Goal: Task Accomplishment & Management: Manage account settings

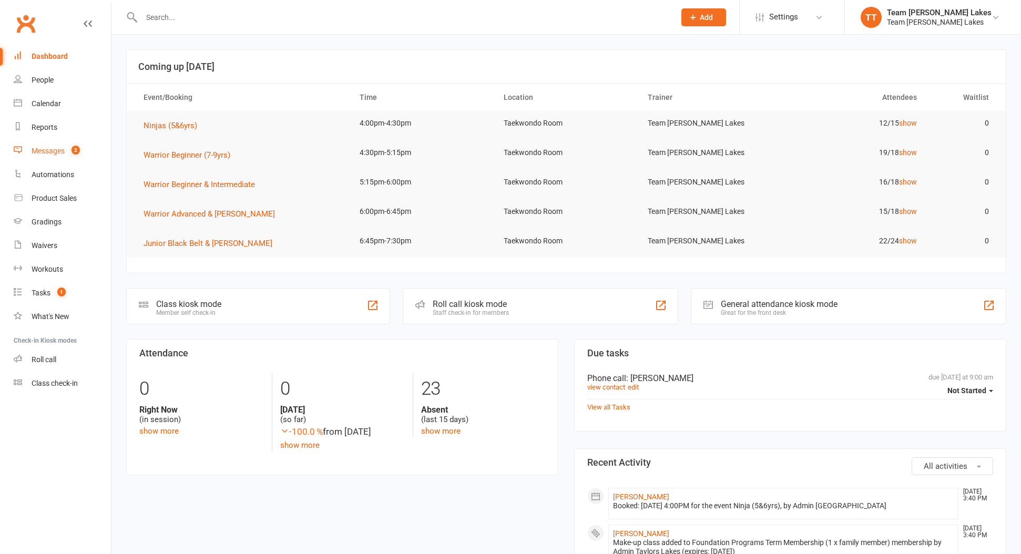
click at [54, 155] on link "Messages 2" at bounding box center [62, 151] width 97 height 24
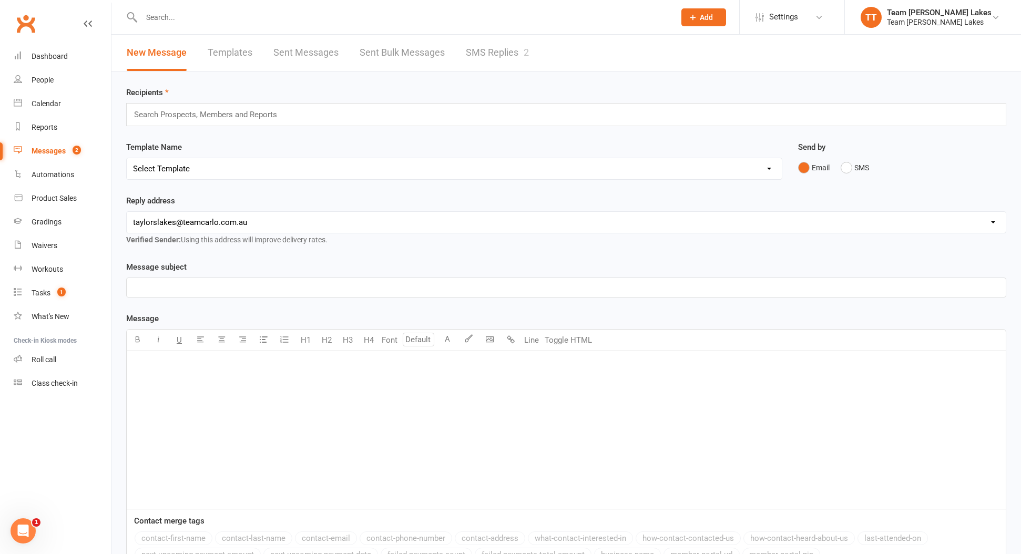
click at [483, 57] on link "SMS Replies 2" at bounding box center [497, 53] width 63 height 36
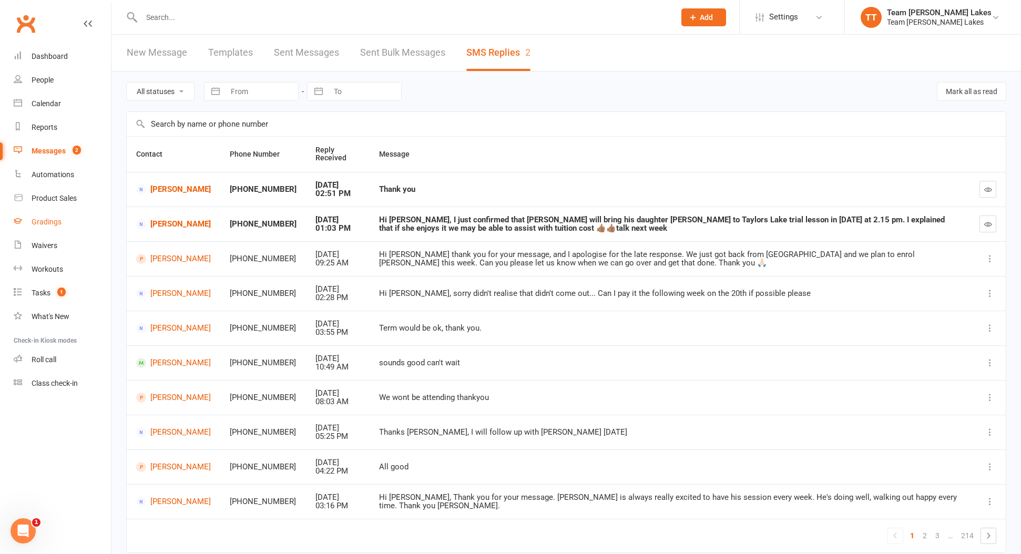
click at [57, 226] on div "Gradings" at bounding box center [47, 222] width 30 height 8
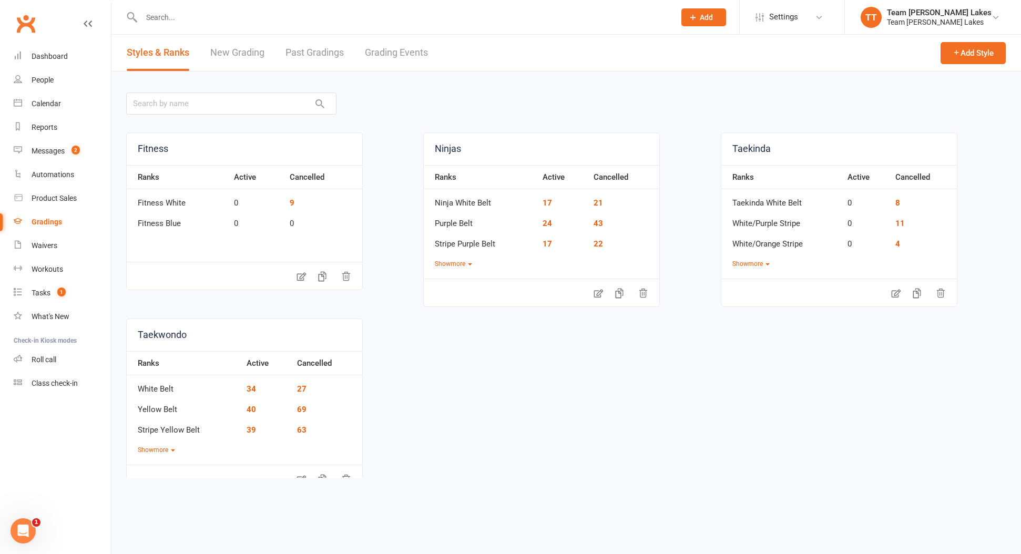
click at [386, 57] on link "Grading Events" at bounding box center [396, 53] width 63 height 36
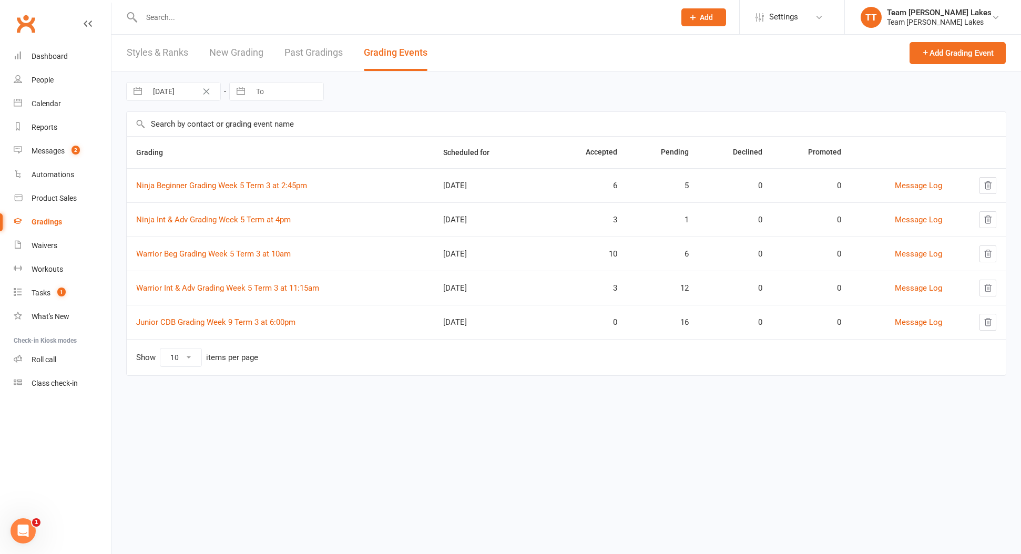
click at [266, 258] on link "Warrior Beg Grading Week 5 Term 3 at 10am" at bounding box center [213, 253] width 155 height 9
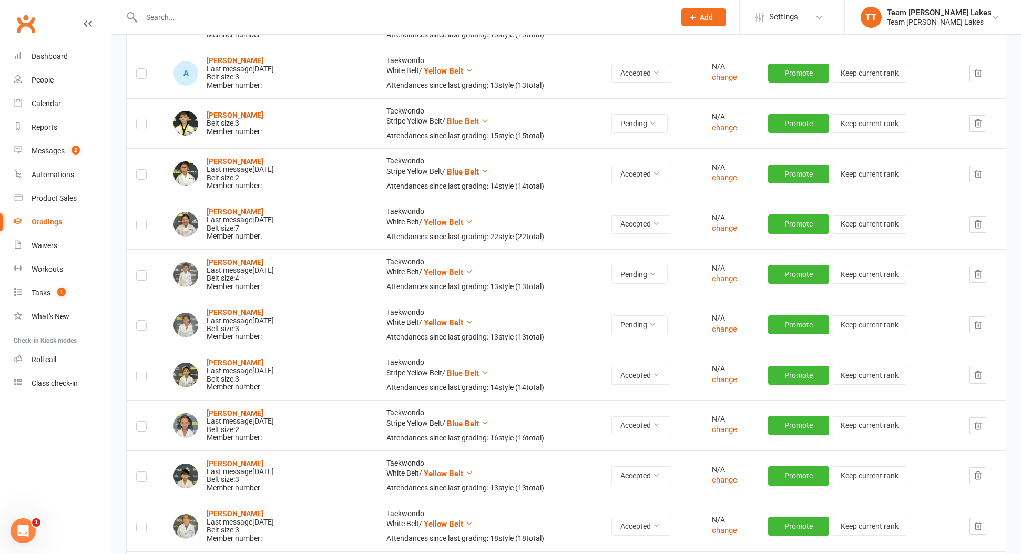
scroll to position [290, 0]
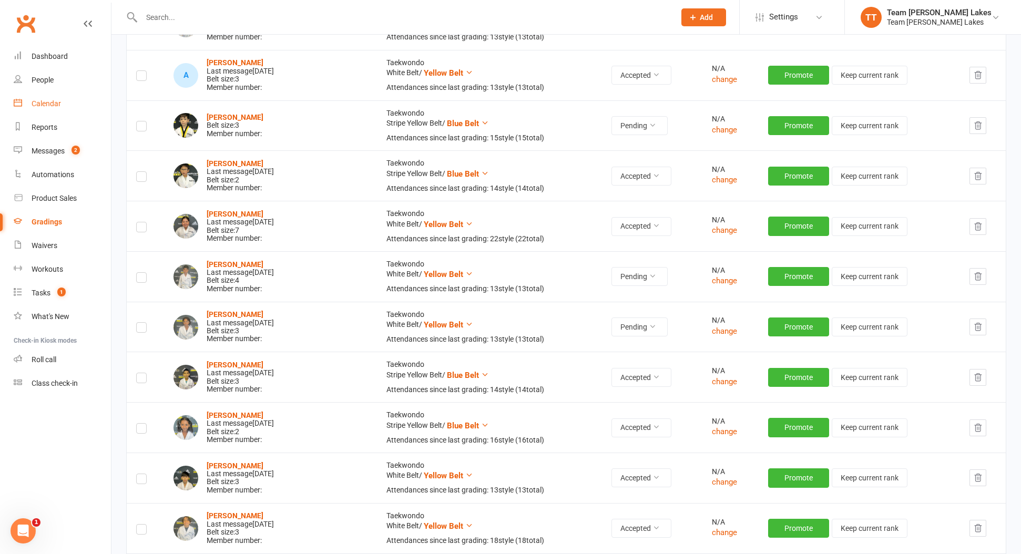
click at [47, 104] on div "Calendar" at bounding box center [46, 103] width 29 height 8
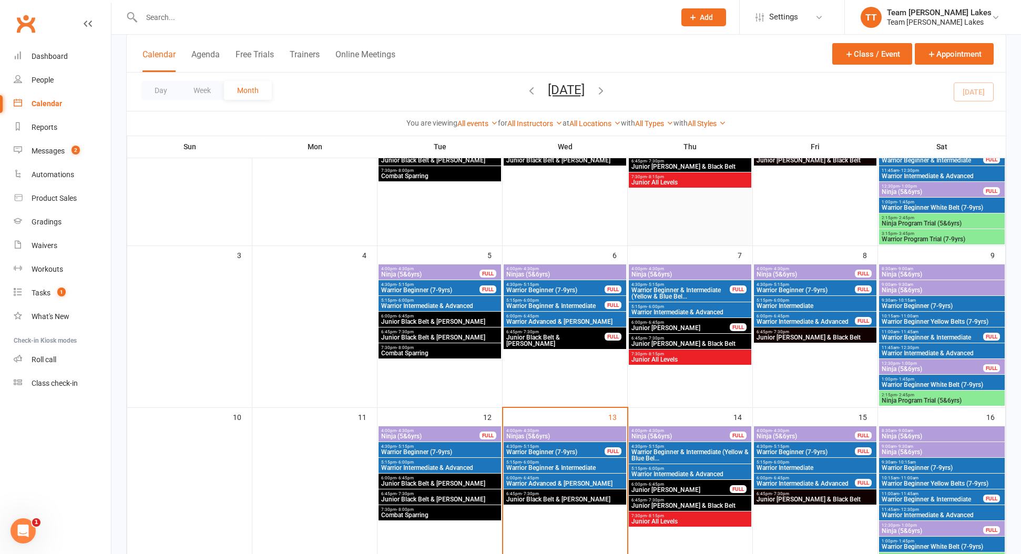
scroll to position [160, 0]
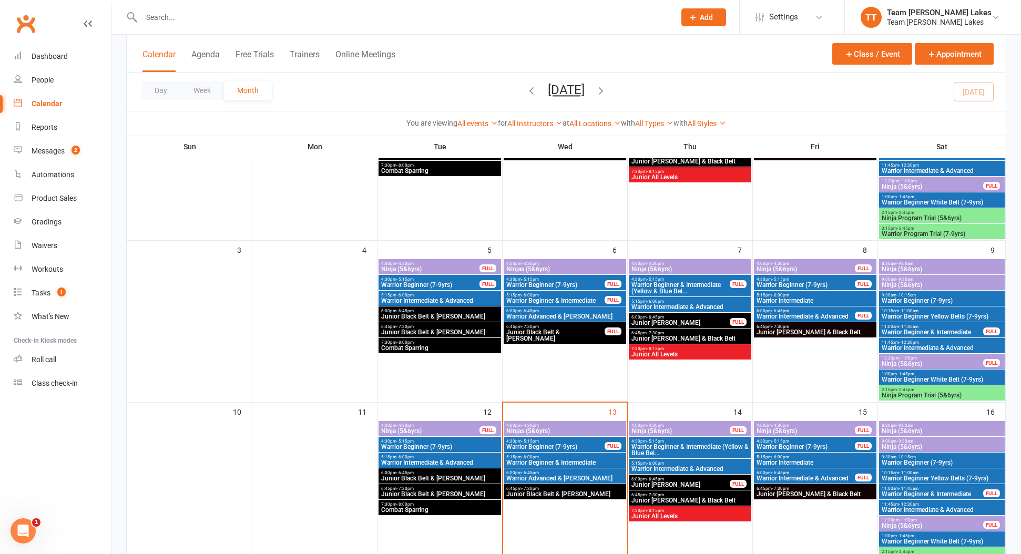
click at [570, 427] on span "4:00pm - 4:30pm" at bounding box center [565, 425] width 118 height 5
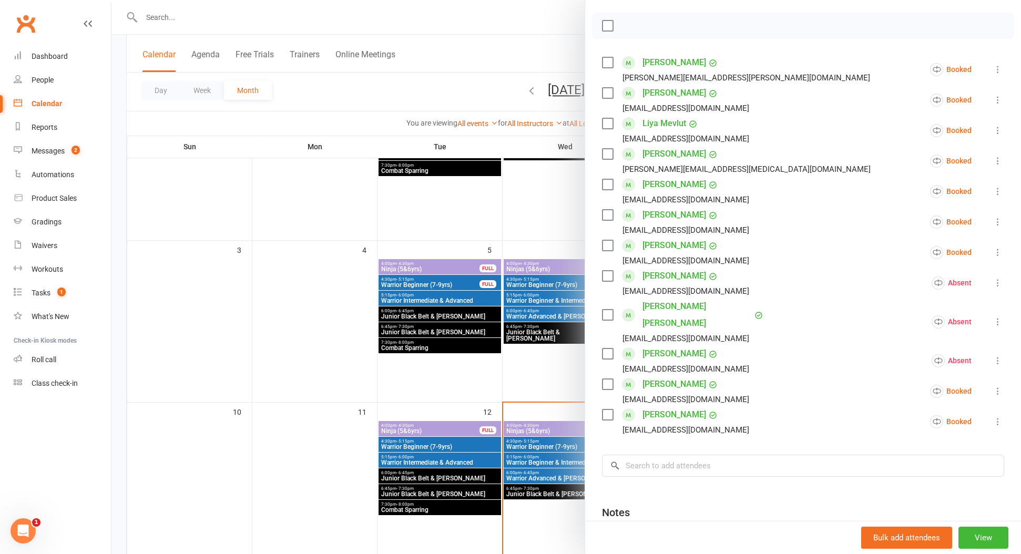
scroll to position [142, 0]
click at [996, 253] on icon at bounding box center [998, 252] width 11 height 11
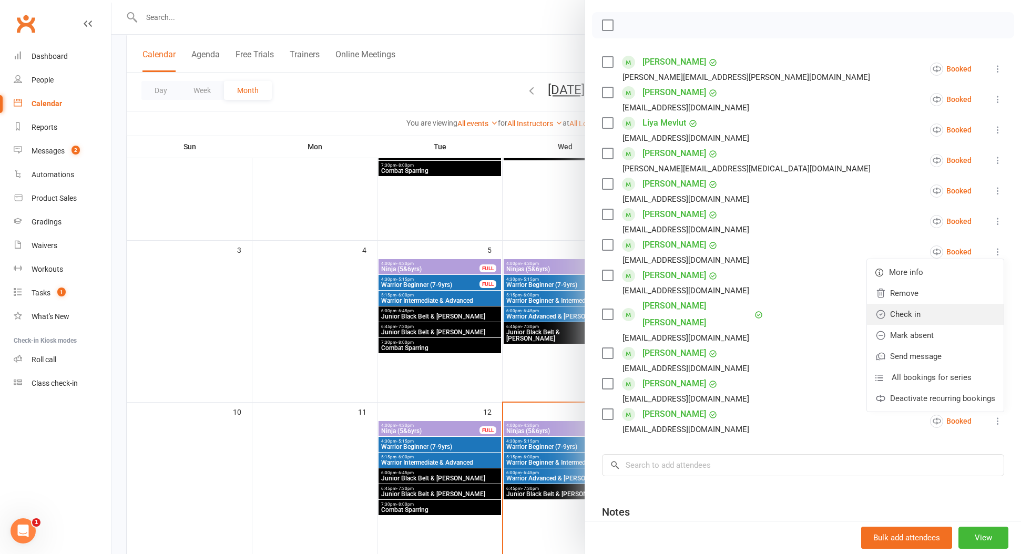
click at [962, 309] on link "Check in" at bounding box center [935, 314] width 137 height 21
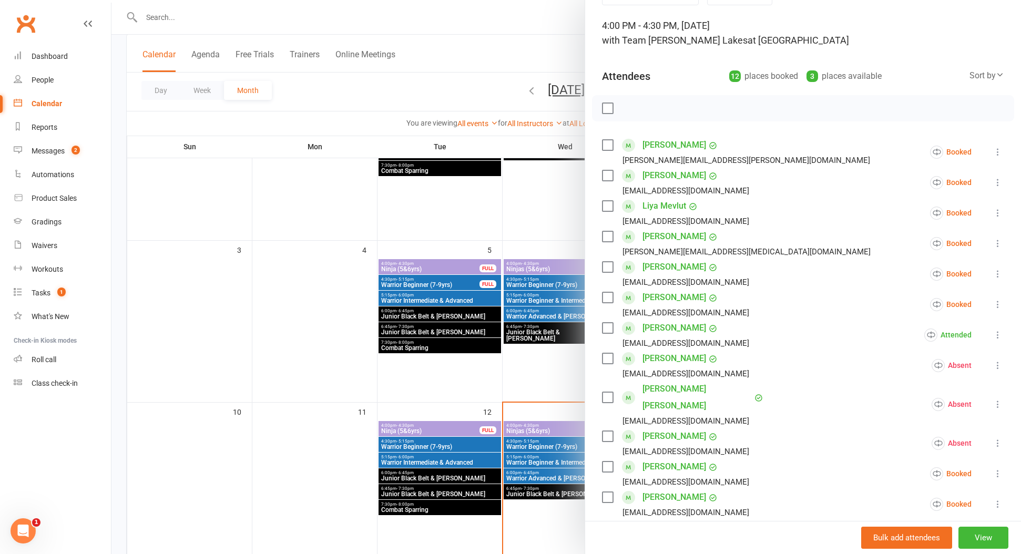
scroll to position [51, 0]
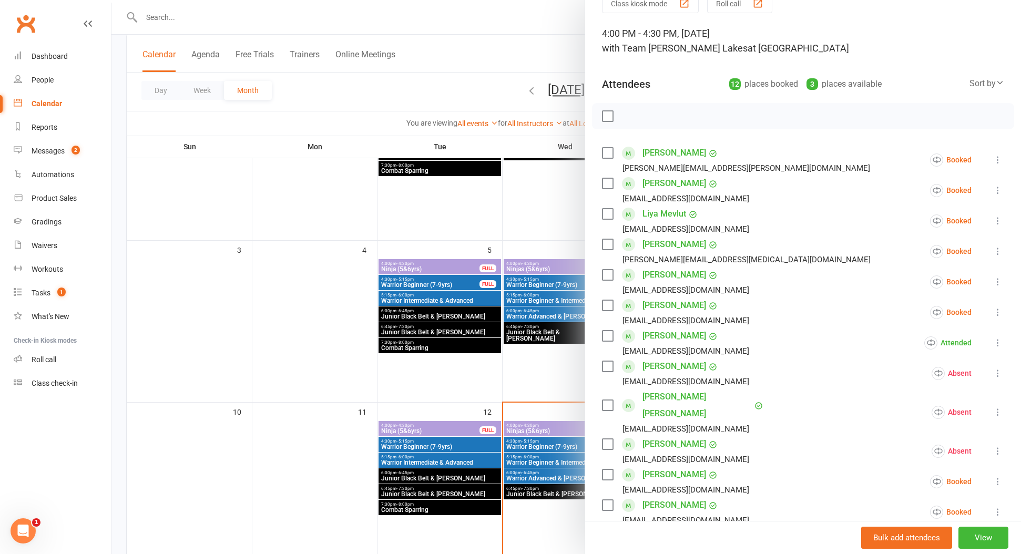
click at [995, 279] on icon at bounding box center [998, 282] width 11 height 11
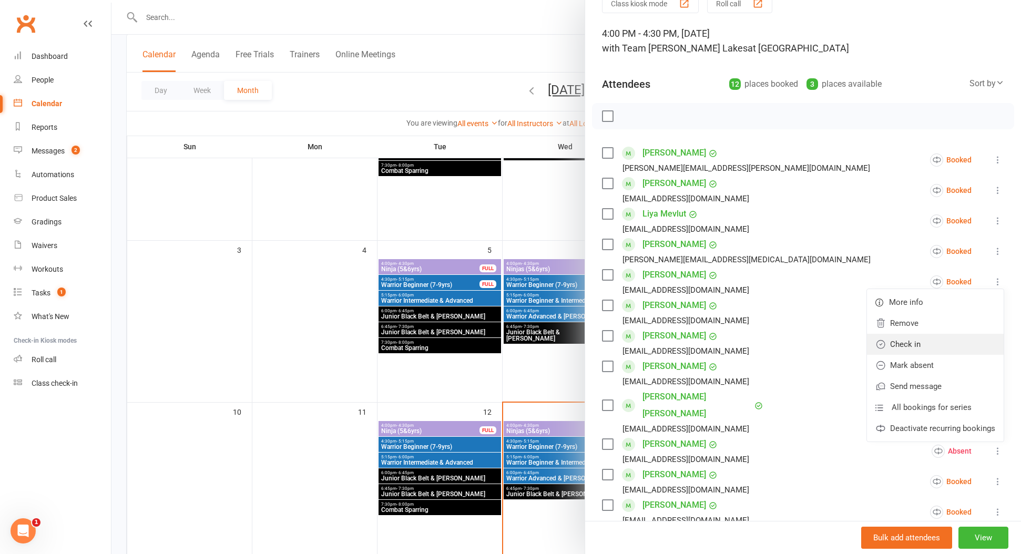
click at [980, 344] on link "Check in" at bounding box center [935, 344] width 137 height 21
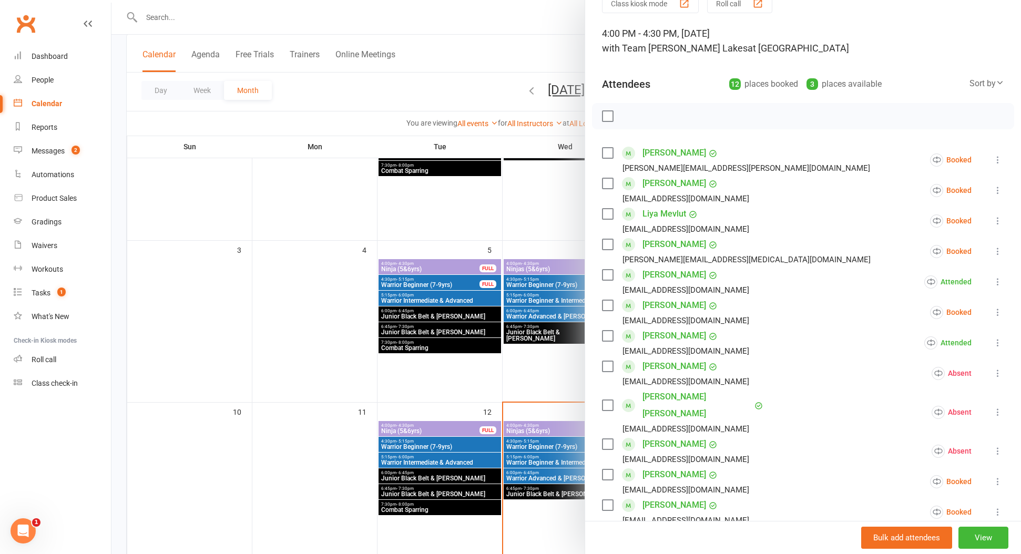
click at [996, 507] on icon at bounding box center [998, 512] width 11 height 11
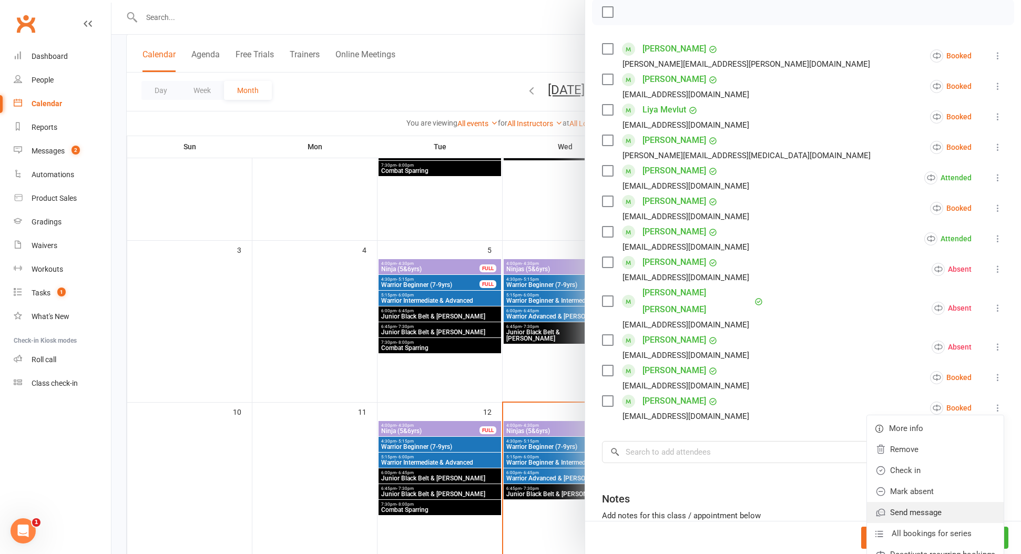
scroll to position [157, 0]
click at [929, 458] on link "Check in" at bounding box center [935, 468] width 137 height 21
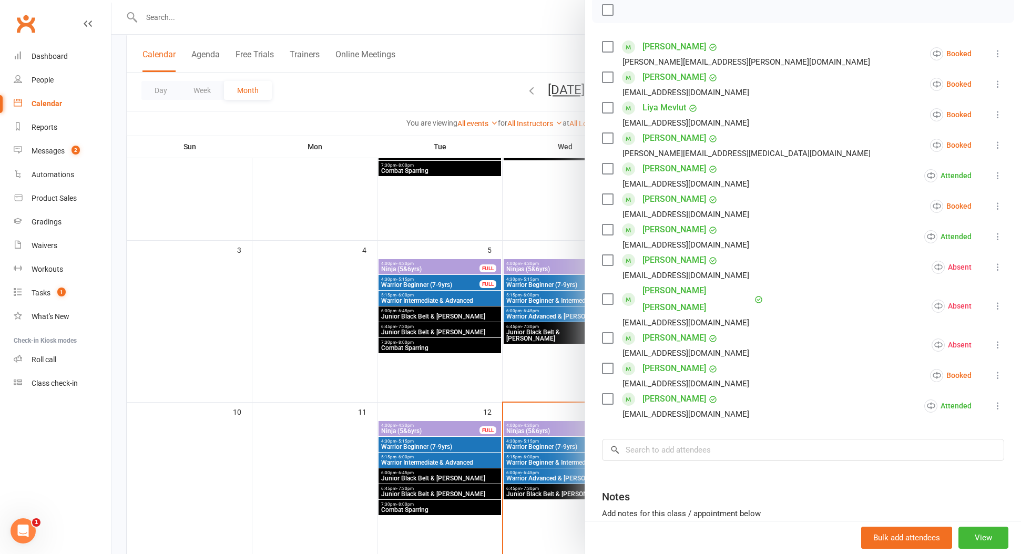
click at [661, 231] on link "[PERSON_NAME]" at bounding box center [675, 229] width 64 height 17
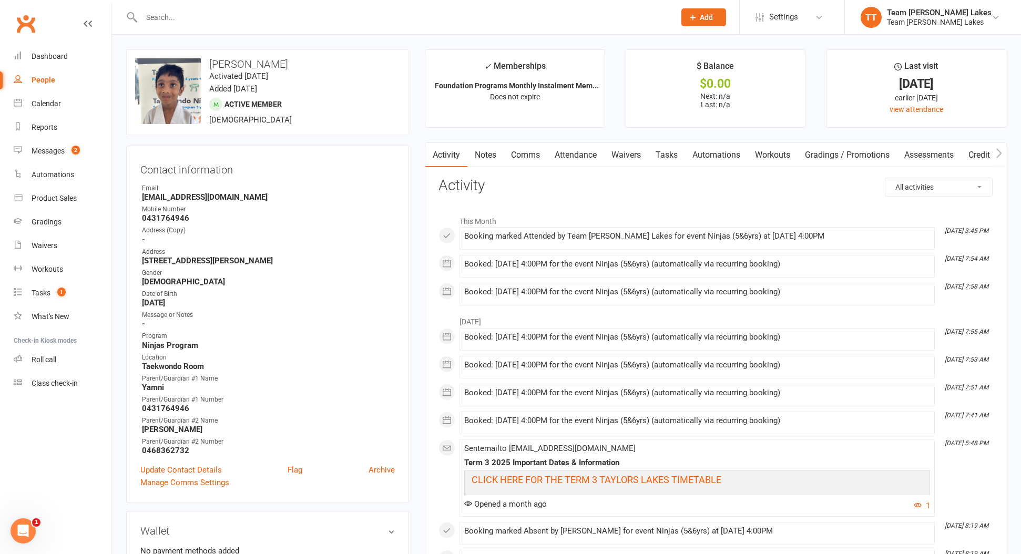
click at [577, 157] on link "Attendance" at bounding box center [575, 155] width 57 height 24
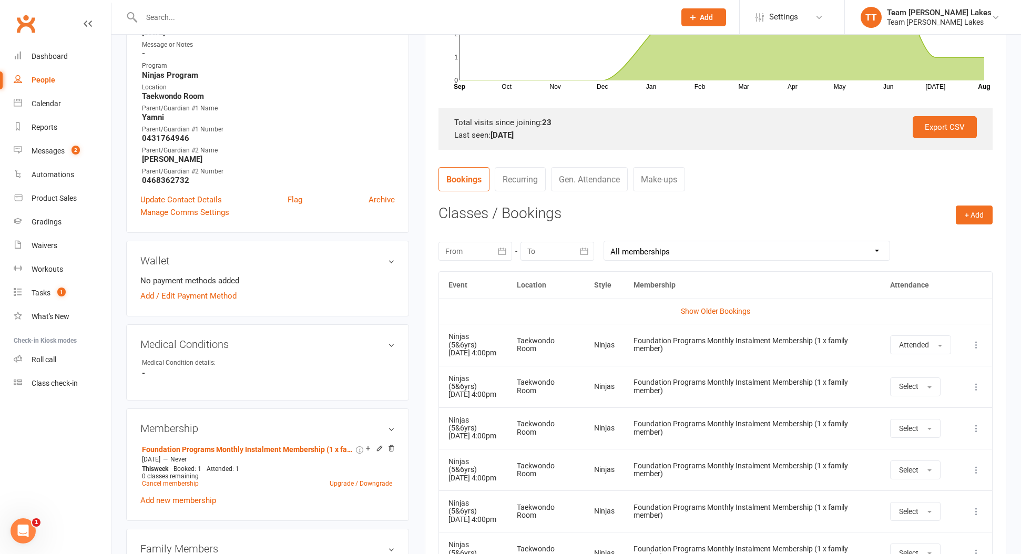
scroll to position [284, 0]
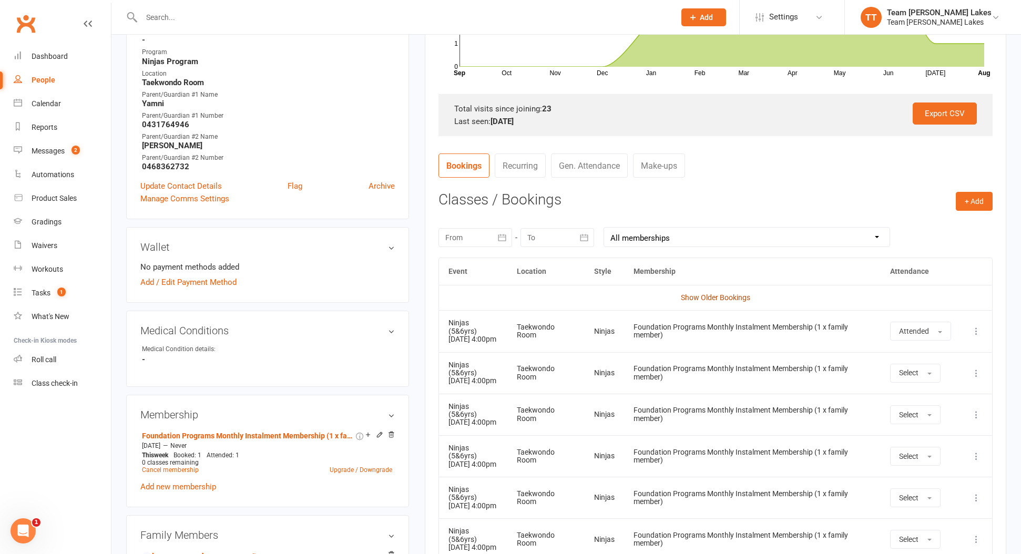
click at [724, 297] on link "Show Older Bookings" at bounding box center [715, 297] width 69 height 8
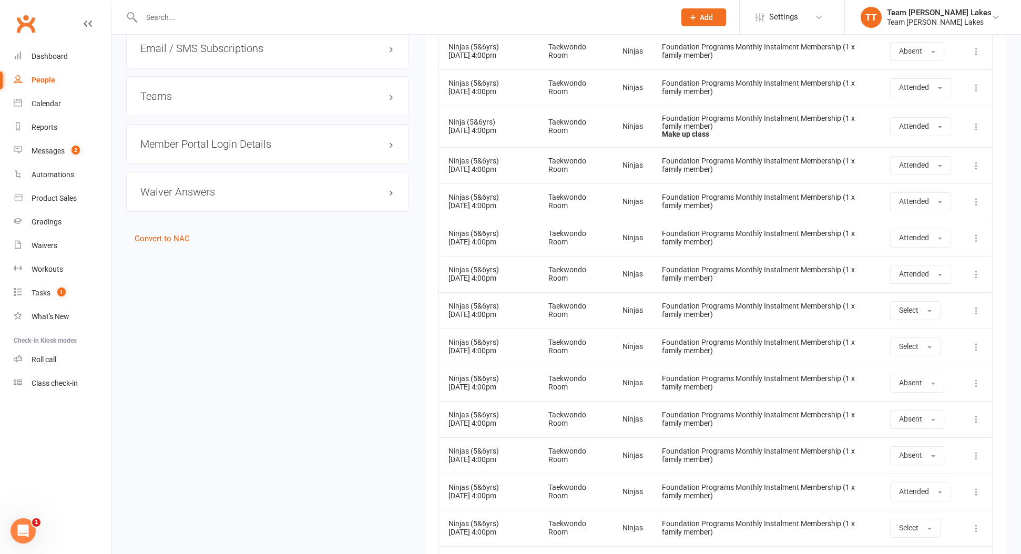
scroll to position [1219, 0]
click at [46, 103] on div "Calendar" at bounding box center [46, 103] width 29 height 8
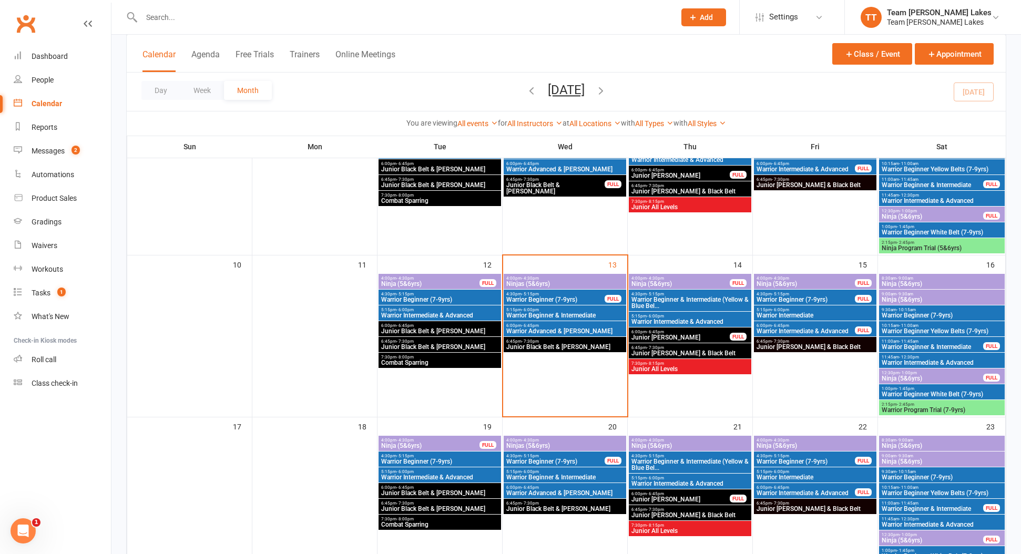
scroll to position [292, 0]
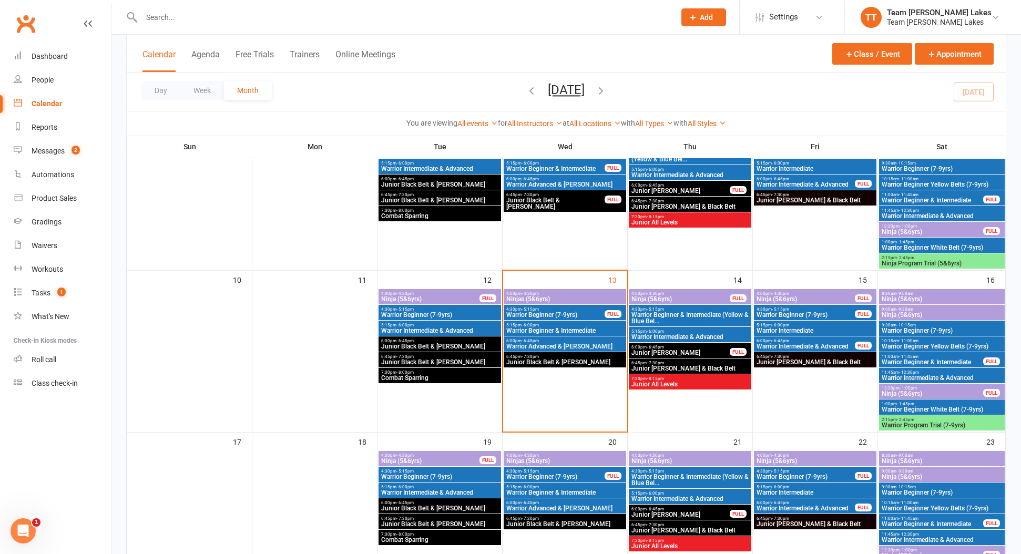
click at [901, 297] on span "Ninja (5&6yrs)" at bounding box center [941, 299] width 121 height 6
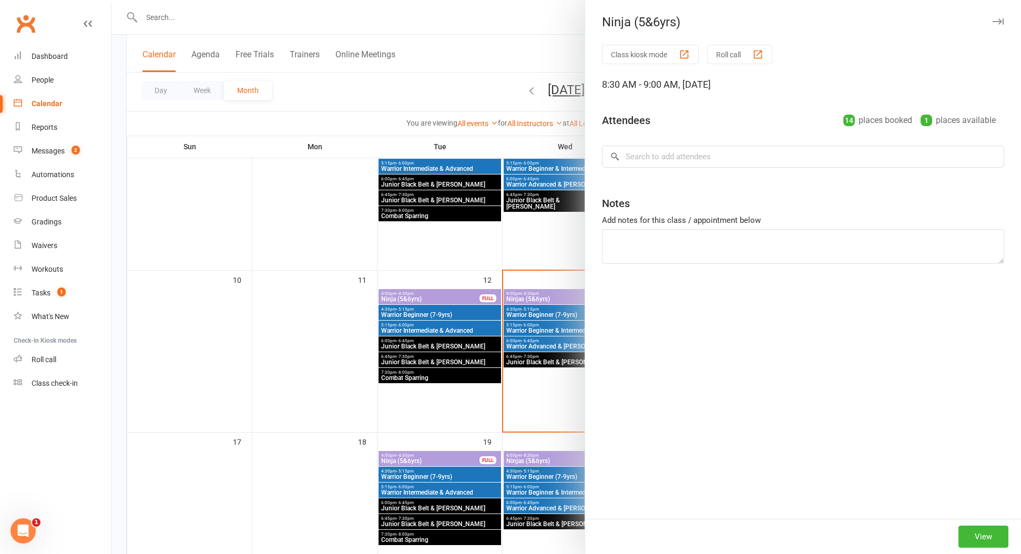
click at [999, 21] on icon "button" at bounding box center [998, 21] width 11 height 6
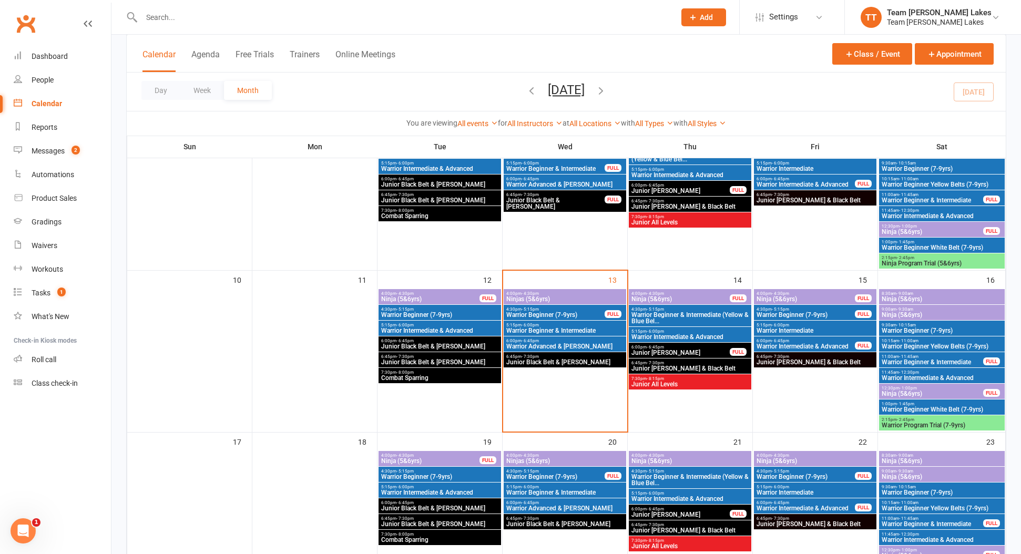
click at [976, 311] on span "9:00am - 9:30am" at bounding box center [941, 309] width 121 height 5
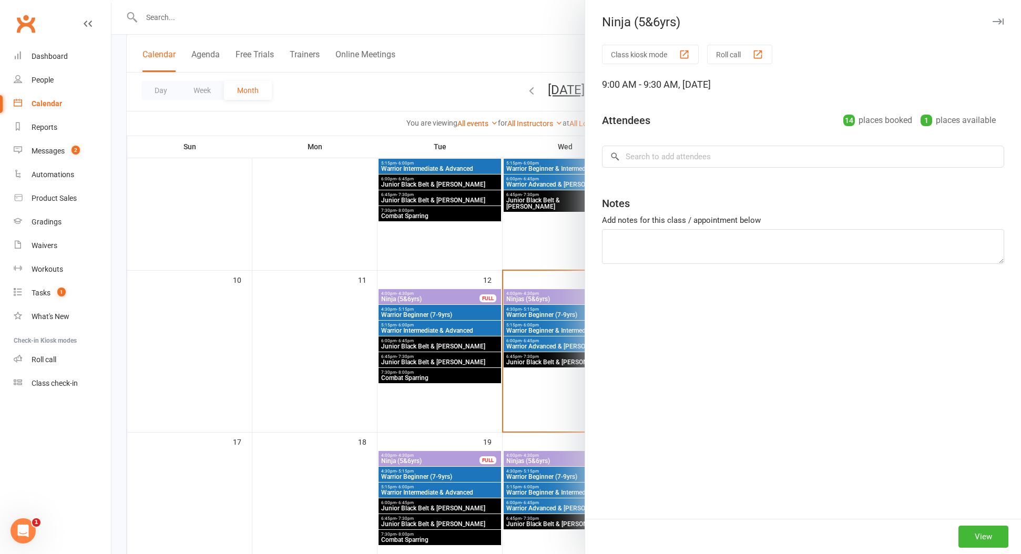
click at [996, 21] on icon "button" at bounding box center [998, 21] width 11 height 6
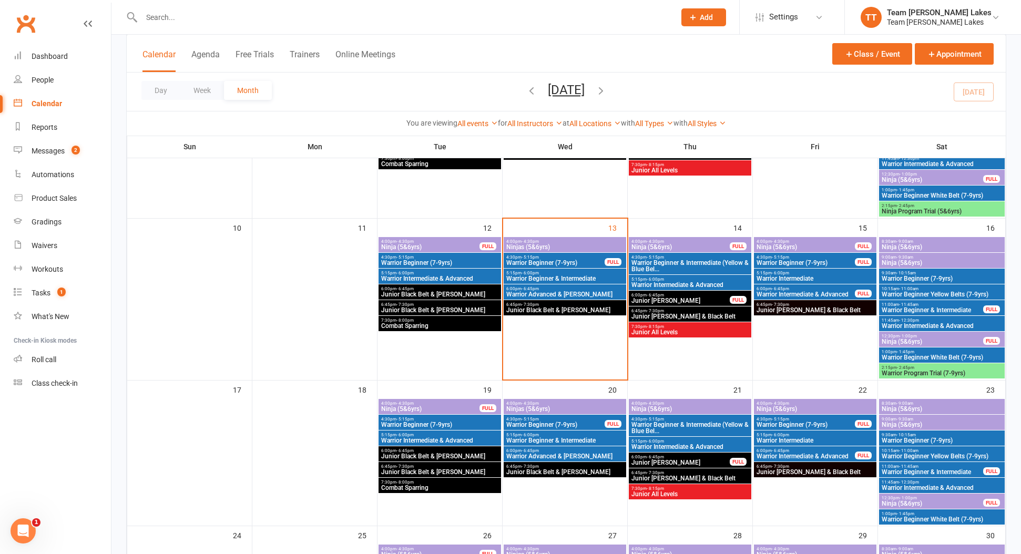
scroll to position [344, 0]
click at [799, 408] on span "Ninja (5&6yrs)" at bounding box center [815, 409] width 118 height 6
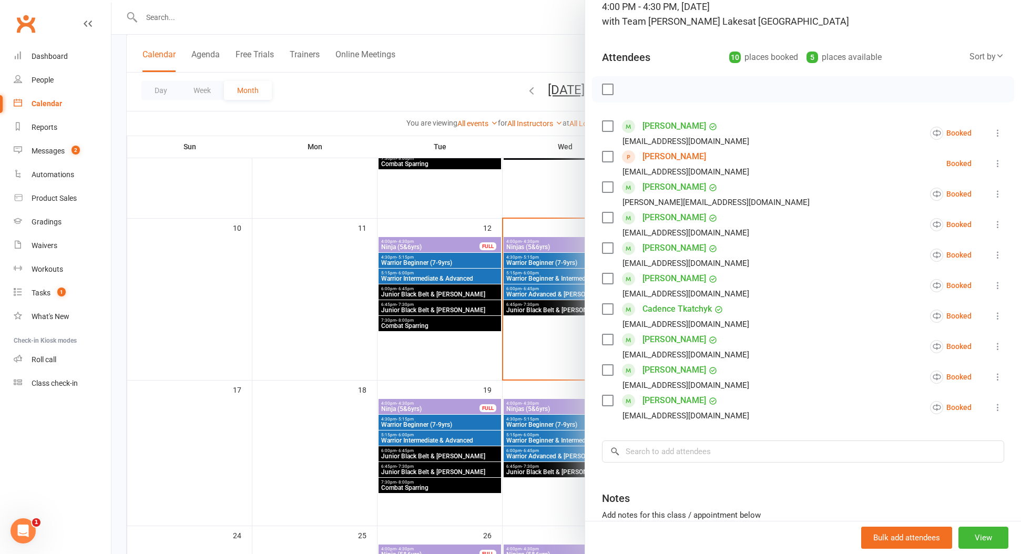
scroll to position [94, 0]
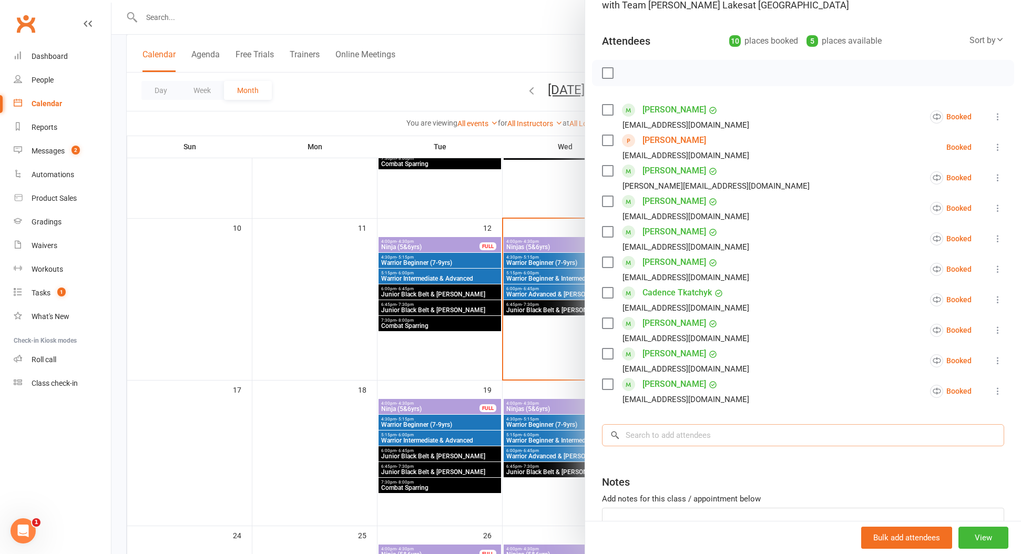
click at [751, 434] on input "search" at bounding box center [803, 435] width 402 height 22
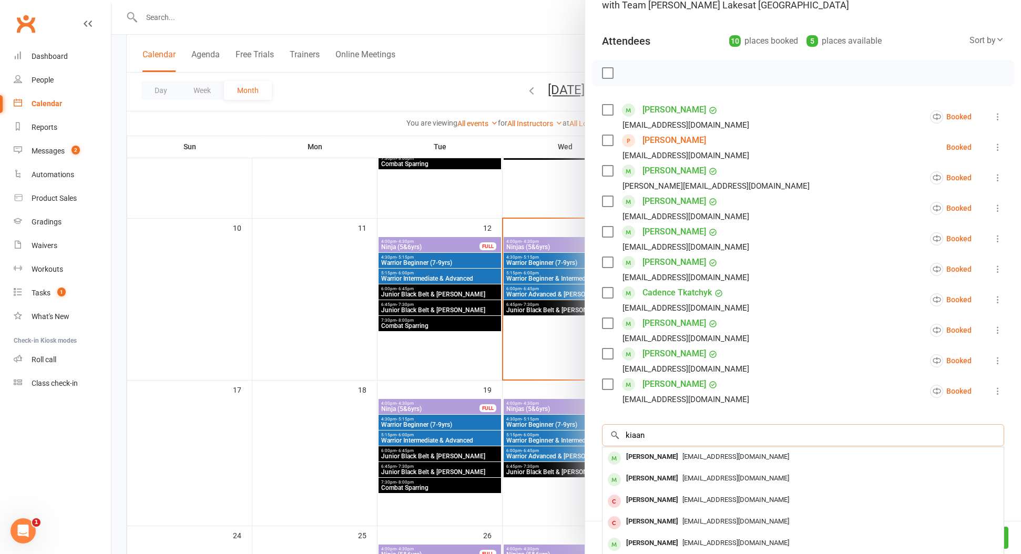
type input "kin"
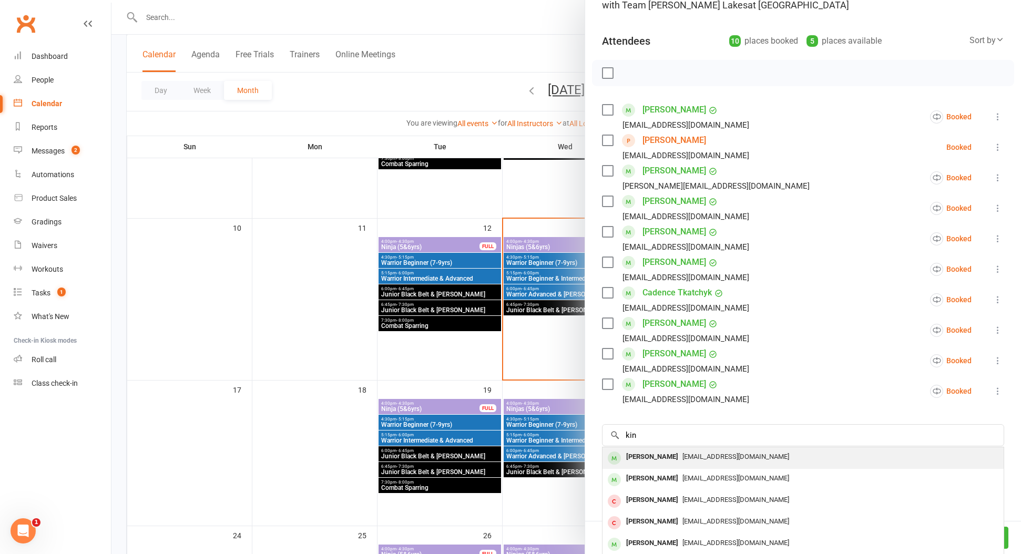
drag, startPoint x: 751, startPoint y: 434, endPoint x: 665, endPoint y: 457, distance: 89.9
click at [665, 457] on div "[PERSON_NAME]" at bounding box center [652, 457] width 60 height 15
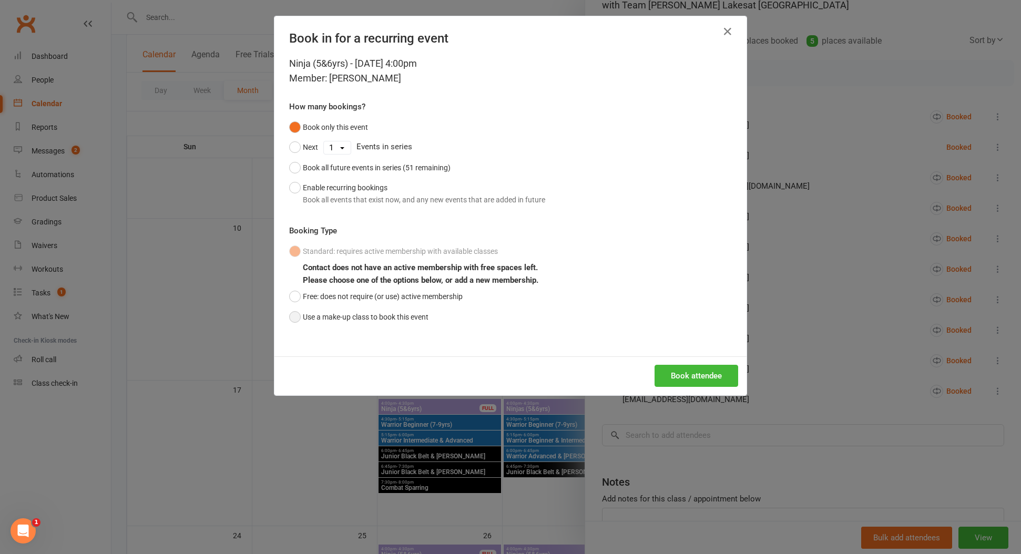
click at [293, 318] on button "Use a make-up class to book this event" at bounding box center [358, 317] width 139 height 20
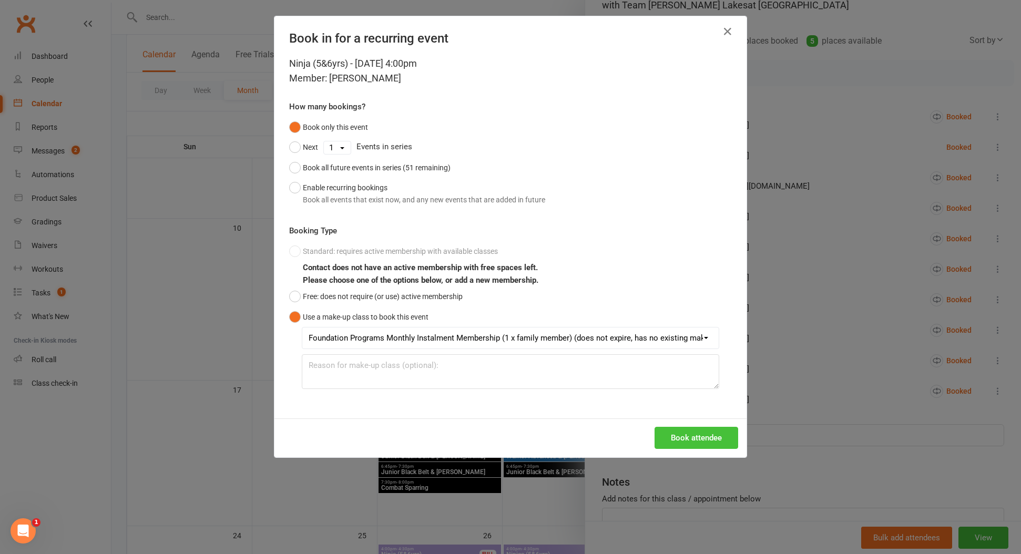
click at [689, 436] on button "Book attendee" at bounding box center [697, 438] width 84 height 22
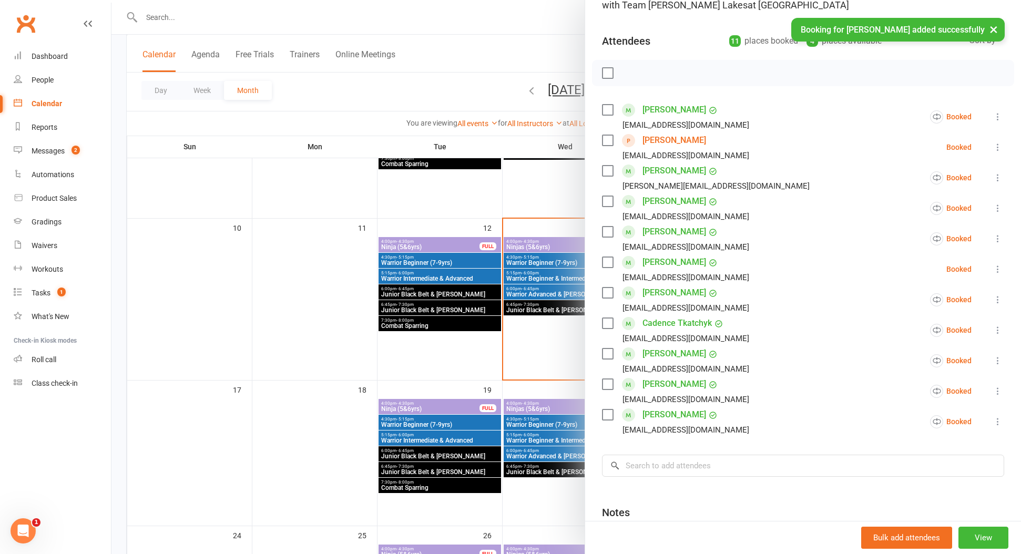
click at [436, 198] on div at bounding box center [566, 277] width 910 height 554
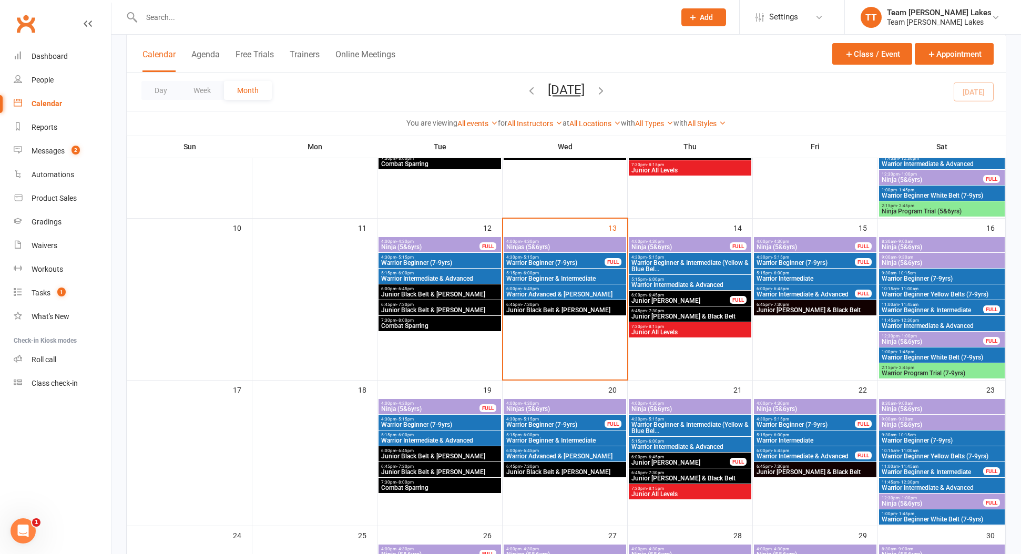
click at [820, 412] on span "Ninja (5&6yrs)" at bounding box center [815, 409] width 118 height 6
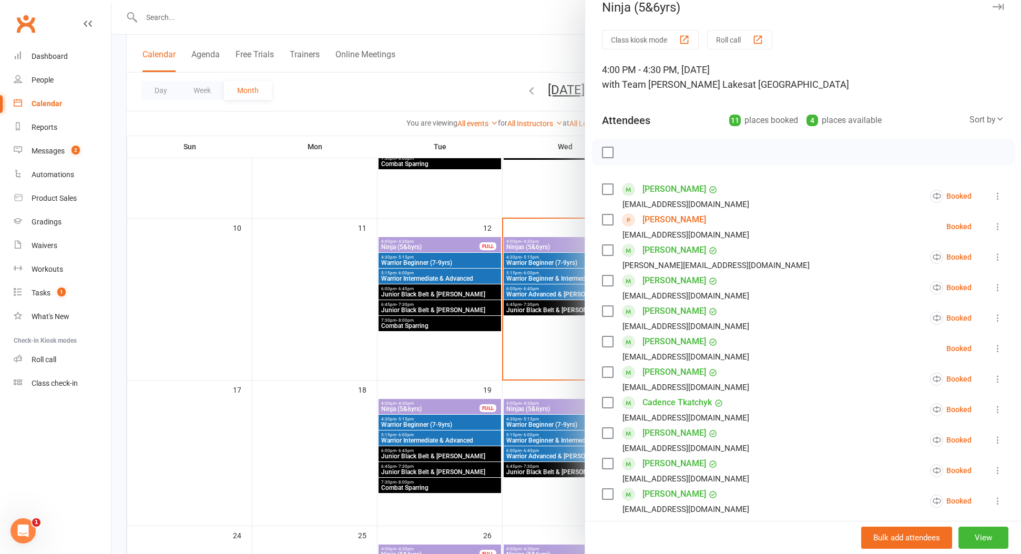
scroll to position [18, 0]
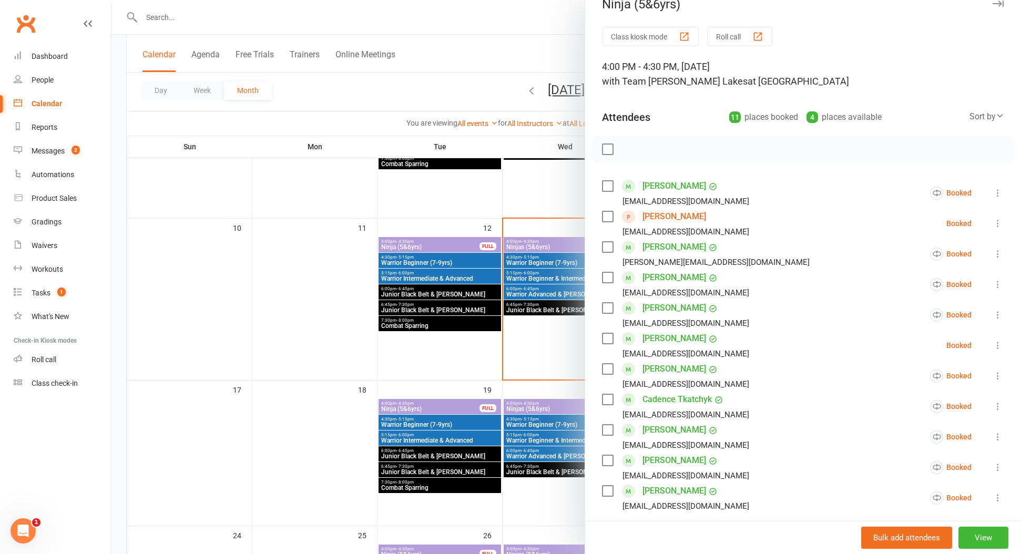
click at [283, 354] on div at bounding box center [566, 277] width 910 height 554
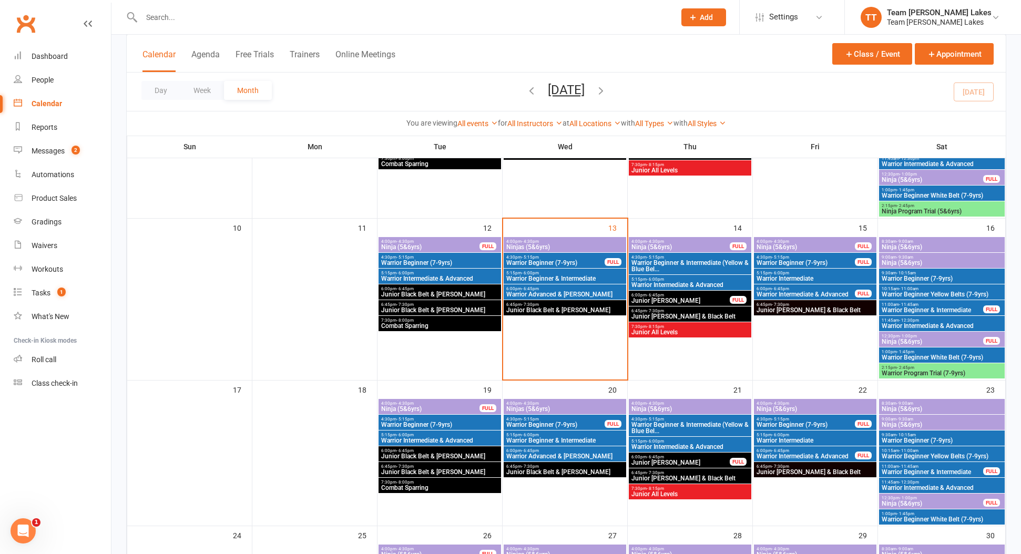
scroll to position [343, 0]
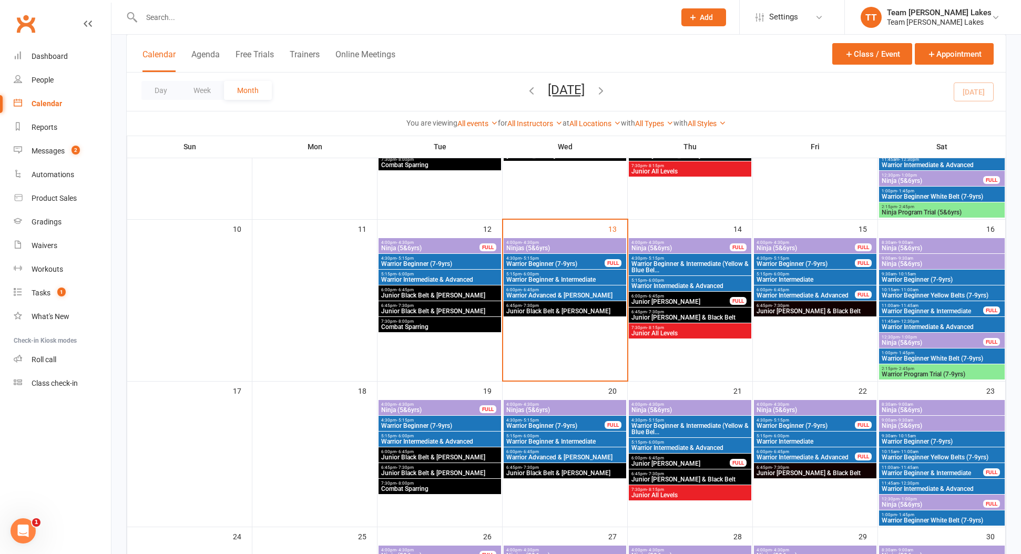
click at [546, 247] on span "Ninjas (5&6yrs)" at bounding box center [565, 248] width 118 height 6
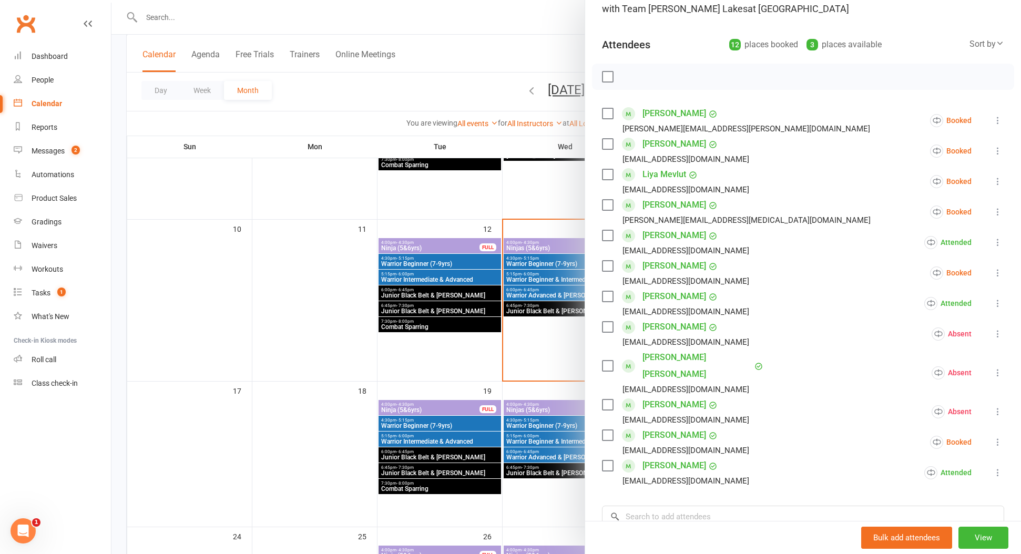
scroll to position [91, 0]
click at [996, 272] on icon at bounding box center [998, 272] width 11 height 11
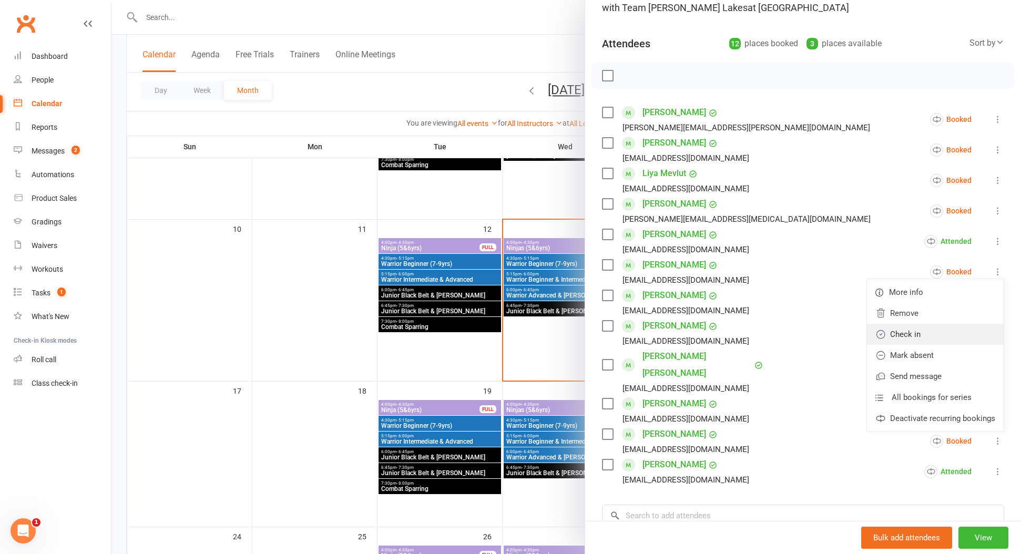
click at [951, 329] on link "Check in" at bounding box center [935, 334] width 137 height 21
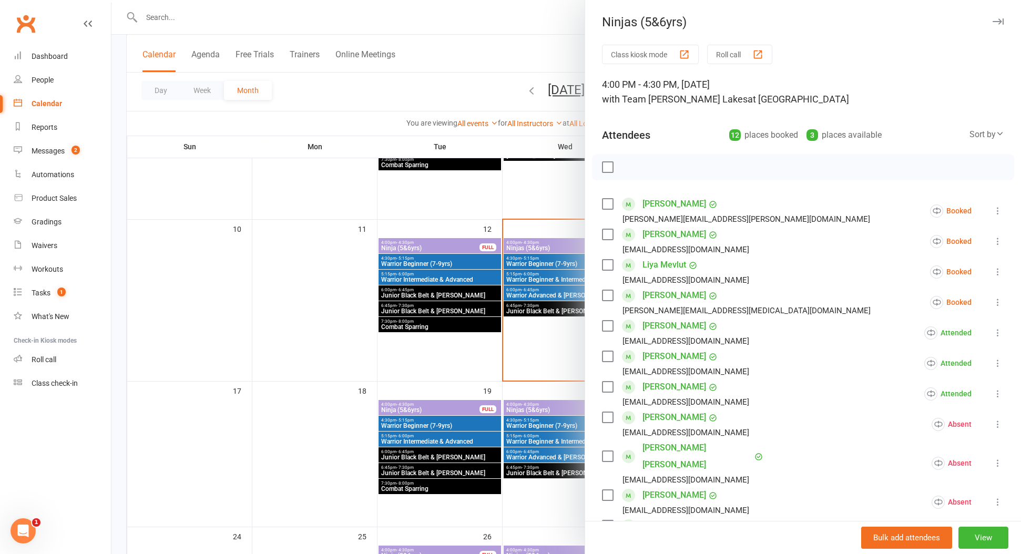
scroll to position [0, 0]
click at [999, 25] on button "button" at bounding box center [998, 21] width 13 height 13
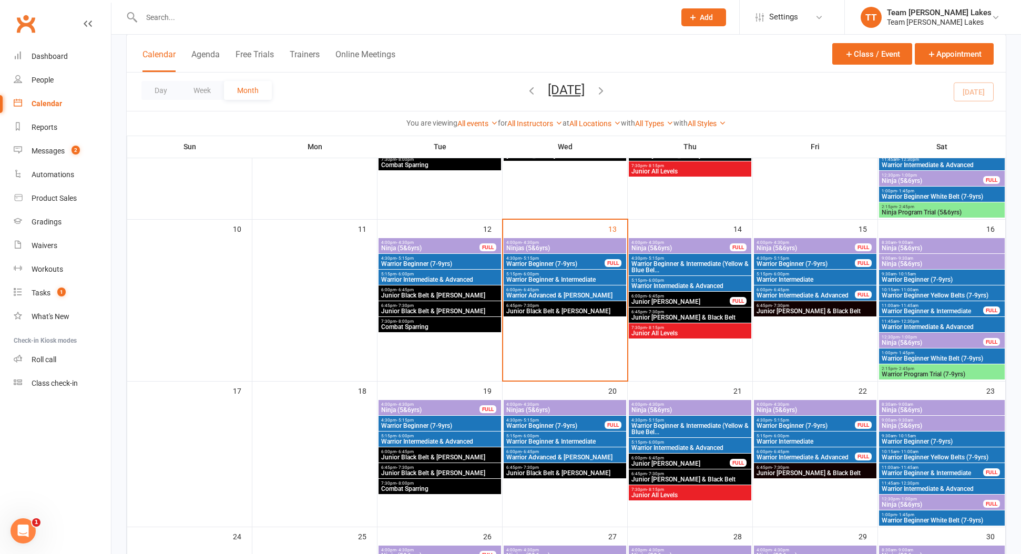
click at [538, 261] on span "Warrior Beginner (7-9yrs)" at bounding box center [555, 264] width 99 height 6
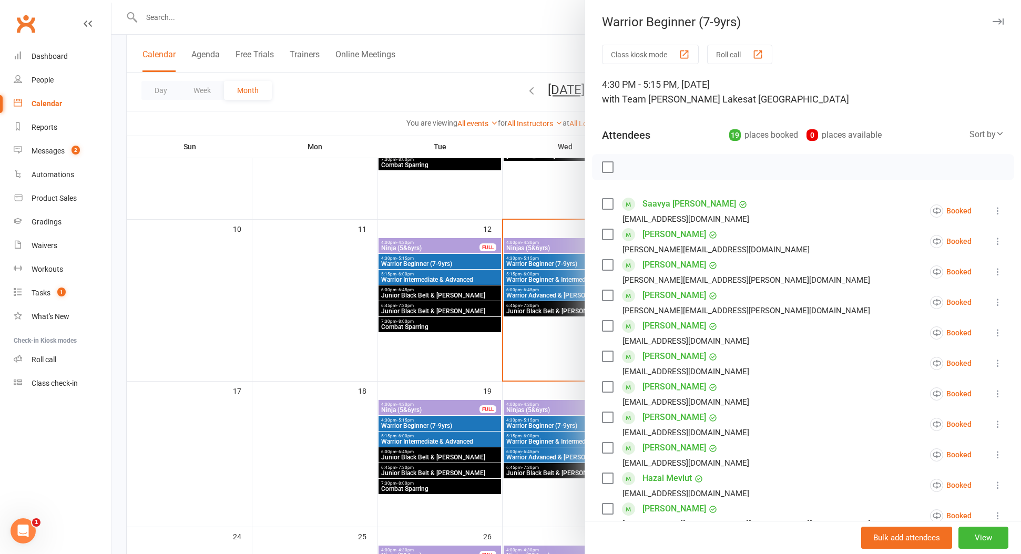
click at [995, 22] on icon "button" at bounding box center [998, 21] width 11 height 6
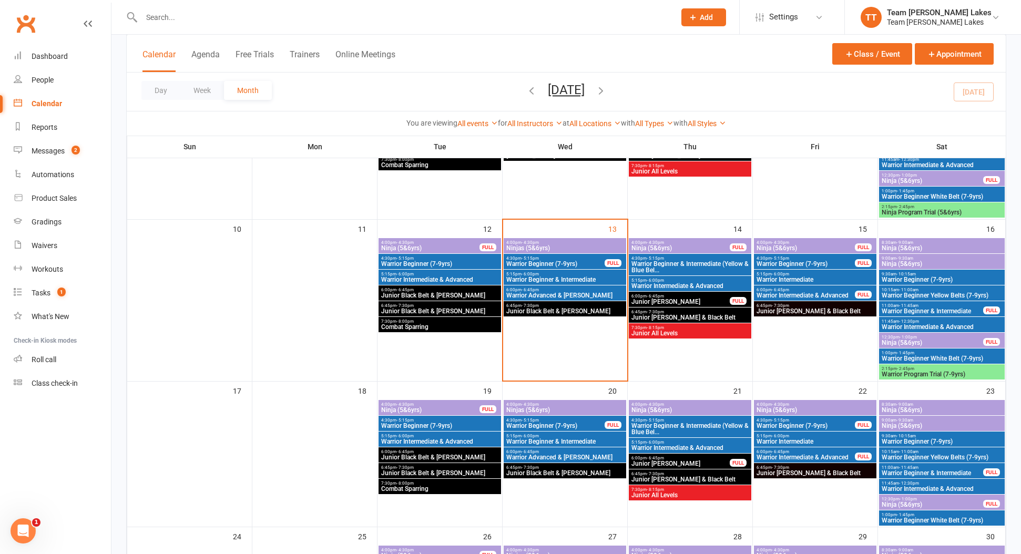
click at [566, 245] on span "Ninjas (5&6yrs)" at bounding box center [565, 248] width 118 height 6
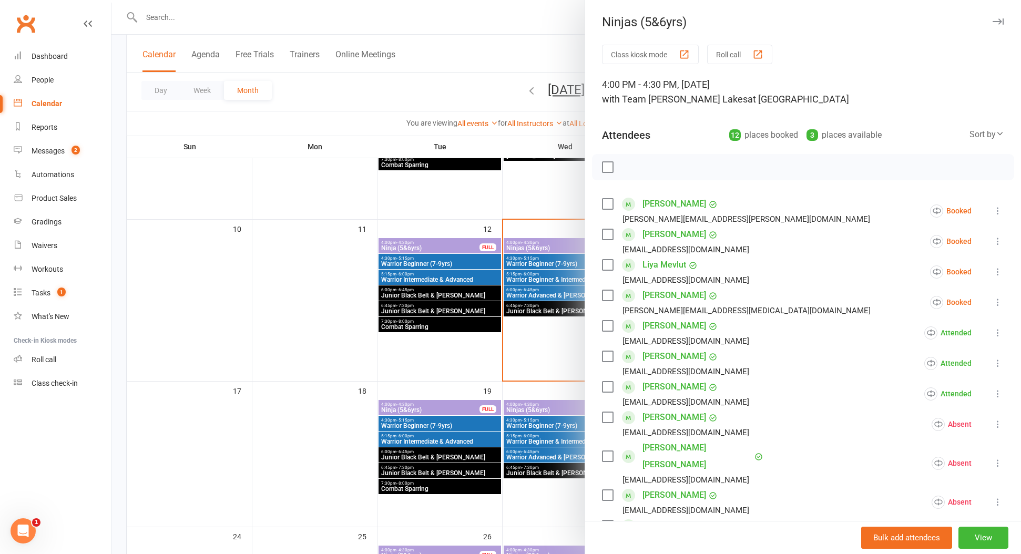
click at [996, 209] on icon at bounding box center [998, 211] width 11 height 11
click at [969, 272] on link "Check in" at bounding box center [935, 273] width 137 height 21
click at [999, 272] on icon at bounding box center [998, 272] width 11 height 11
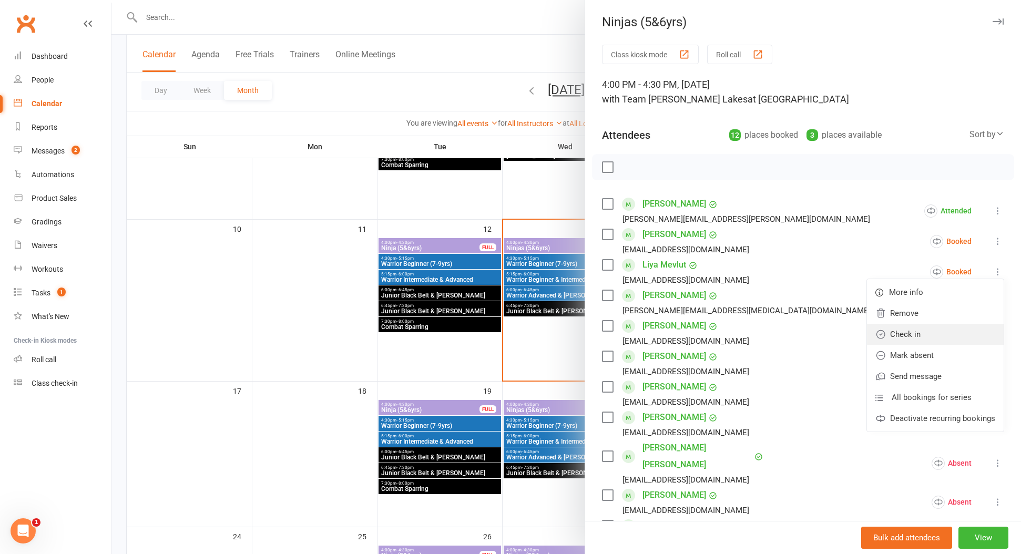
click at [981, 332] on link "Check in" at bounding box center [935, 334] width 137 height 21
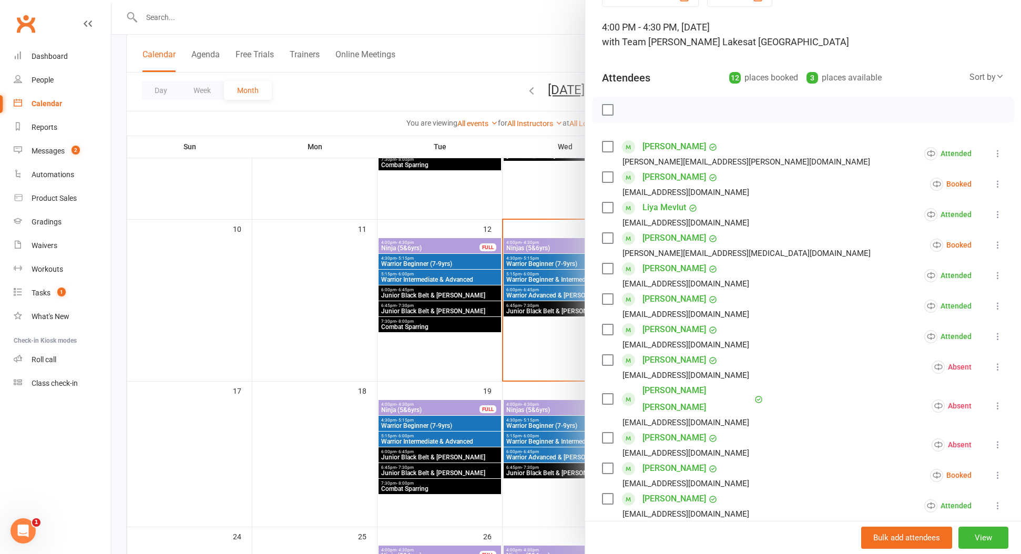
scroll to position [58, 0]
click at [998, 185] on icon at bounding box center [998, 183] width 11 height 11
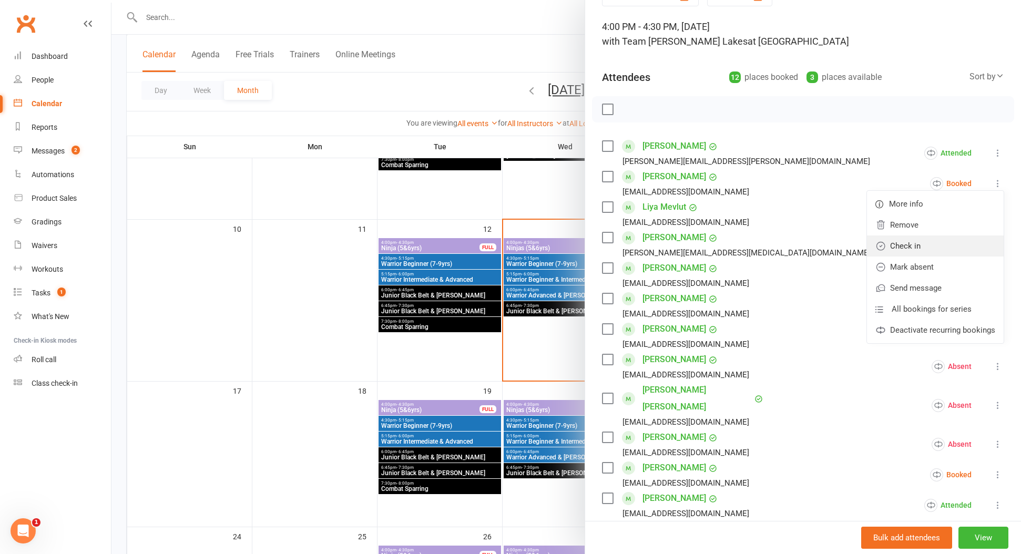
click at [963, 246] on link "Check in" at bounding box center [935, 246] width 137 height 21
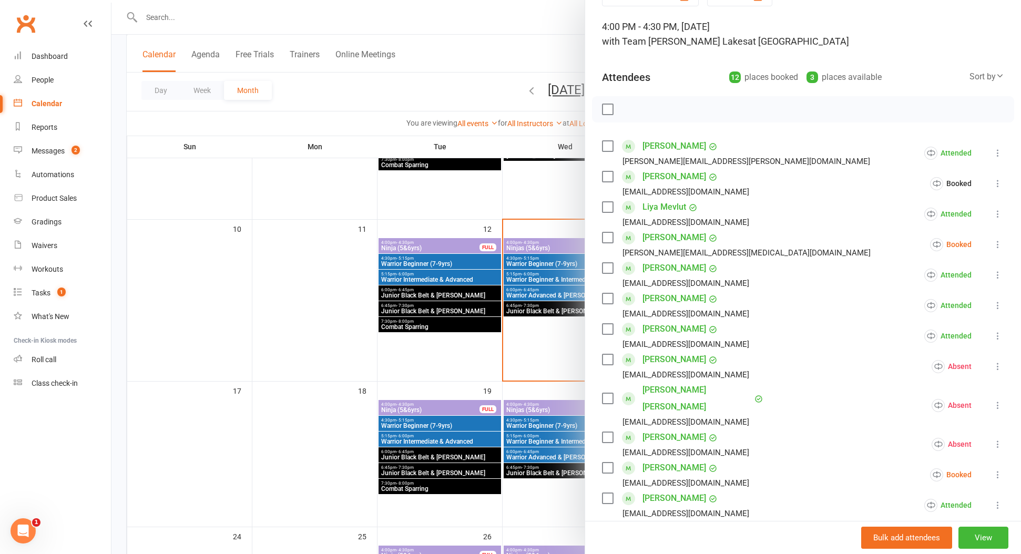
click at [998, 245] on icon at bounding box center [998, 244] width 11 height 11
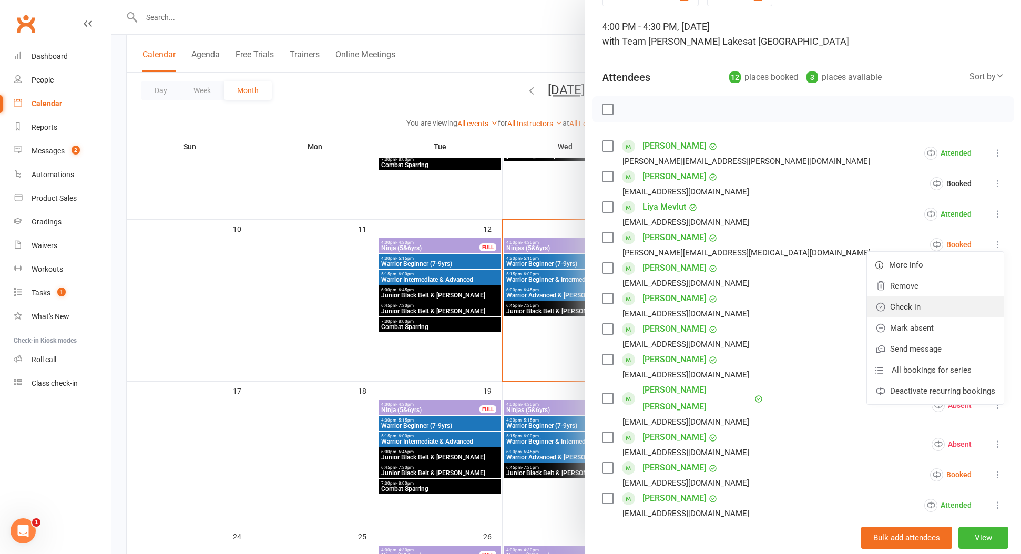
click at [970, 311] on link "Check in" at bounding box center [935, 307] width 137 height 21
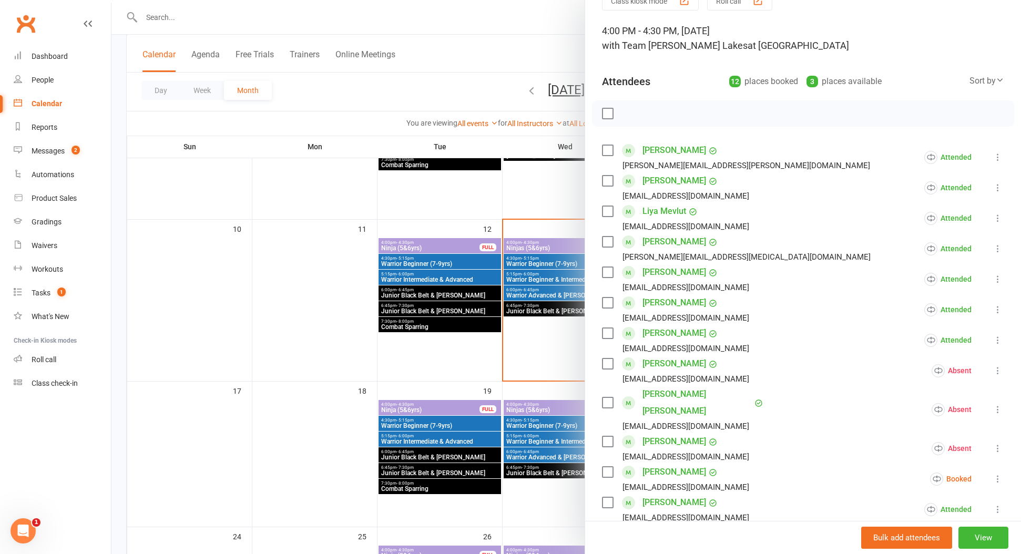
click at [997, 474] on icon at bounding box center [998, 479] width 11 height 11
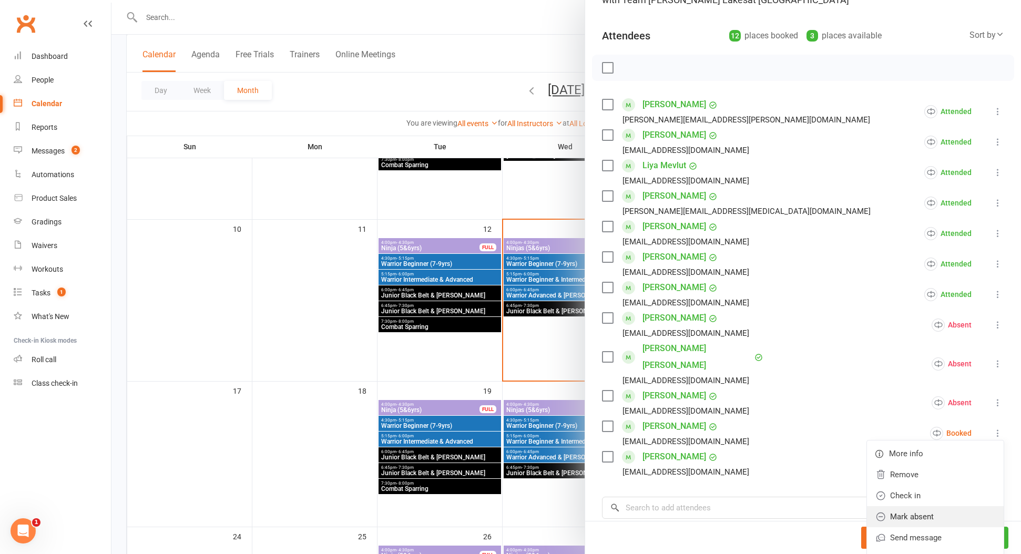
scroll to position [101, 0]
click at [959, 505] on link "Mark absent" at bounding box center [935, 515] width 137 height 21
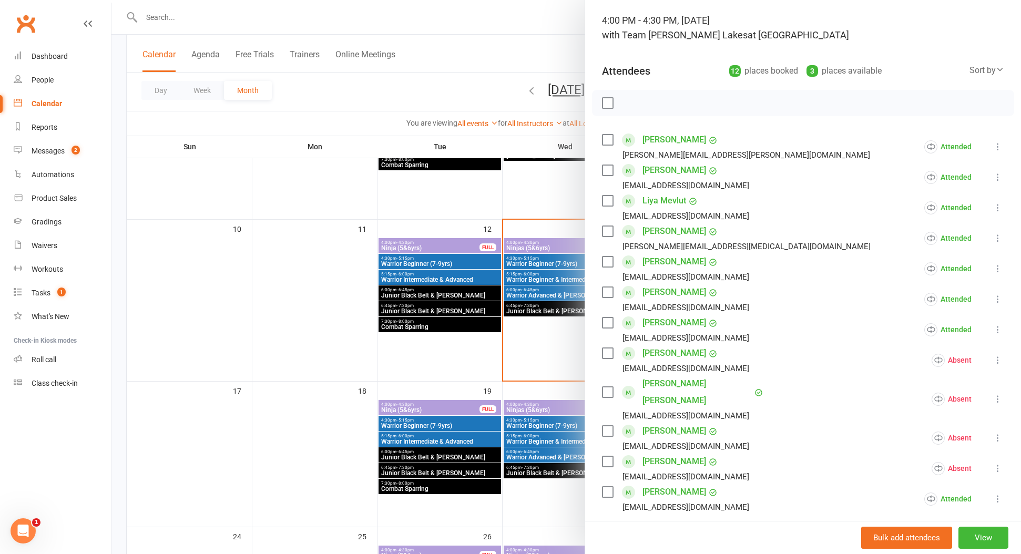
scroll to position [63, 0]
click at [55, 156] on link "Messages 2" at bounding box center [62, 151] width 97 height 24
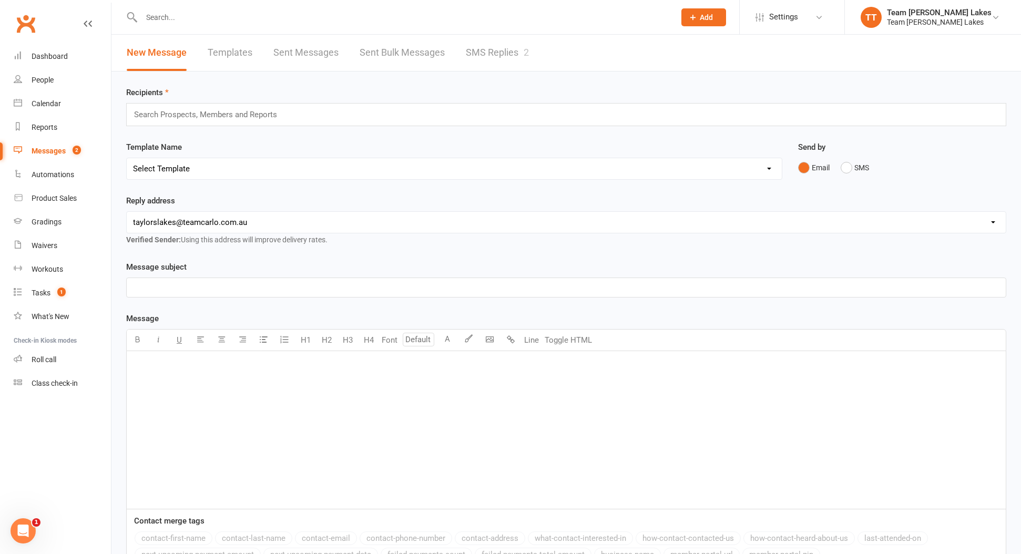
click at [502, 55] on link "SMS Replies 2" at bounding box center [497, 53] width 63 height 36
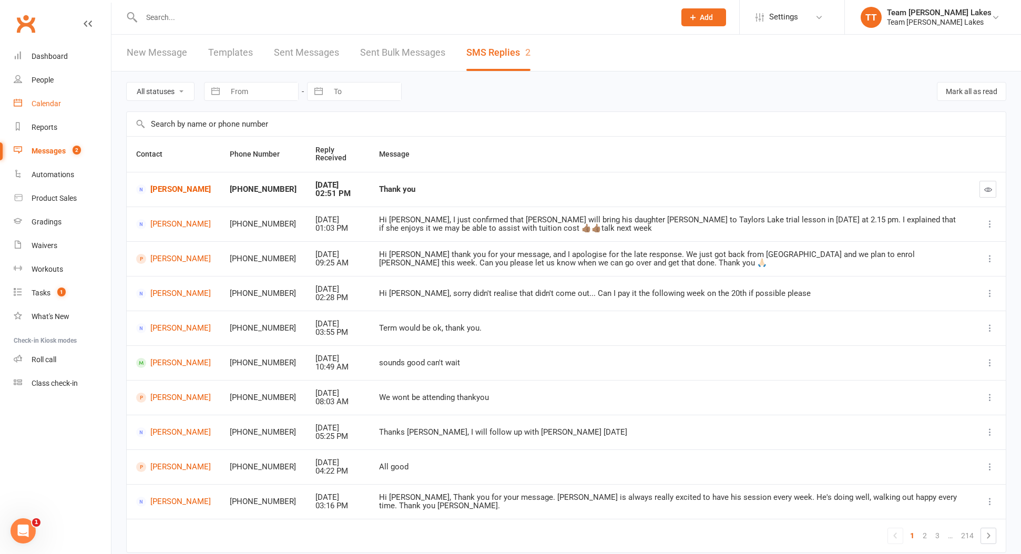
click at [44, 104] on div "Calendar" at bounding box center [46, 103] width 29 height 8
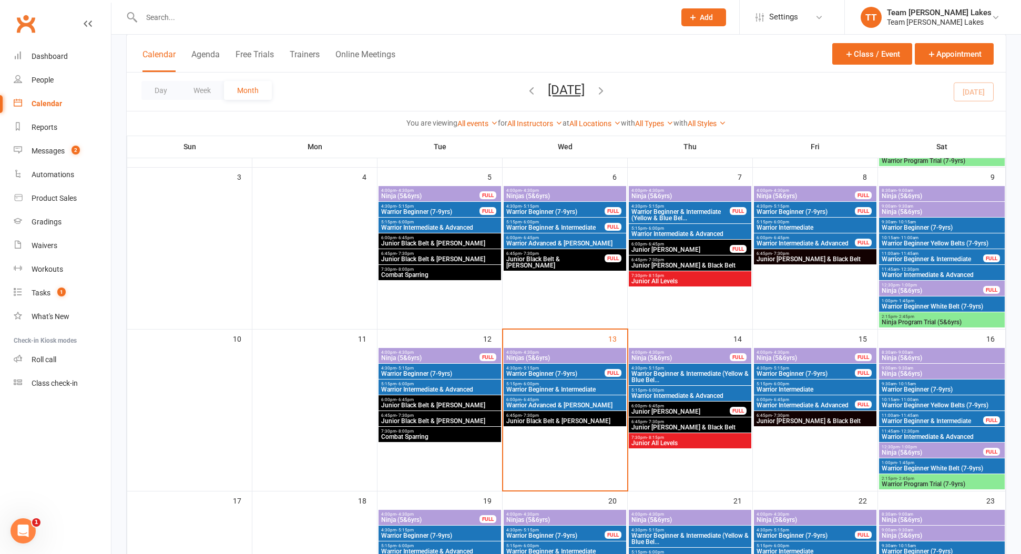
scroll to position [231, 1]
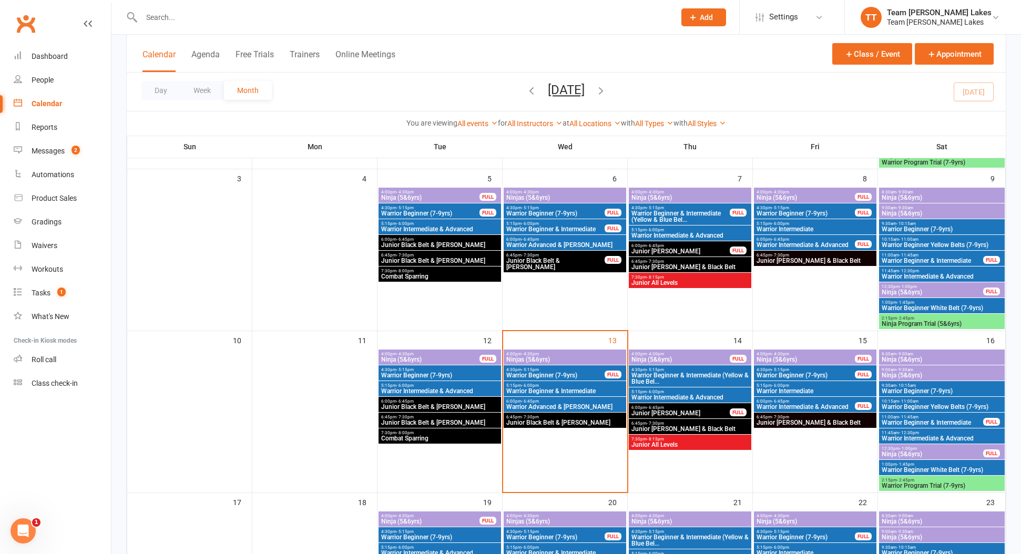
click at [555, 356] on span "Ninjas (5&6yrs)" at bounding box center [565, 359] width 118 height 6
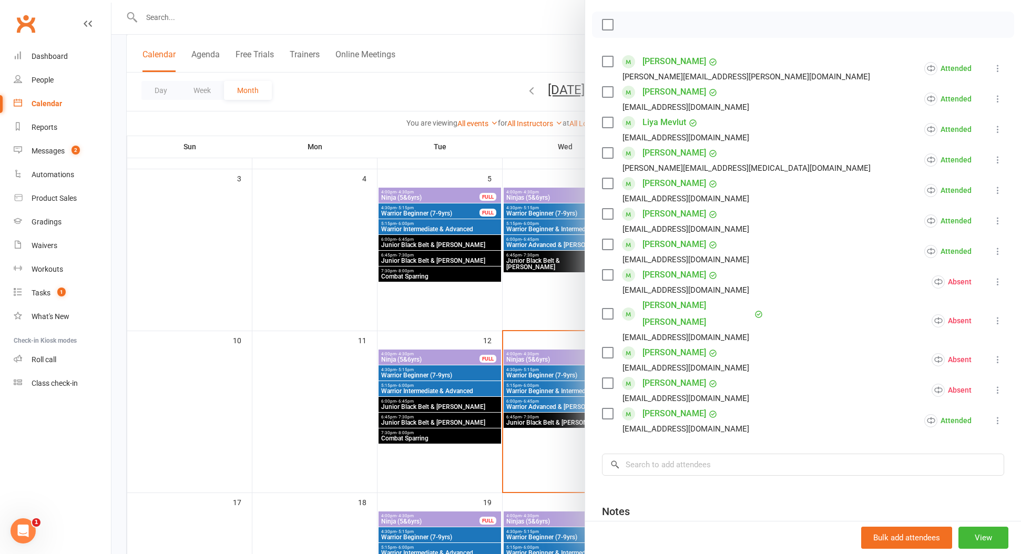
scroll to position [136, 0]
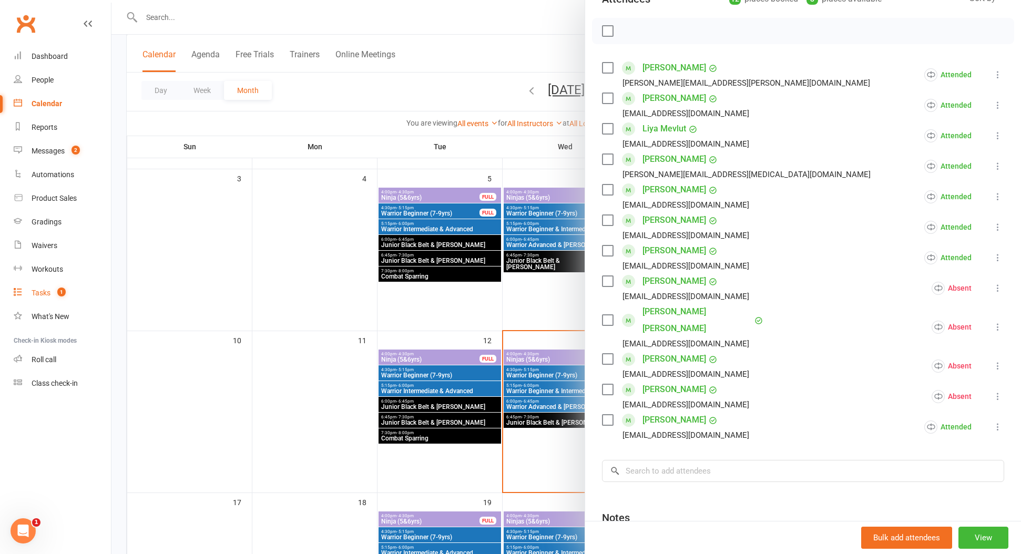
click at [46, 293] on div "Tasks" at bounding box center [41, 293] width 19 height 8
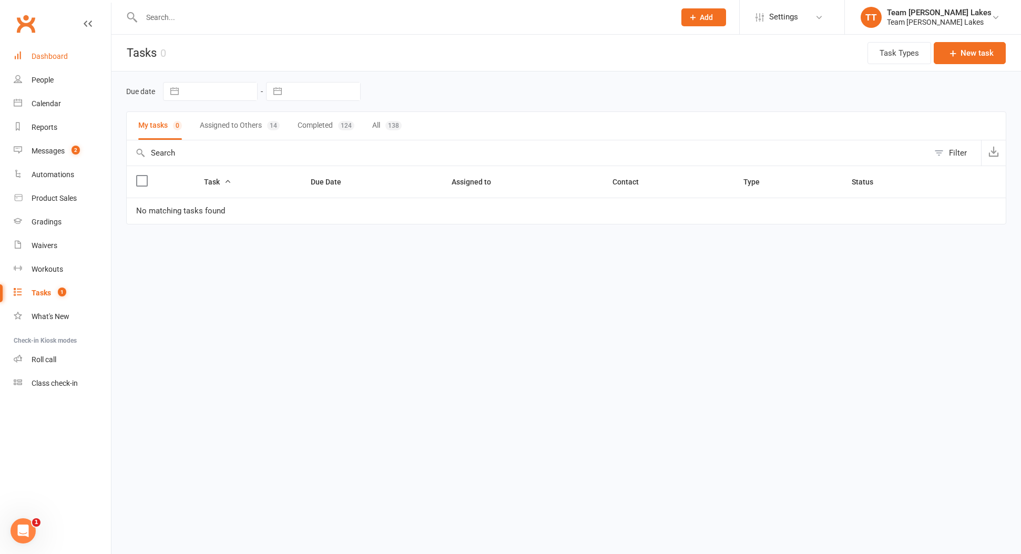
click at [52, 54] on div "Dashboard" at bounding box center [50, 56] width 36 height 8
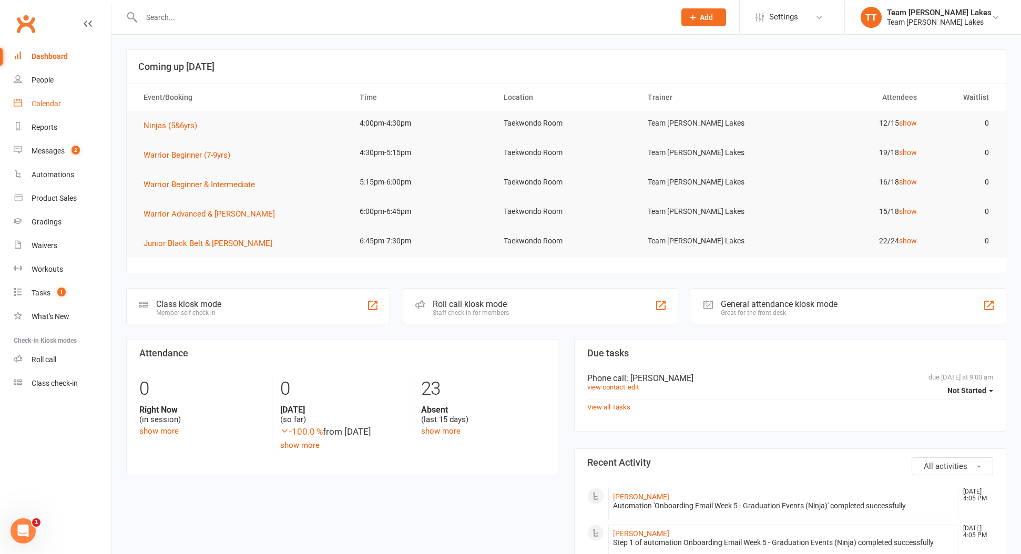
click at [54, 106] on div "Calendar" at bounding box center [46, 103] width 29 height 8
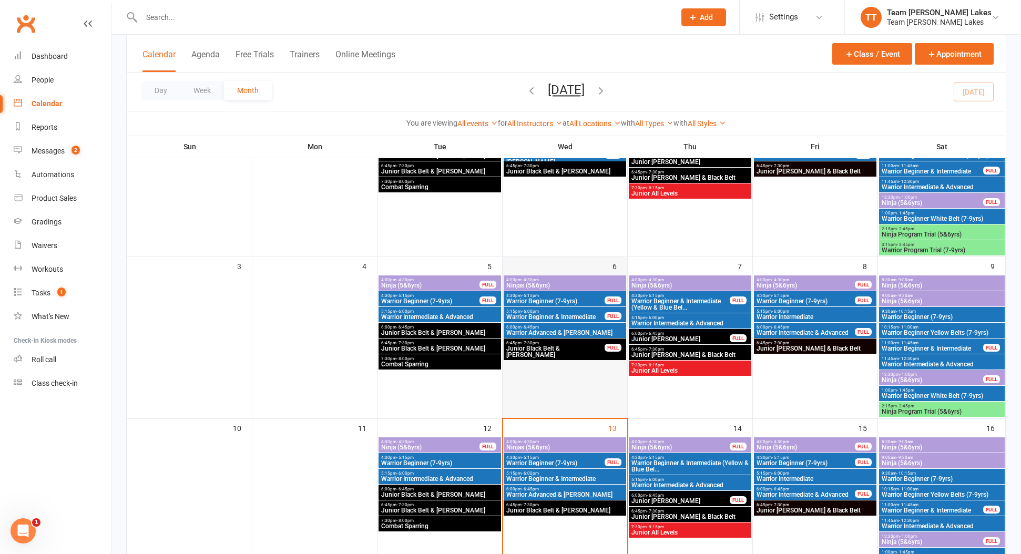
scroll to position [159, 0]
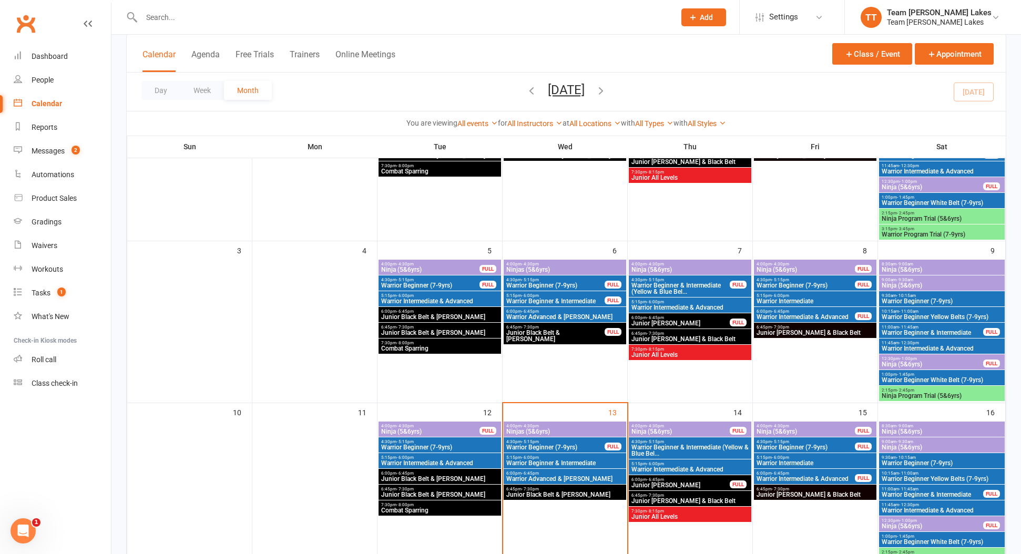
click at [575, 433] on span "Ninjas (5&6yrs)" at bounding box center [565, 432] width 118 height 6
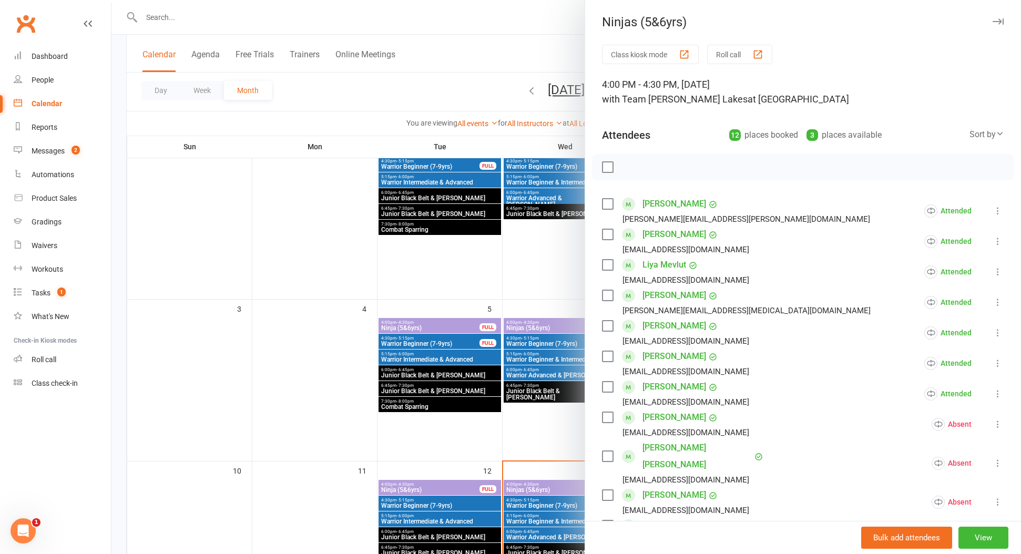
scroll to position [100, 0]
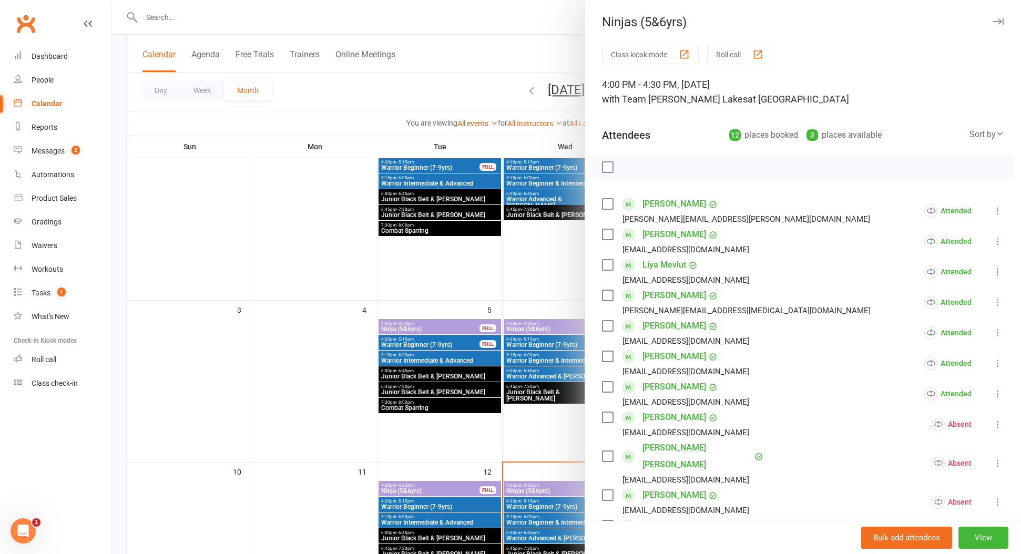
click at [998, 20] on icon "button" at bounding box center [998, 21] width 11 height 6
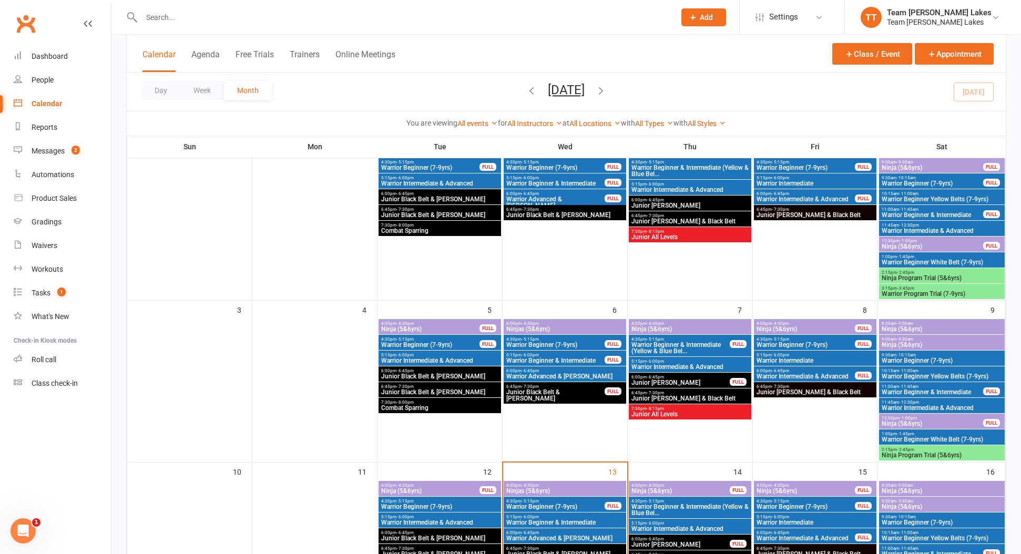
click at [574, 505] on span "Warrior Beginner (7-9yrs)" at bounding box center [555, 507] width 99 height 6
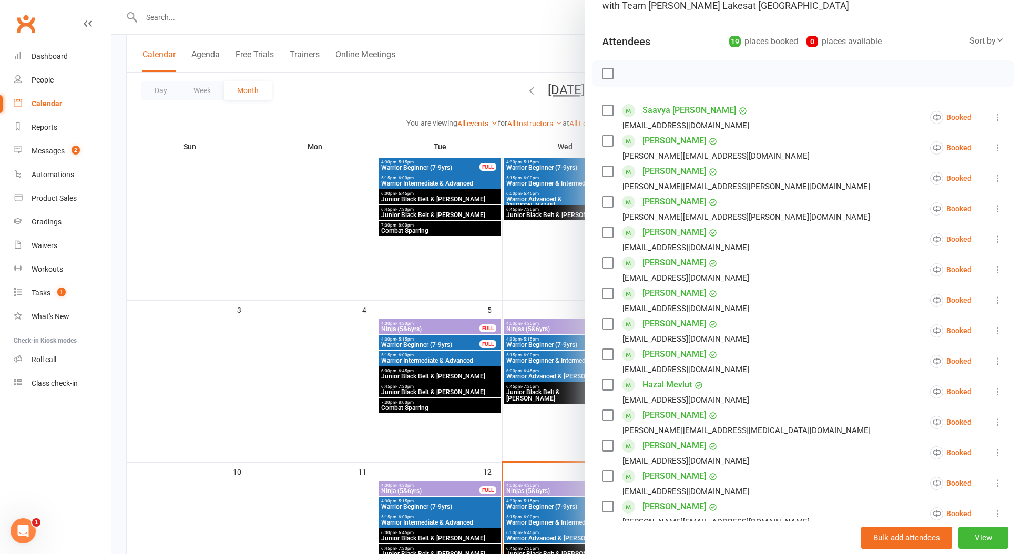
scroll to position [108, 0]
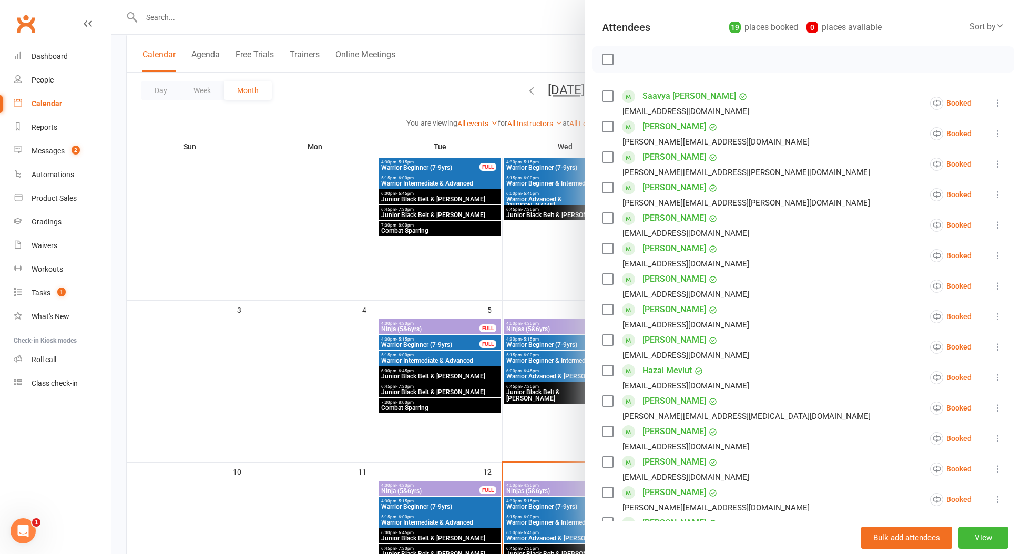
click at [656, 342] on link "Harvey Le" at bounding box center [675, 340] width 64 height 17
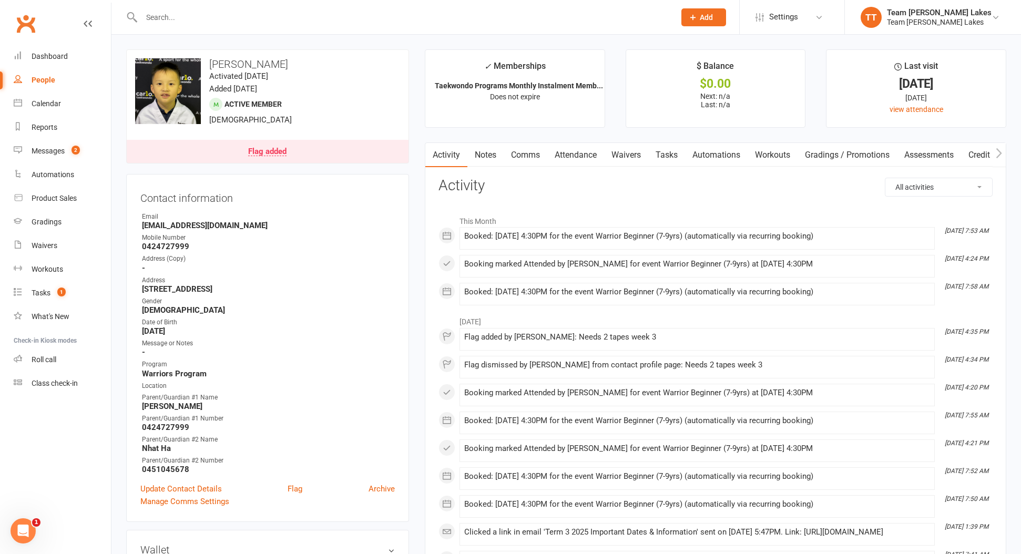
click at [488, 153] on link "Notes" at bounding box center [485, 155] width 36 height 24
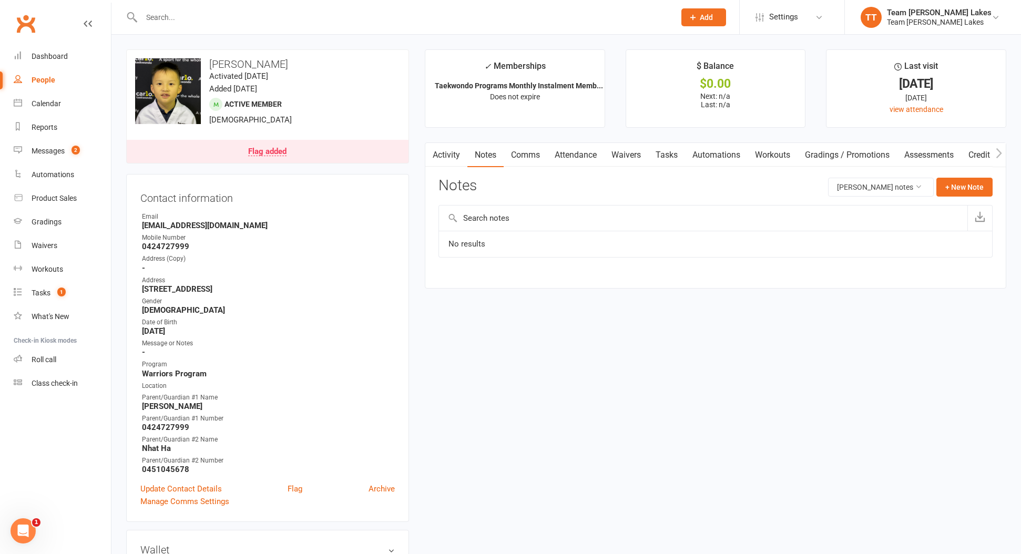
click at [525, 155] on link "Comms" at bounding box center [526, 155] width 44 height 24
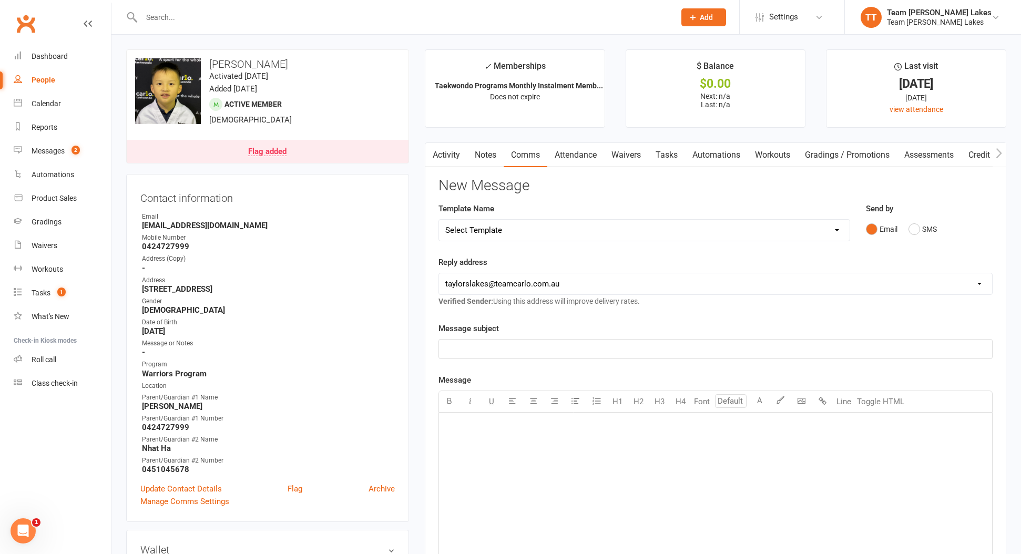
click at [443, 157] on link "Activity" at bounding box center [446, 155] width 42 height 24
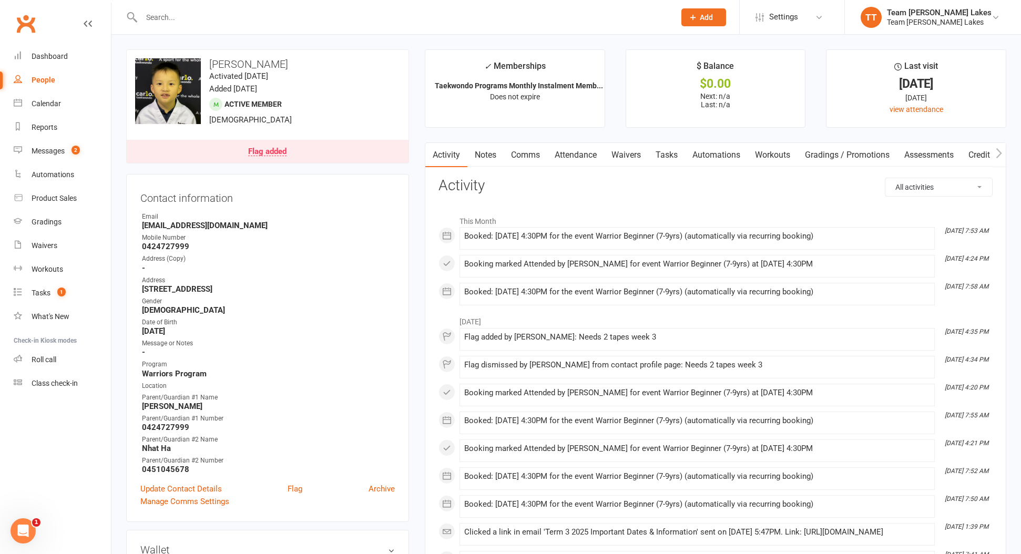
click at [268, 153] on div "Flag added" at bounding box center [267, 152] width 38 height 8
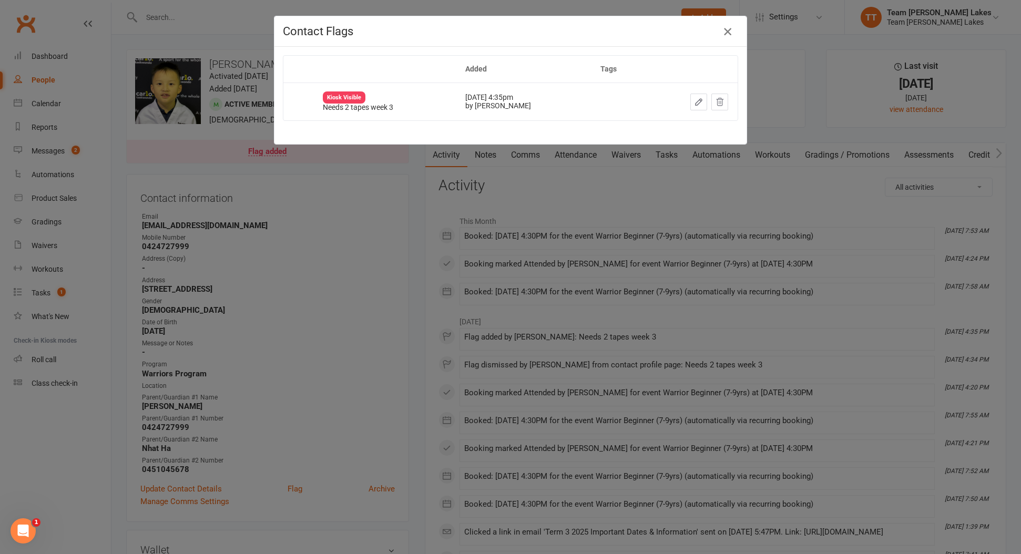
click at [728, 34] on icon "button" at bounding box center [727, 31] width 13 height 13
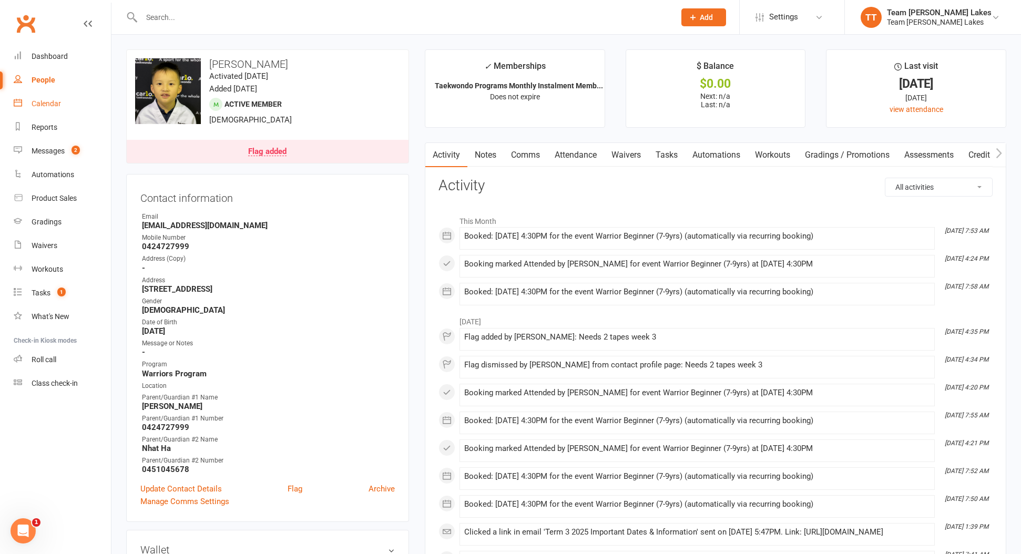
click at [58, 103] on div "Calendar" at bounding box center [46, 103] width 29 height 8
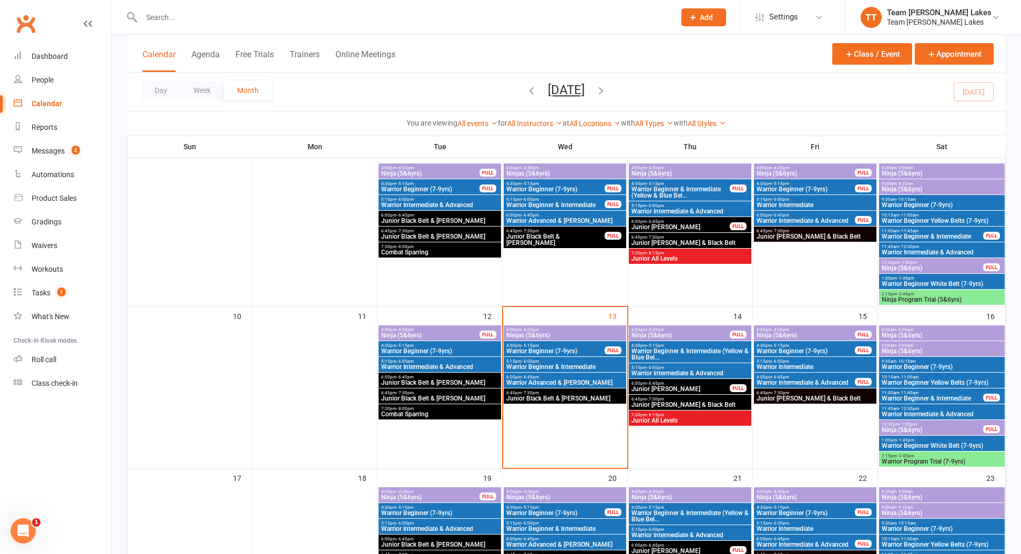
scroll to position [254, 0]
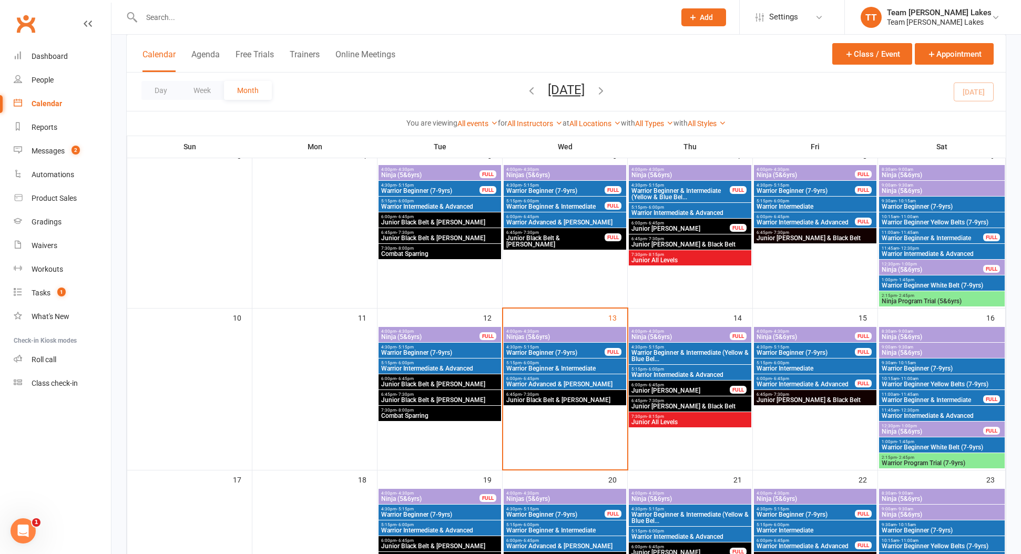
click at [562, 351] on span "Warrior Beginner (7-9yrs)" at bounding box center [555, 353] width 99 height 6
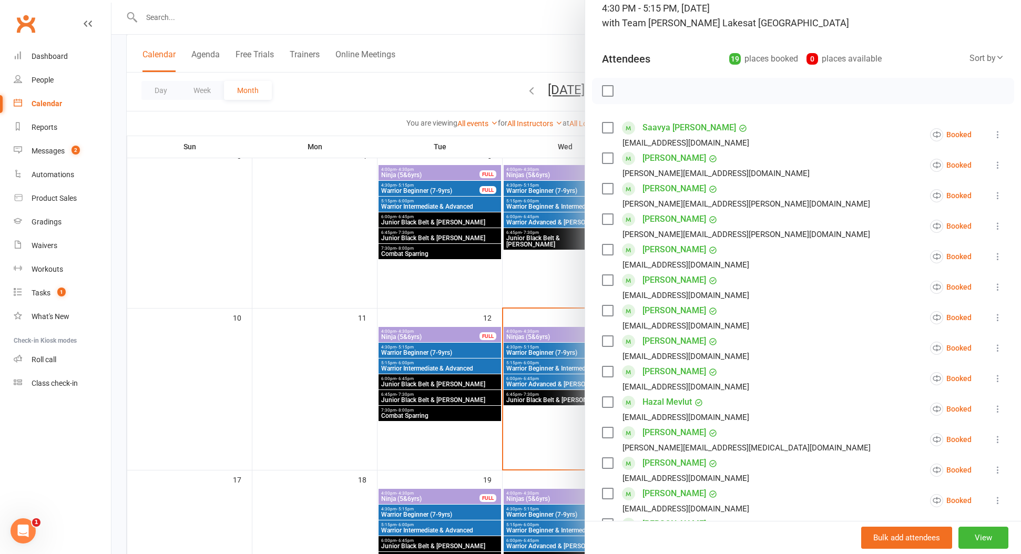
scroll to position [81, 0]
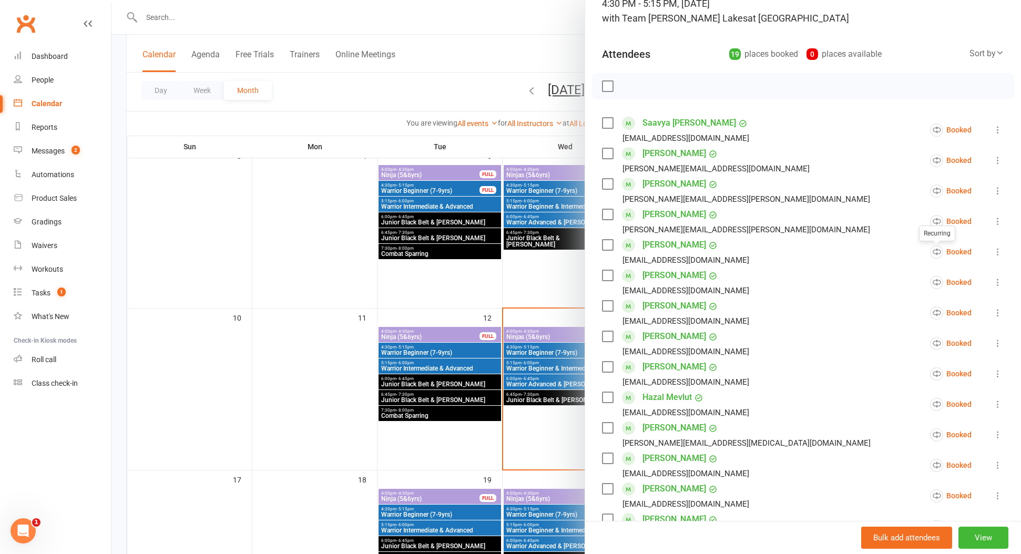
click at [997, 251] on icon at bounding box center [998, 252] width 11 height 11
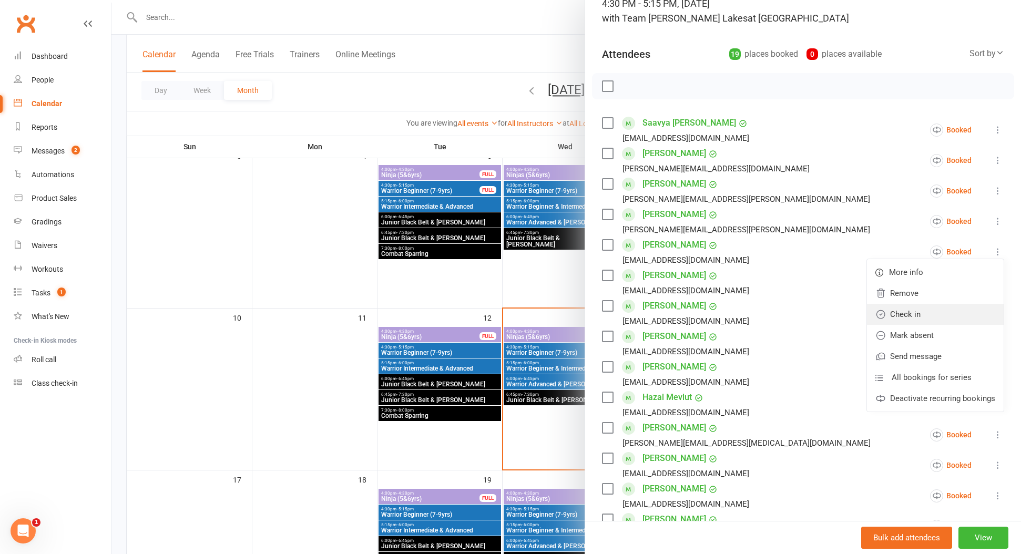
click at [962, 315] on link "Check in" at bounding box center [935, 314] width 137 height 21
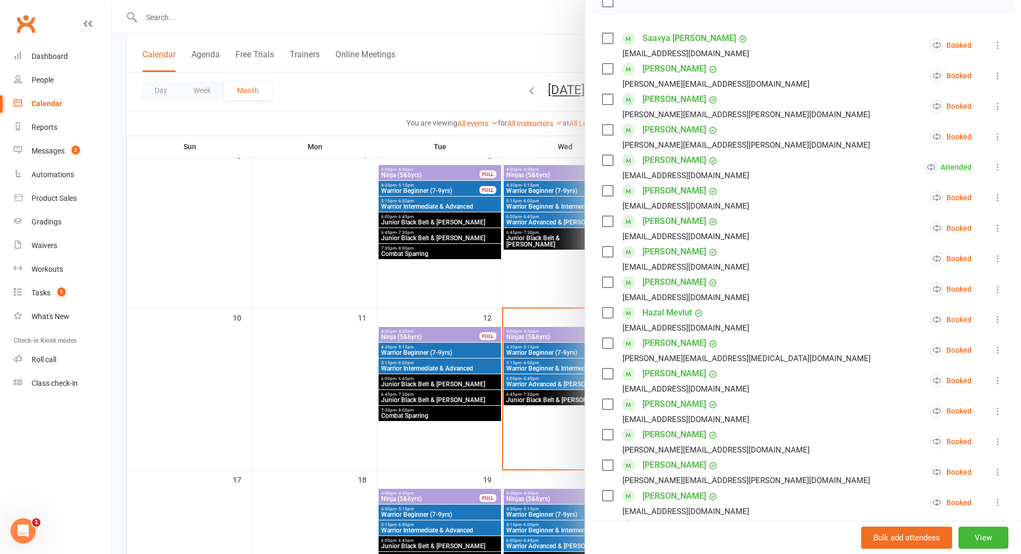
scroll to position [169, 0]
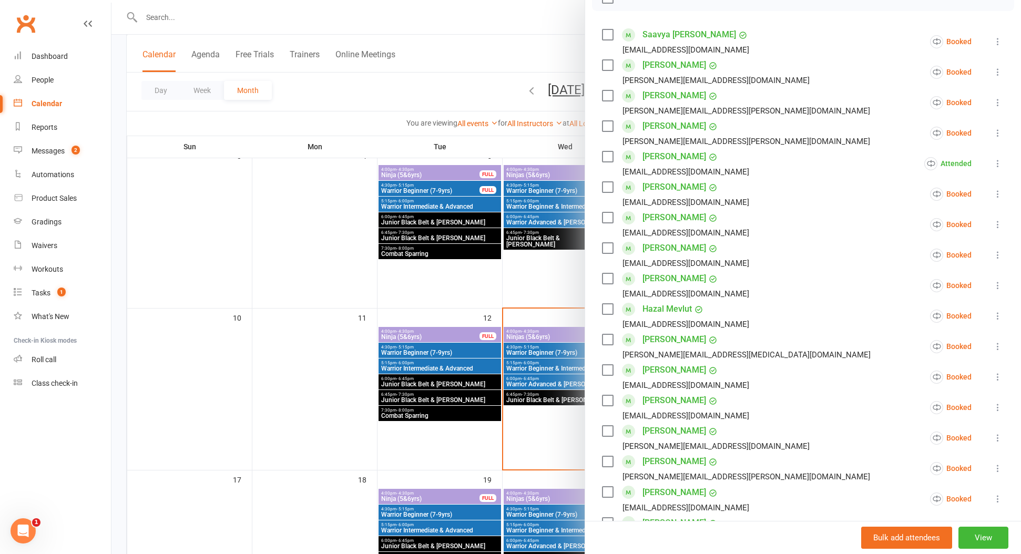
click at [1000, 284] on icon at bounding box center [998, 285] width 11 height 11
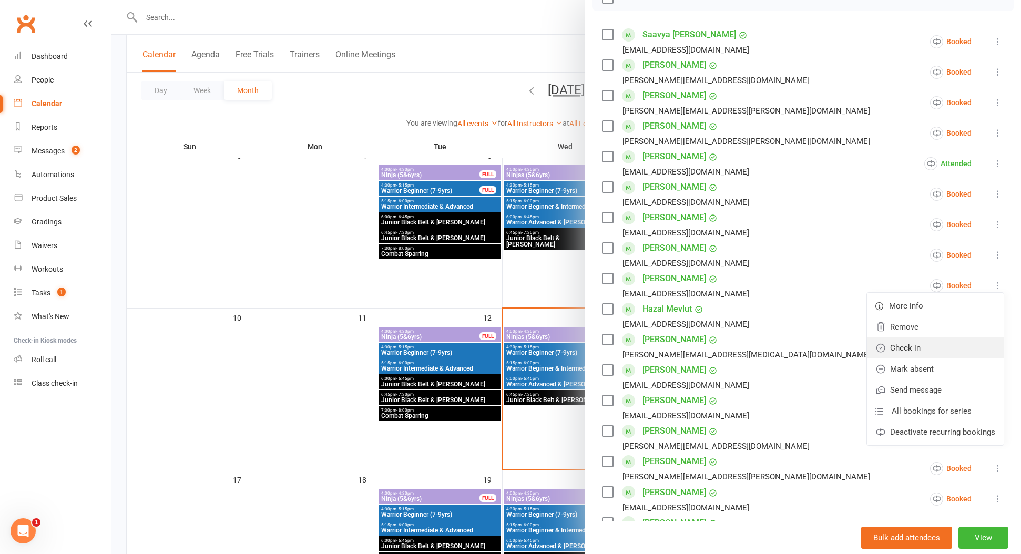
click at [939, 345] on link "Check in" at bounding box center [935, 348] width 137 height 21
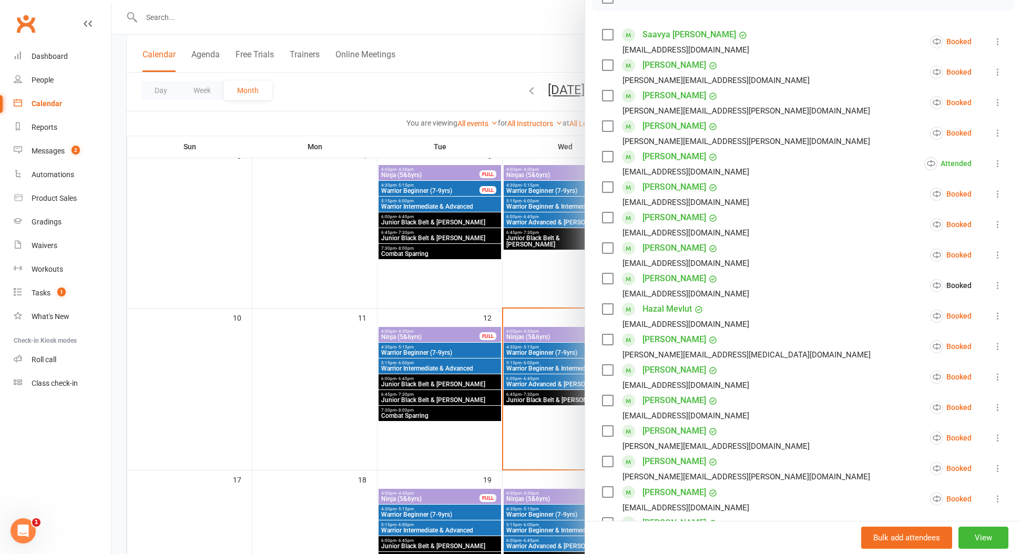
scroll to position [191, 0]
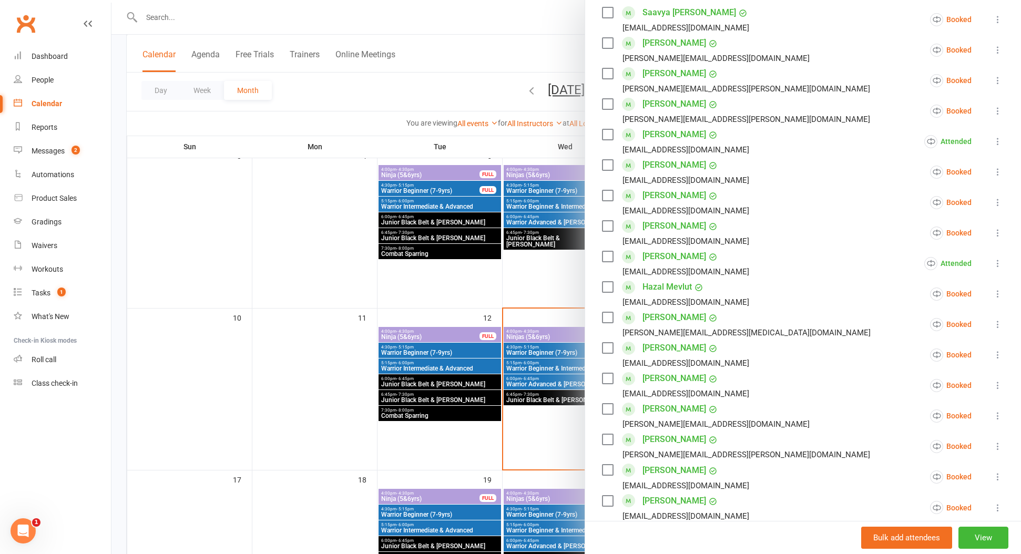
click at [996, 293] on icon at bounding box center [998, 294] width 11 height 11
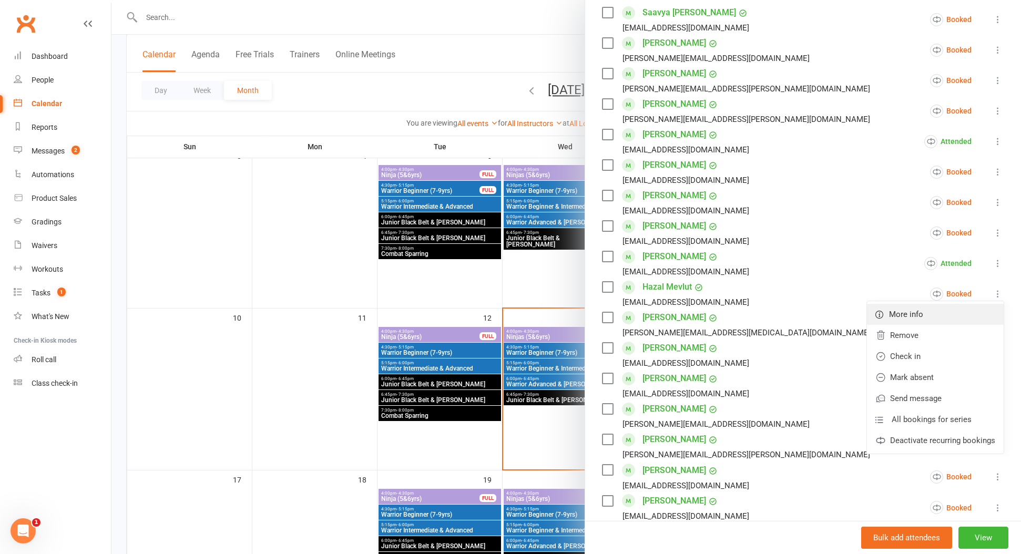
scroll to position [191, 0]
click at [974, 352] on link "Check in" at bounding box center [935, 357] width 137 height 21
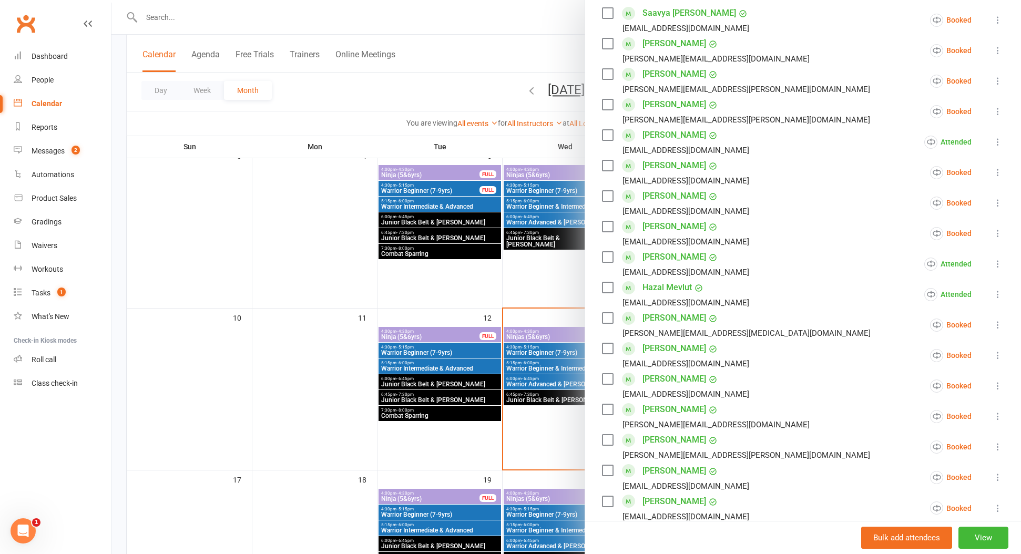
drag, startPoint x: 996, startPoint y: 325, endPoint x: 986, endPoint y: 334, distance: 13.1
click at [996, 325] on icon at bounding box center [998, 325] width 11 height 11
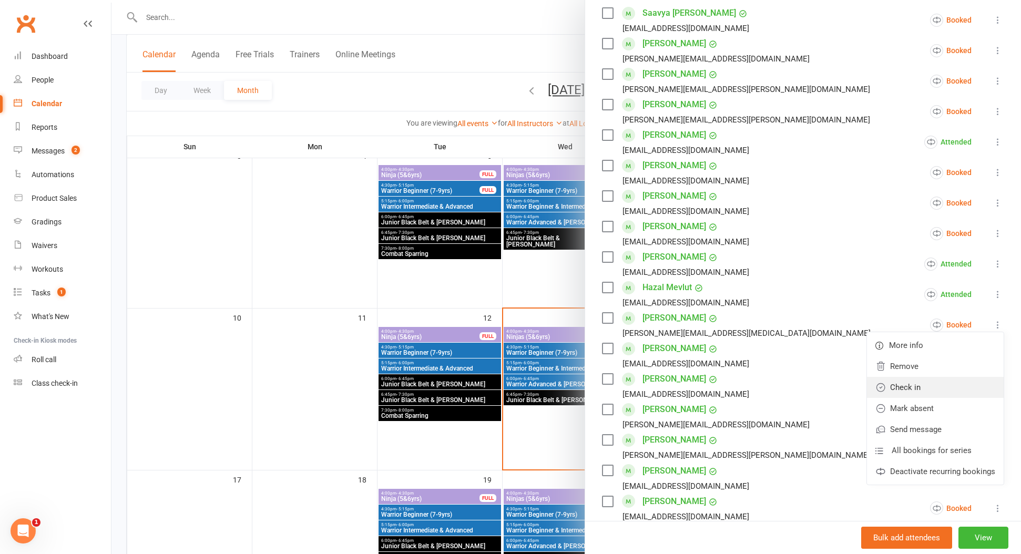
click at [963, 384] on link "Check in" at bounding box center [935, 387] width 137 height 21
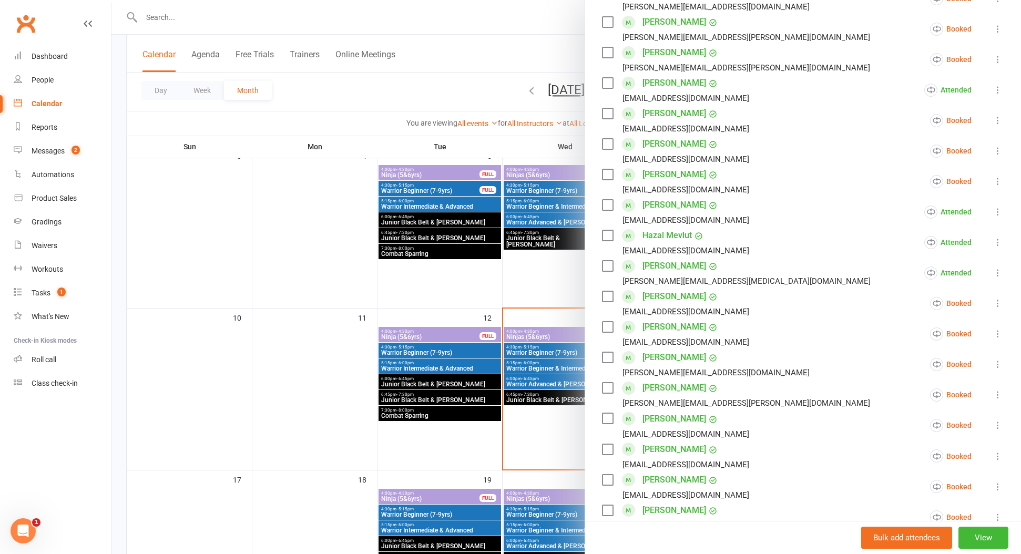
scroll to position [244, 0]
click at [996, 303] on icon at bounding box center [998, 302] width 11 height 11
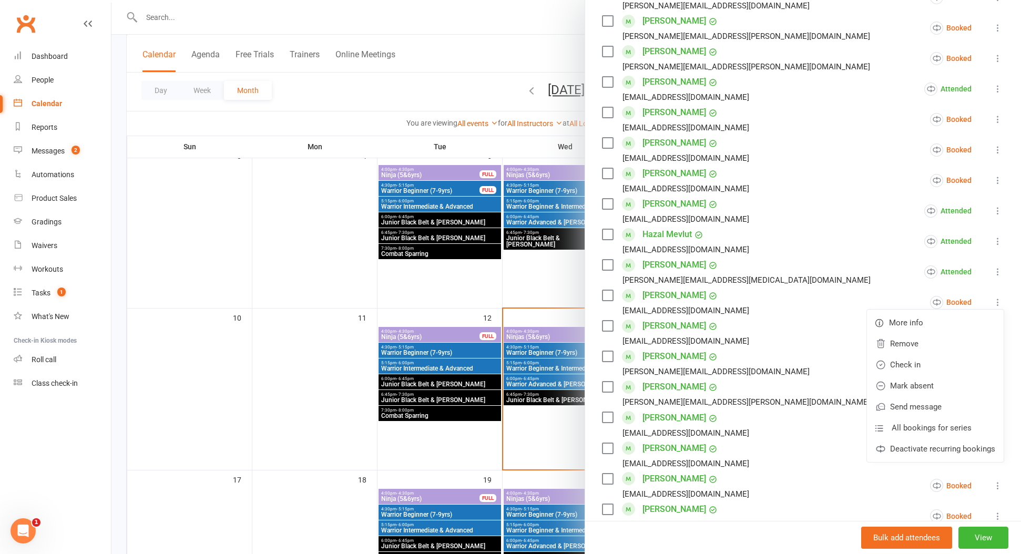
click at [956, 365] on link "Check in" at bounding box center [935, 364] width 137 height 21
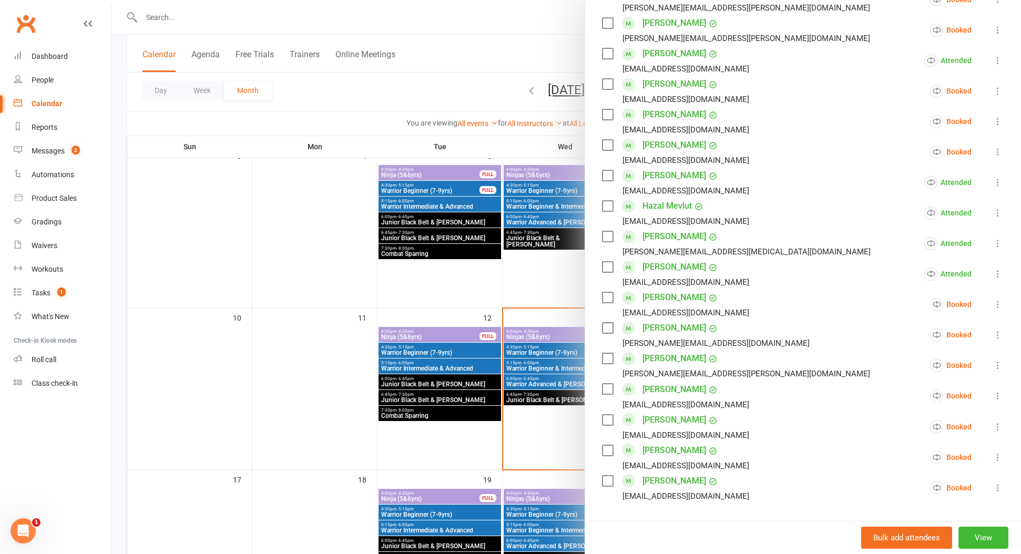
scroll to position [277, 0]
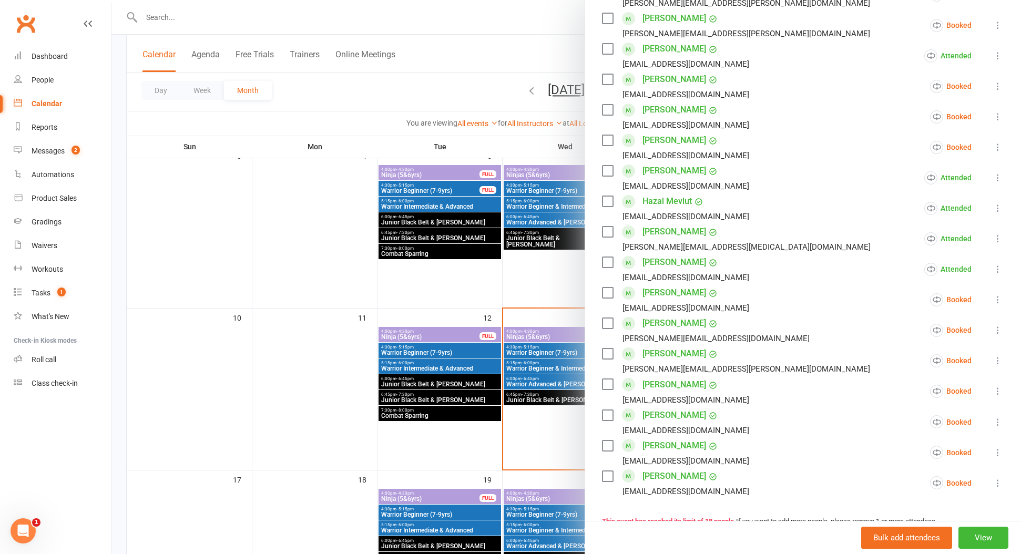
click at [999, 332] on icon at bounding box center [998, 330] width 11 height 11
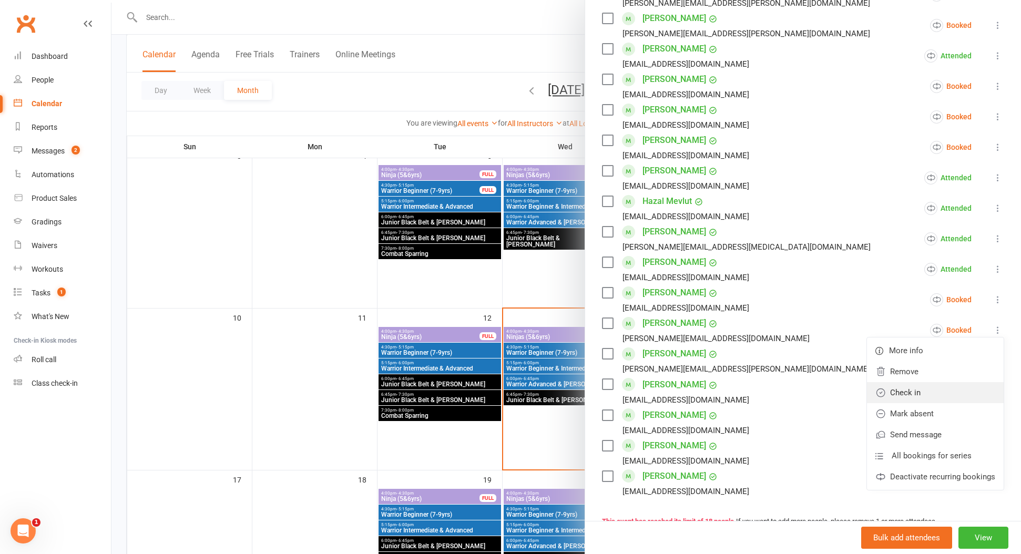
click at [957, 391] on link "Check in" at bounding box center [935, 392] width 137 height 21
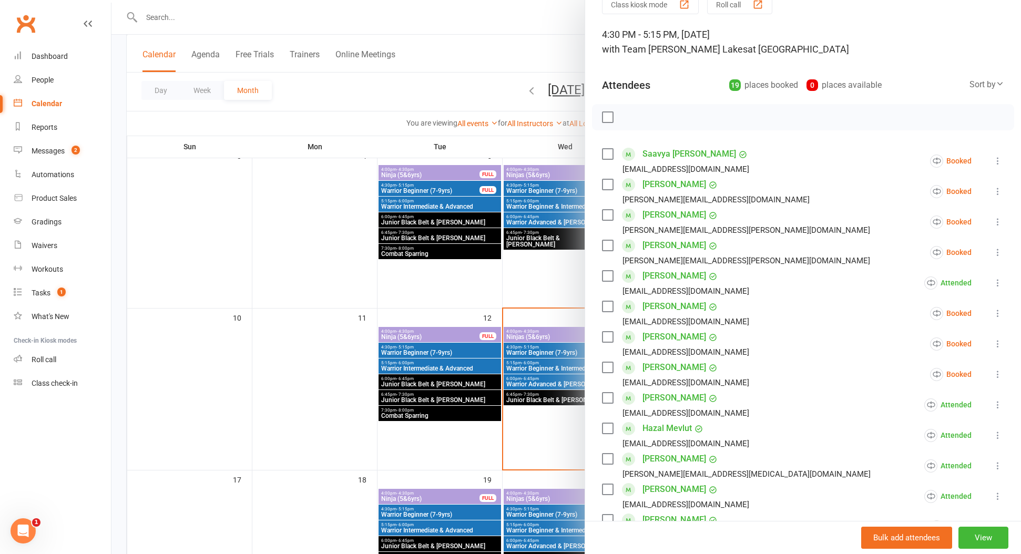
scroll to position [51, 0]
click at [996, 221] on icon at bounding box center [998, 221] width 11 height 11
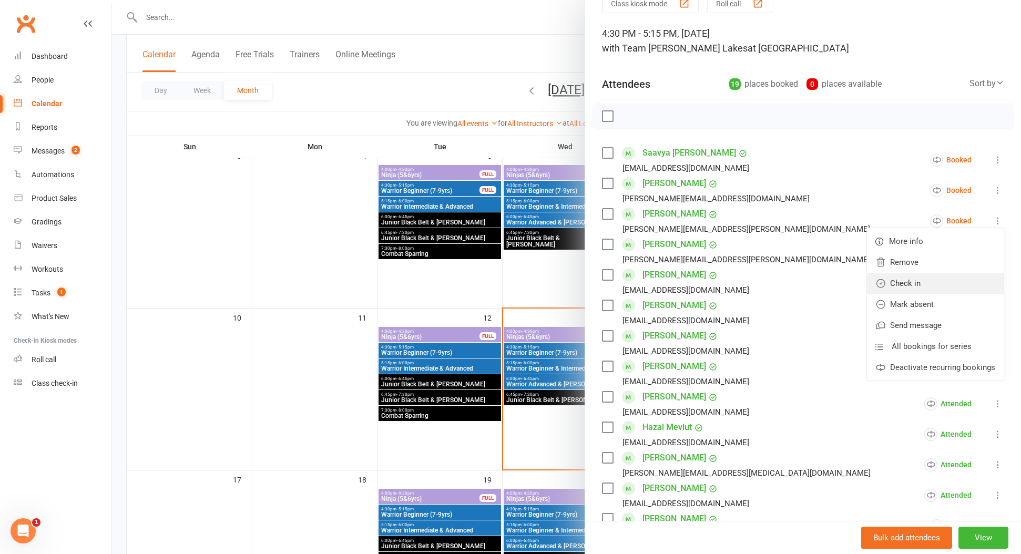
click at [969, 282] on link "Check in" at bounding box center [935, 283] width 137 height 21
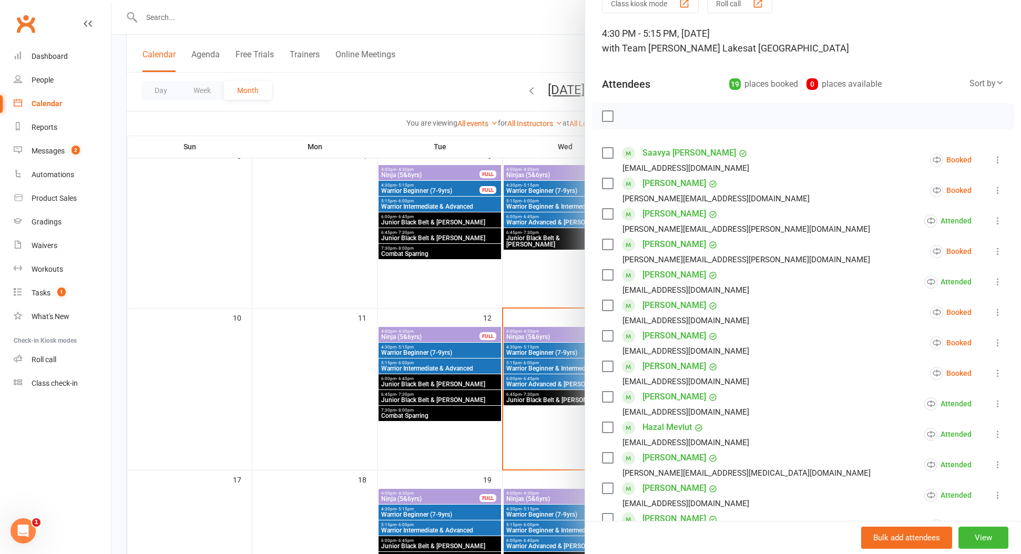
click at [999, 251] on icon at bounding box center [998, 251] width 11 height 11
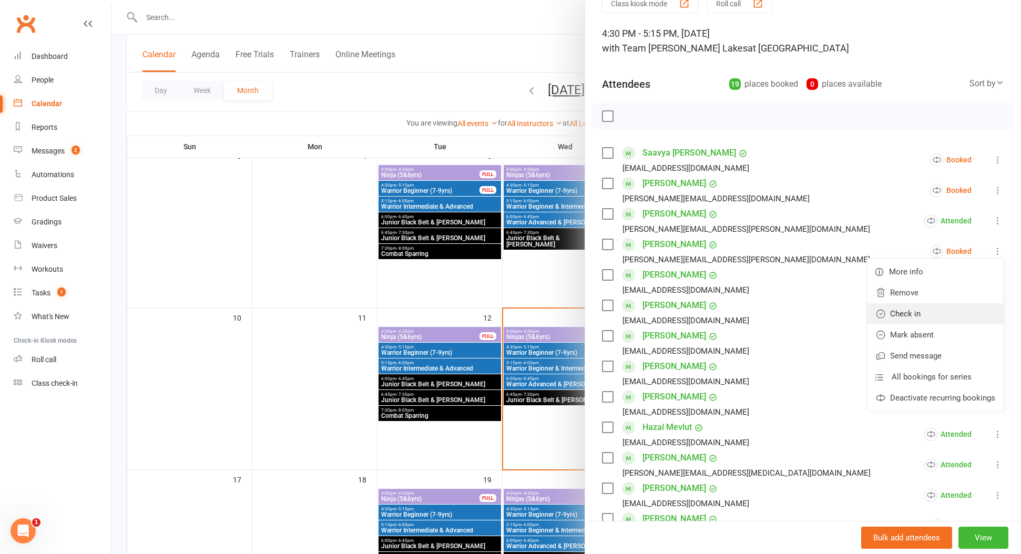
click at [979, 312] on link "Check in" at bounding box center [935, 313] width 137 height 21
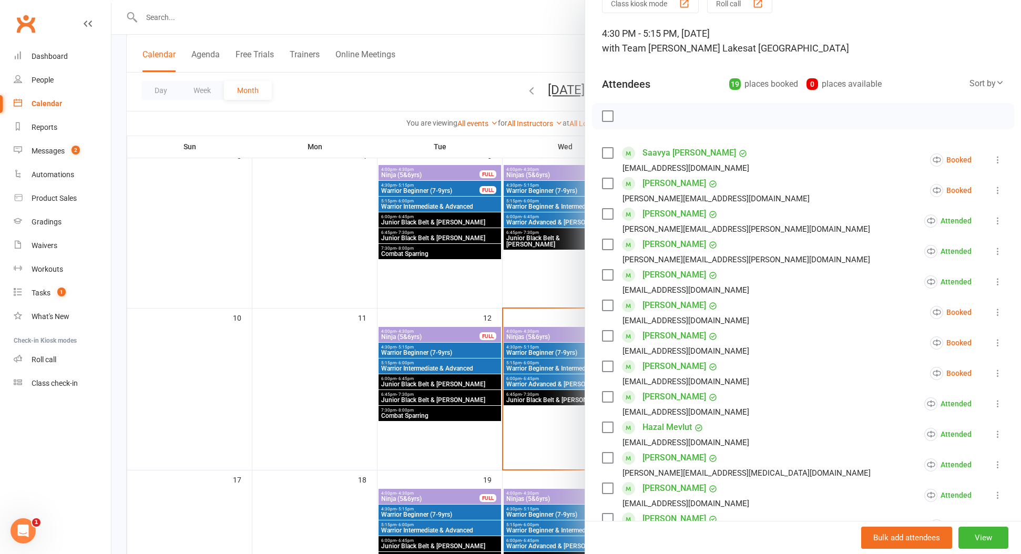
click at [997, 191] on icon at bounding box center [998, 190] width 11 height 11
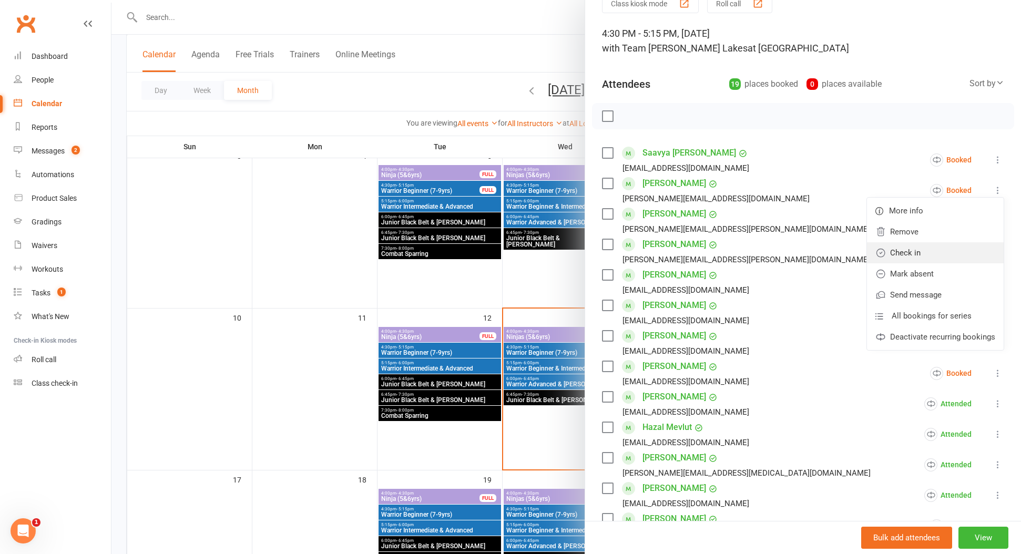
click at [960, 253] on link "Check in" at bounding box center [935, 252] width 137 height 21
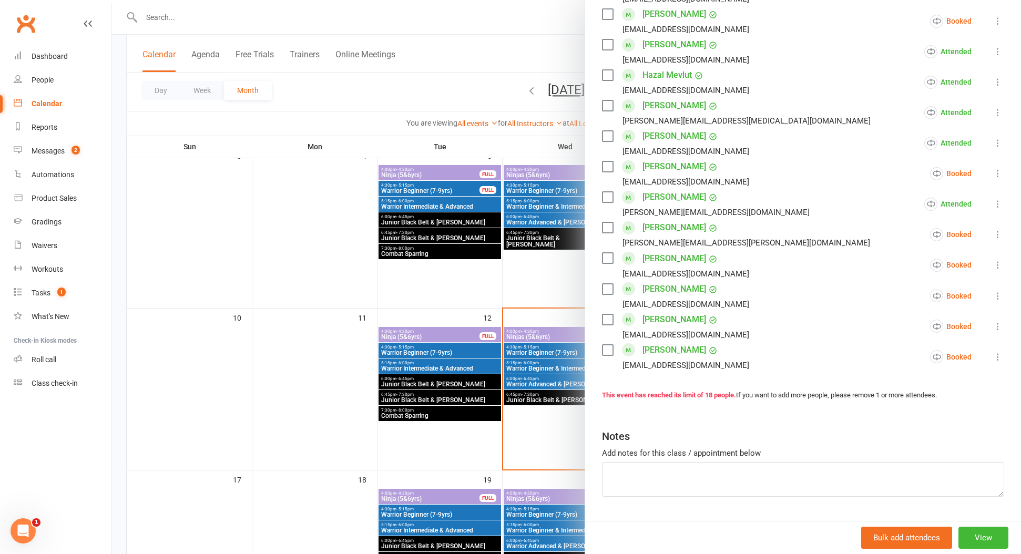
scroll to position [409, 0]
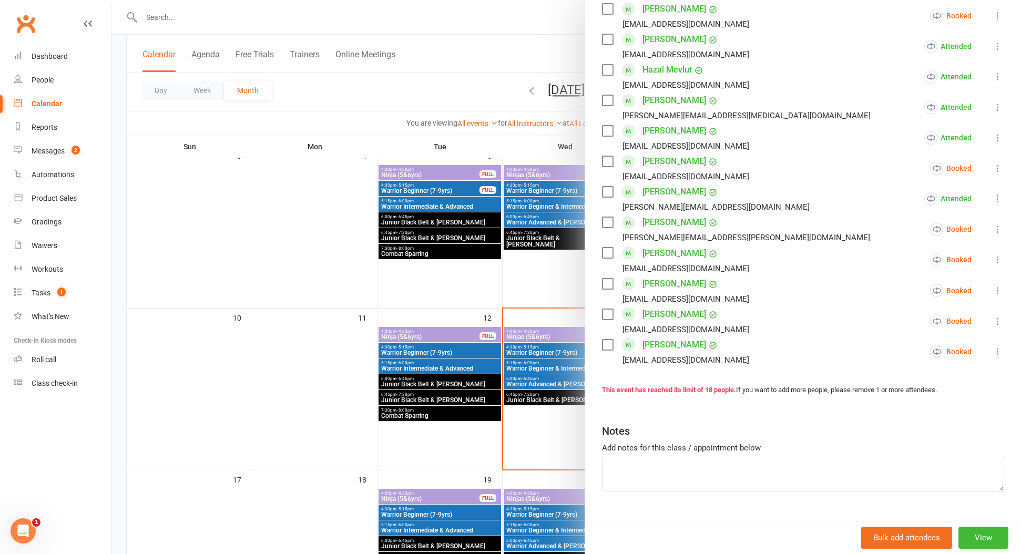
click at [997, 263] on icon at bounding box center [998, 259] width 11 height 11
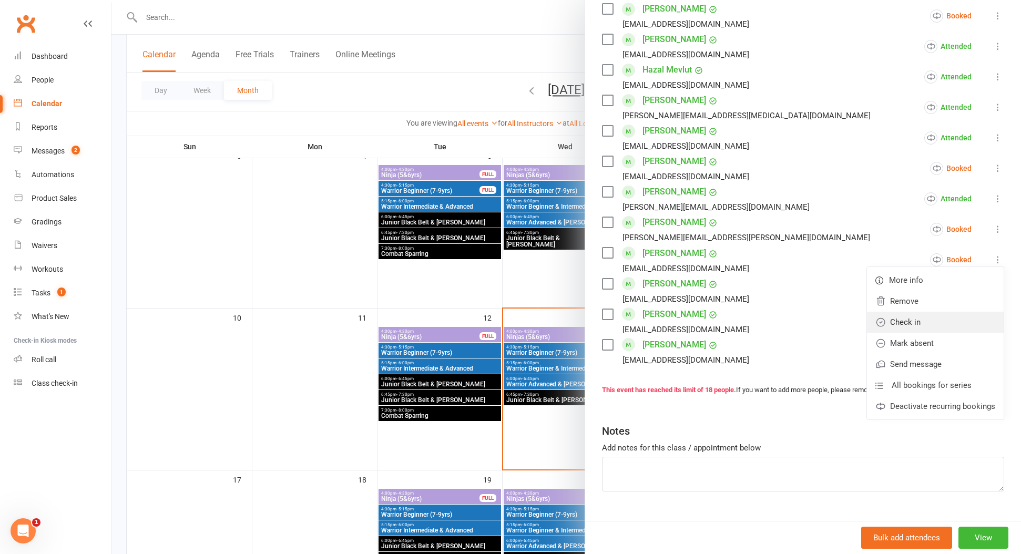
click at [972, 321] on link "Check in" at bounding box center [935, 322] width 137 height 21
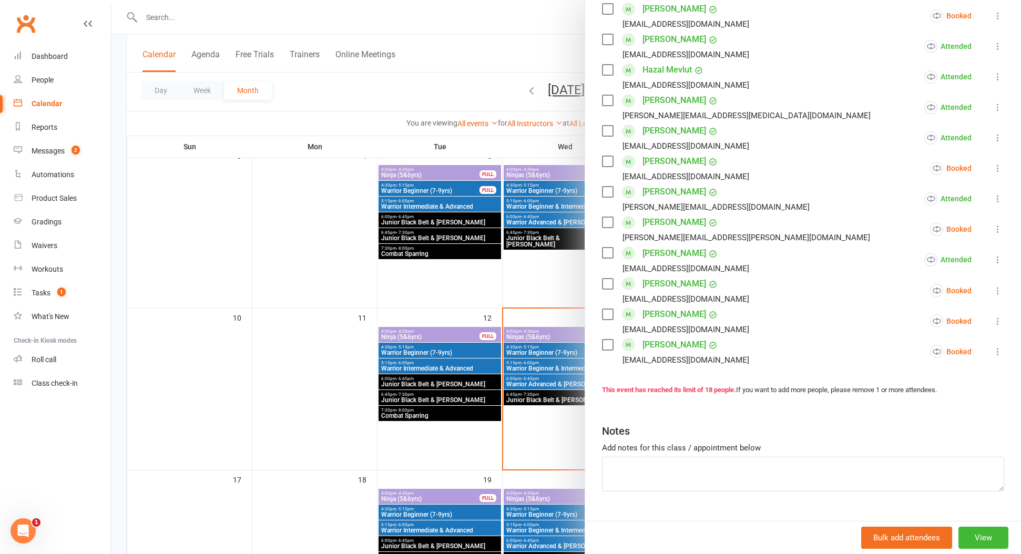
click at [999, 229] on icon at bounding box center [998, 229] width 11 height 11
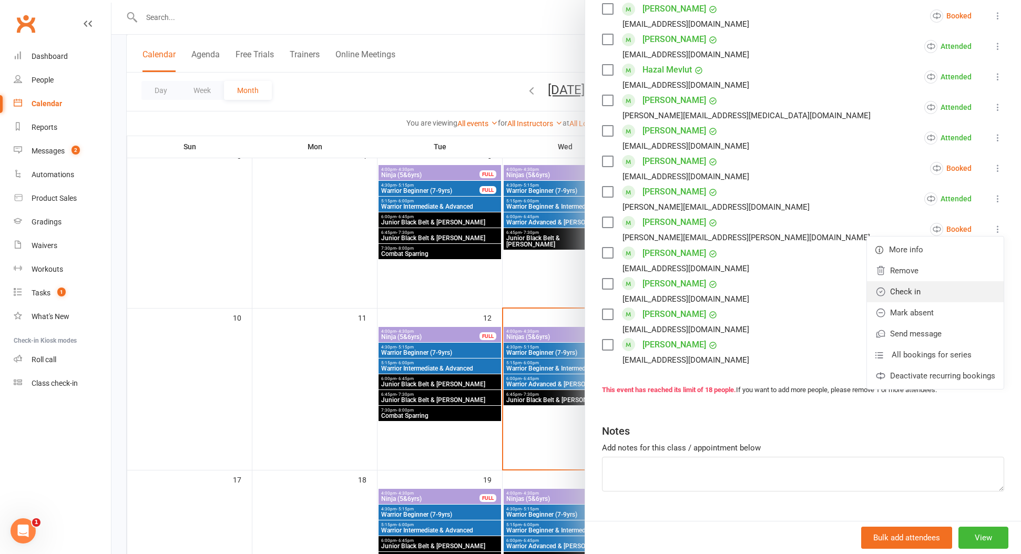
click at [973, 288] on link "Check in" at bounding box center [935, 291] width 137 height 21
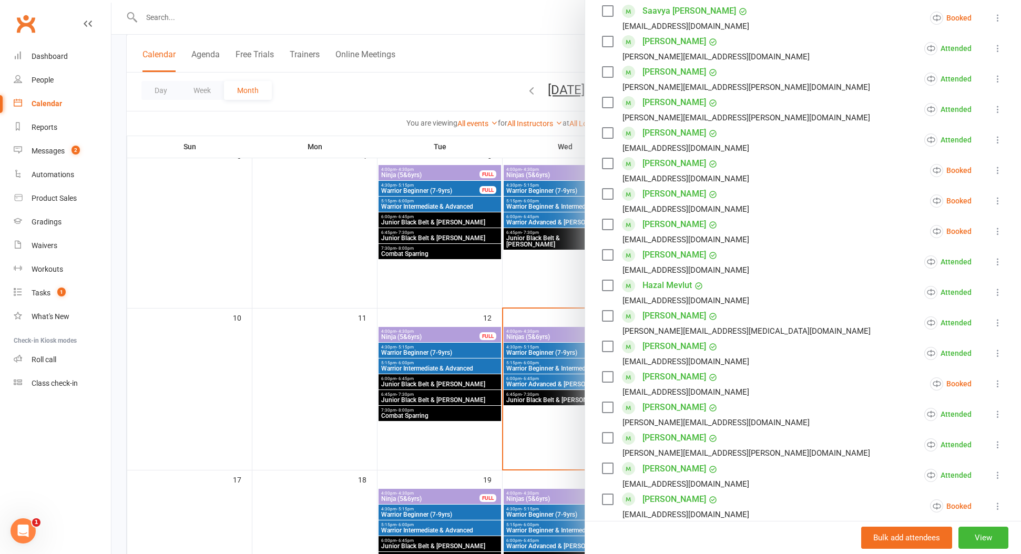
scroll to position [192, 0]
click at [1000, 204] on icon at bounding box center [998, 202] width 11 height 11
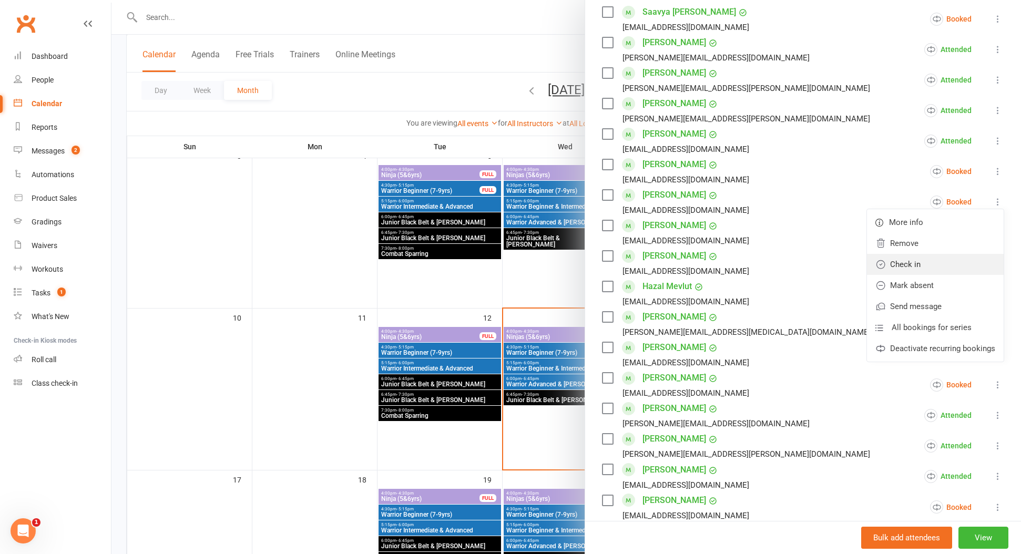
click at [976, 262] on link "Check in" at bounding box center [935, 264] width 137 height 21
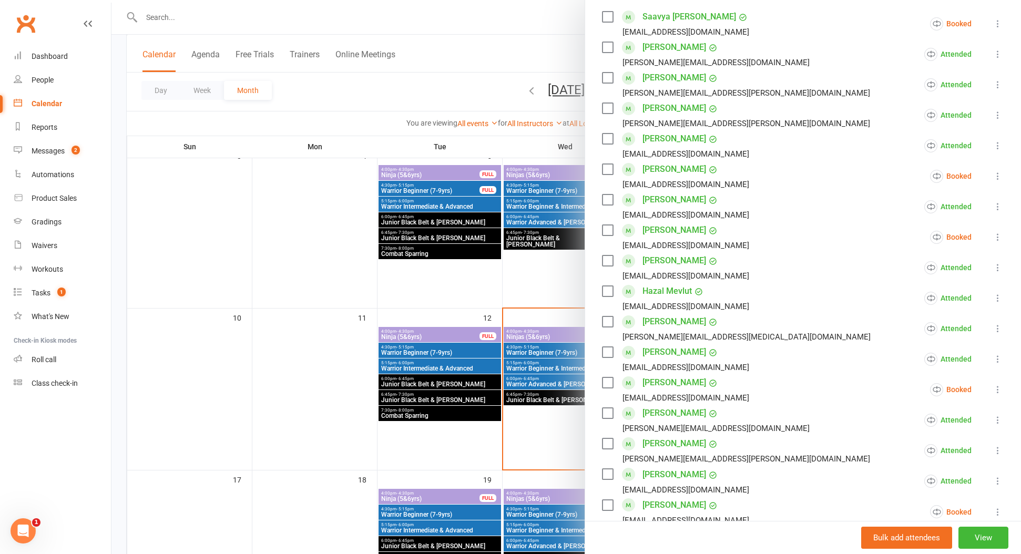
scroll to position [181, 0]
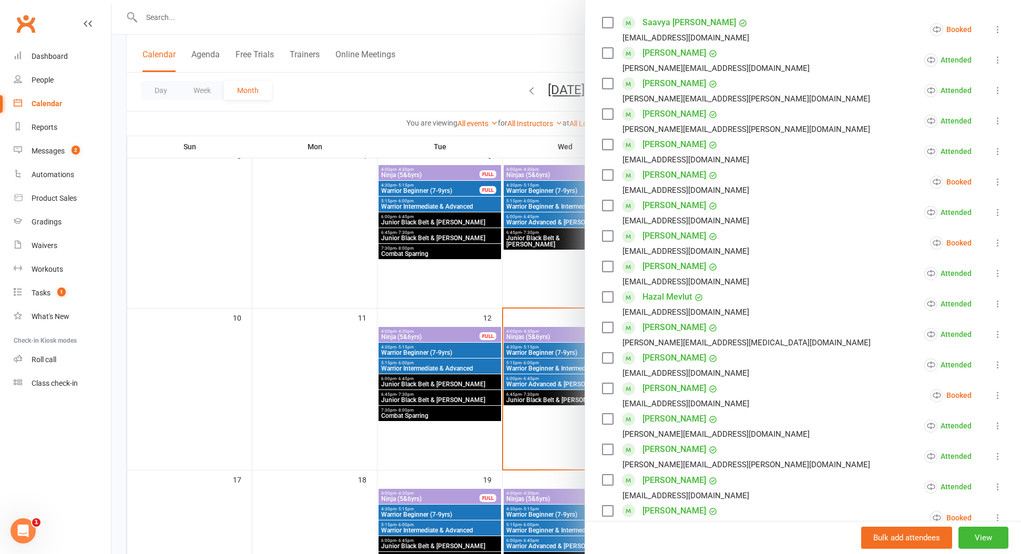
click at [1000, 183] on icon at bounding box center [998, 182] width 11 height 11
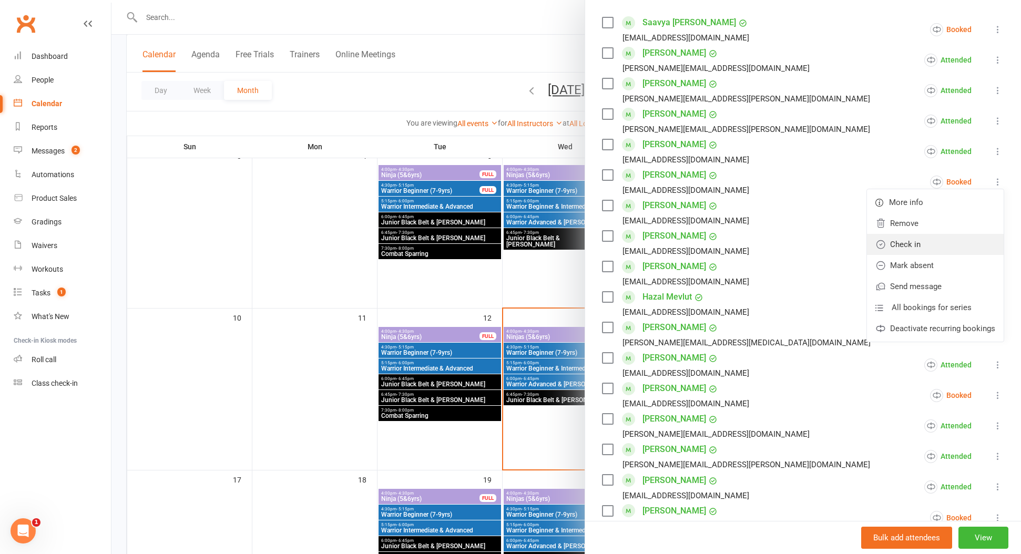
click at [974, 238] on link "Check in" at bounding box center [935, 244] width 137 height 21
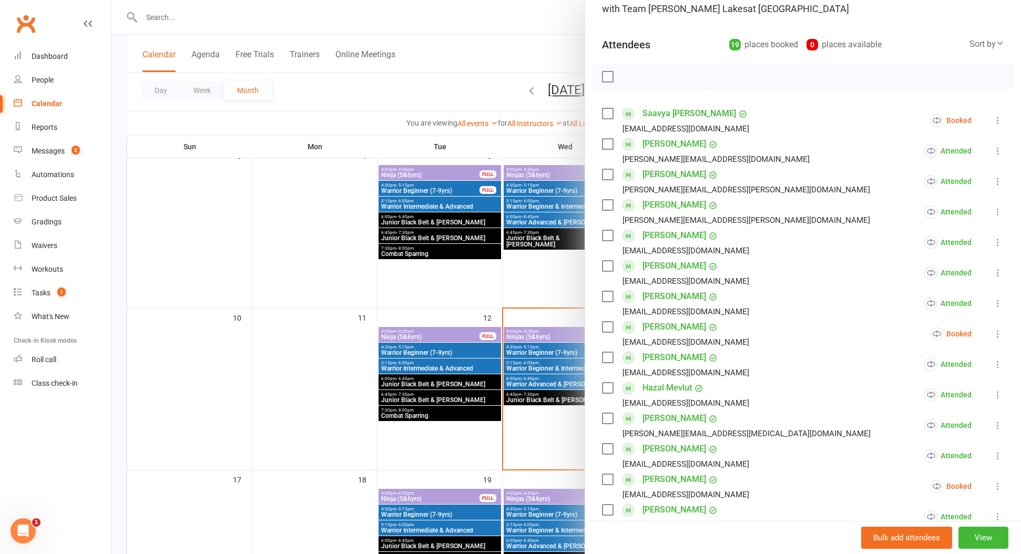
scroll to position [89, 0]
click at [681, 114] on link "Saavya [PERSON_NAME]" at bounding box center [690, 114] width 94 height 17
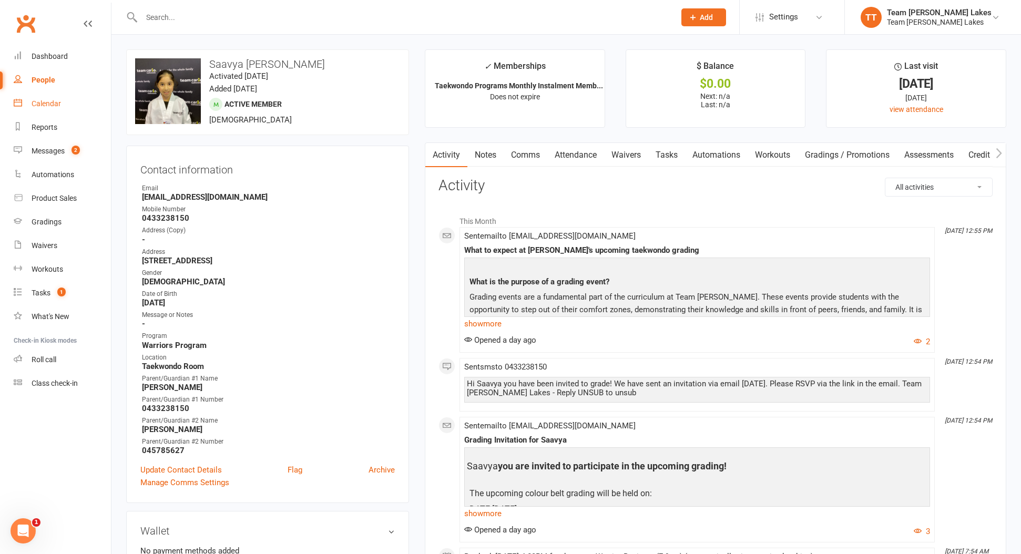
click at [52, 106] on div "Calendar" at bounding box center [46, 103] width 29 height 8
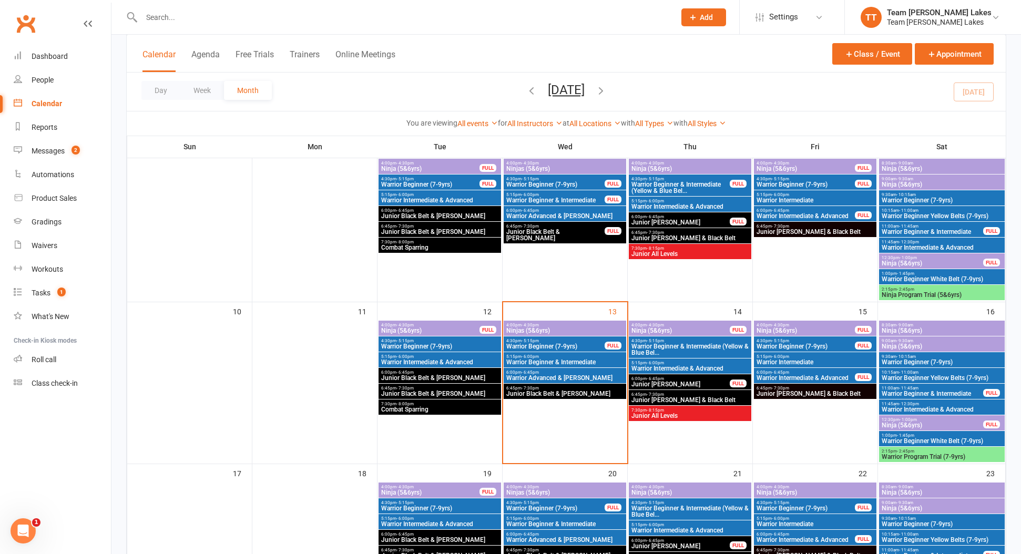
scroll to position [264, 0]
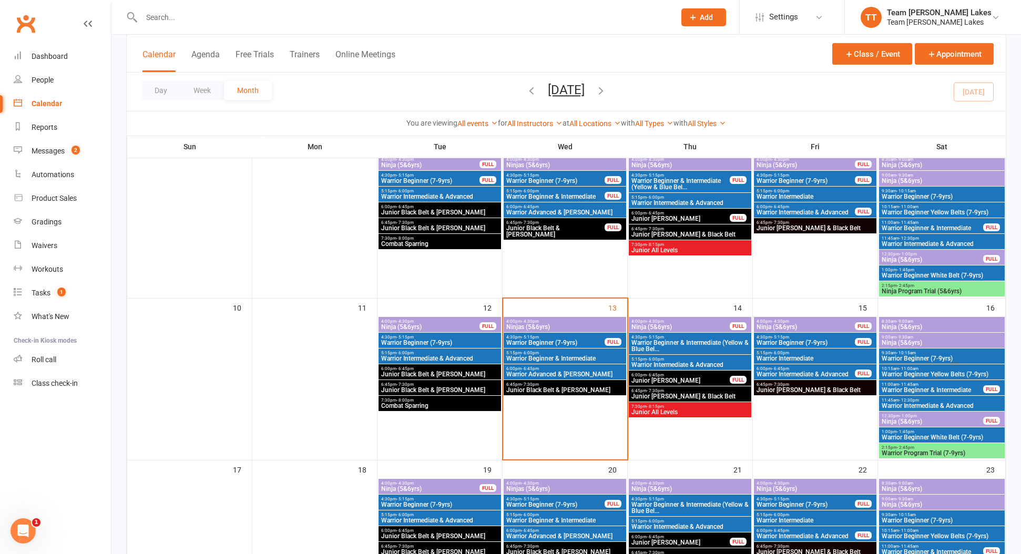
click at [588, 324] on span "Ninjas (5&6yrs)" at bounding box center [565, 327] width 118 height 6
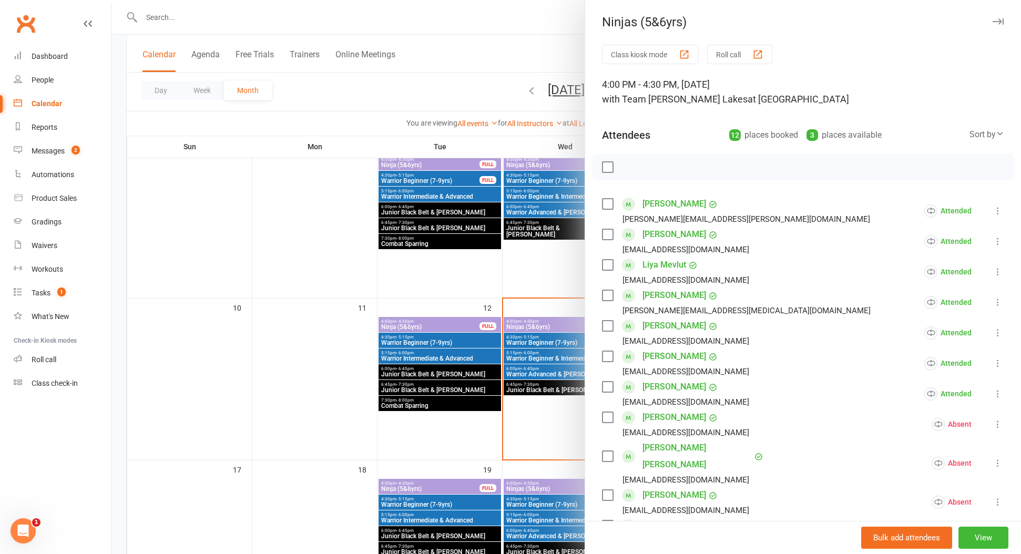
click at [535, 339] on div at bounding box center [566, 277] width 910 height 554
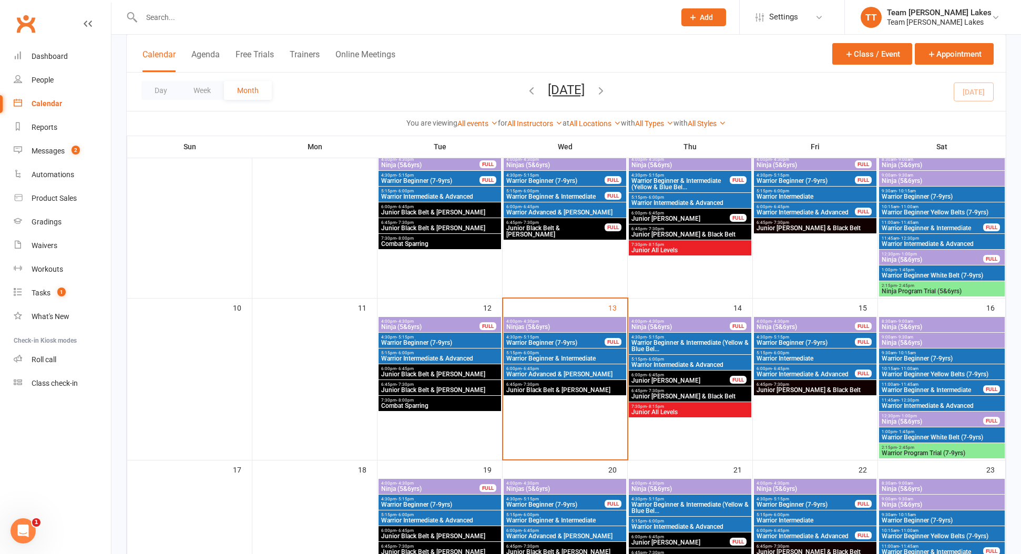
click at [532, 340] on span "Warrior Beginner (7-9yrs)" at bounding box center [555, 343] width 99 height 6
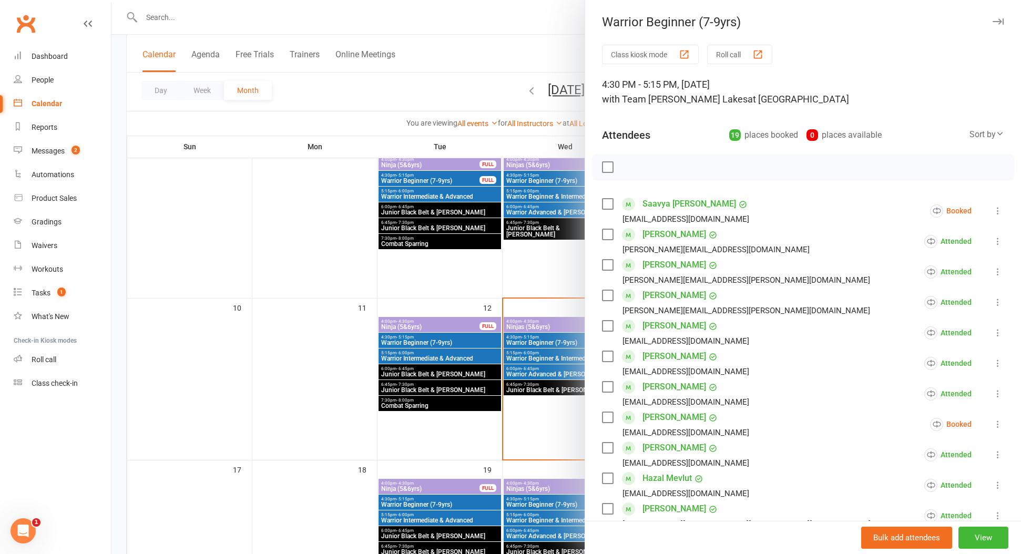
click at [995, 211] on icon at bounding box center [998, 211] width 11 height 11
click at [966, 269] on link "Check in" at bounding box center [935, 273] width 137 height 21
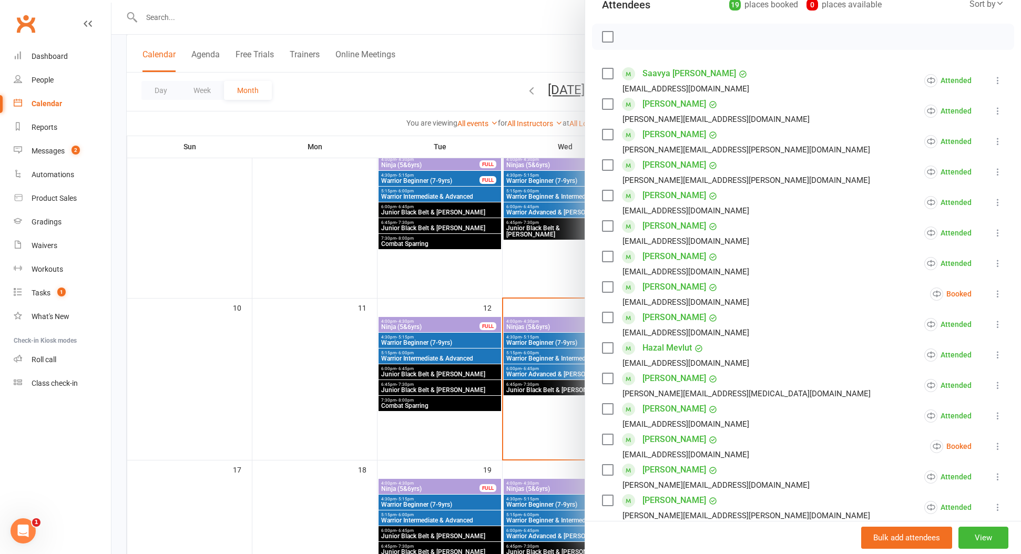
scroll to position [138, 0]
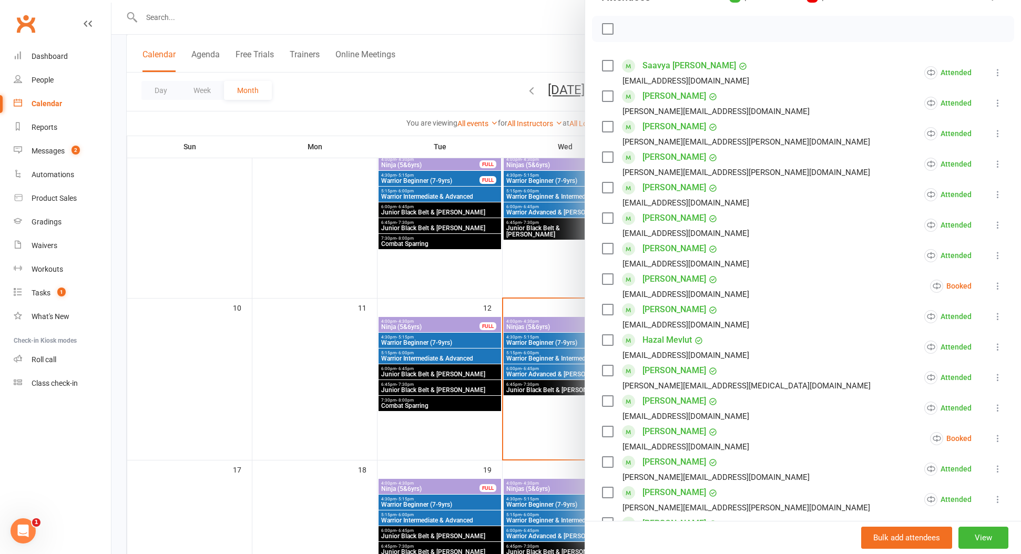
click at [997, 290] on icon at bounding box center [998, 286] width 11 height 11
click at [973, 365] on link "Mark absent" at bounding box center [935, 369] width 137 height 21
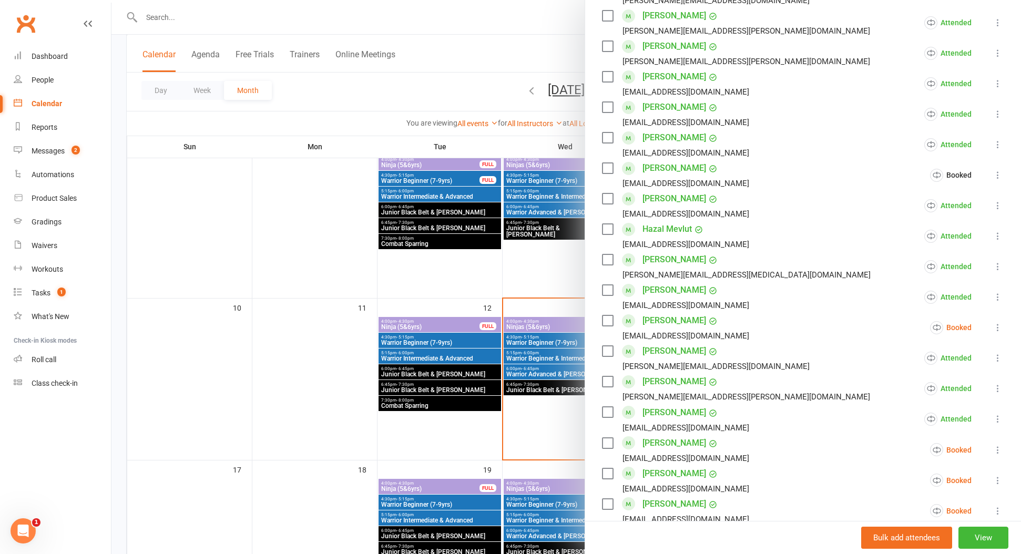
scroll to position [253, 0]
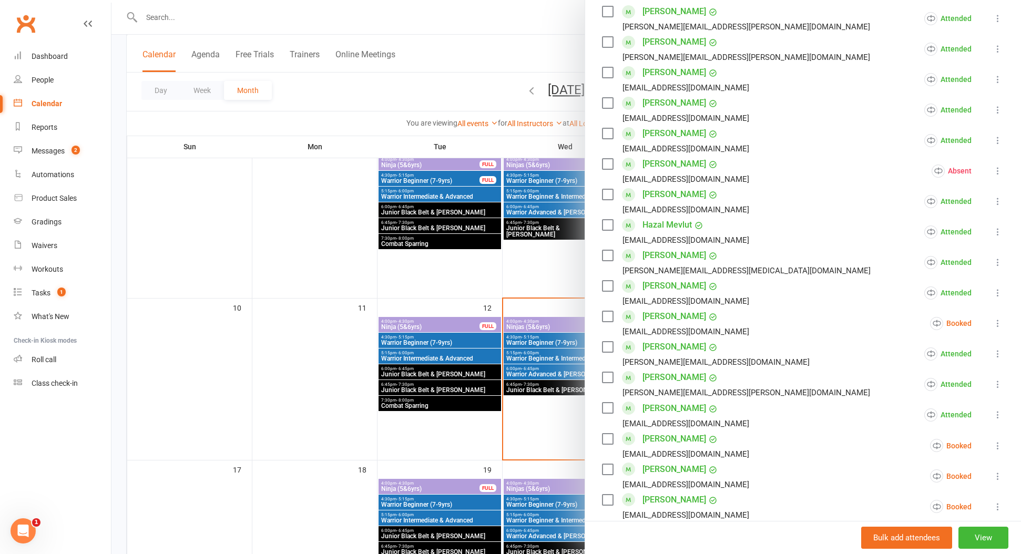
click at [996, 324] on icon at bounding box center [998, 323] width 11 height 11
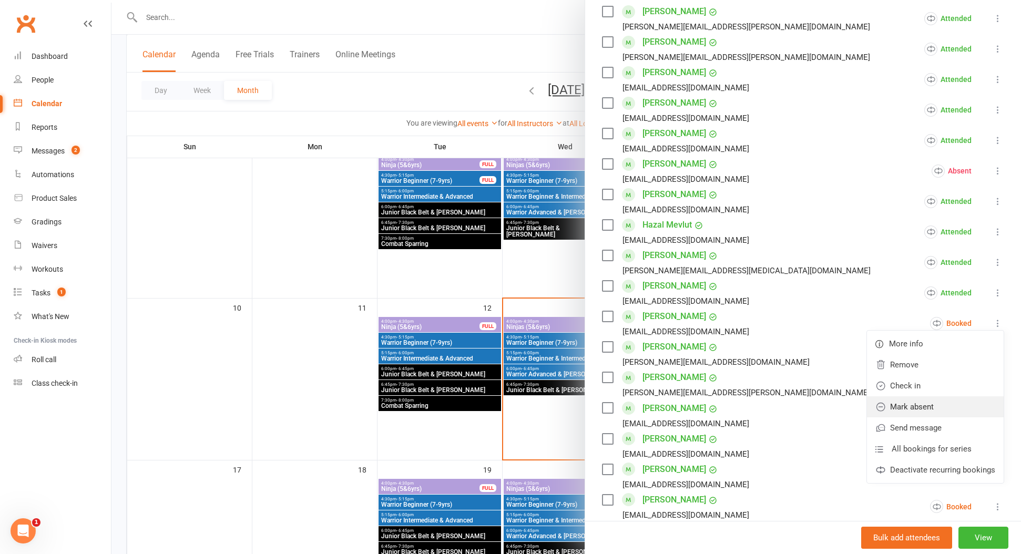
click at [943, 401] on link "Mark absent" at bounding box center [935, 406] width 137 height 21
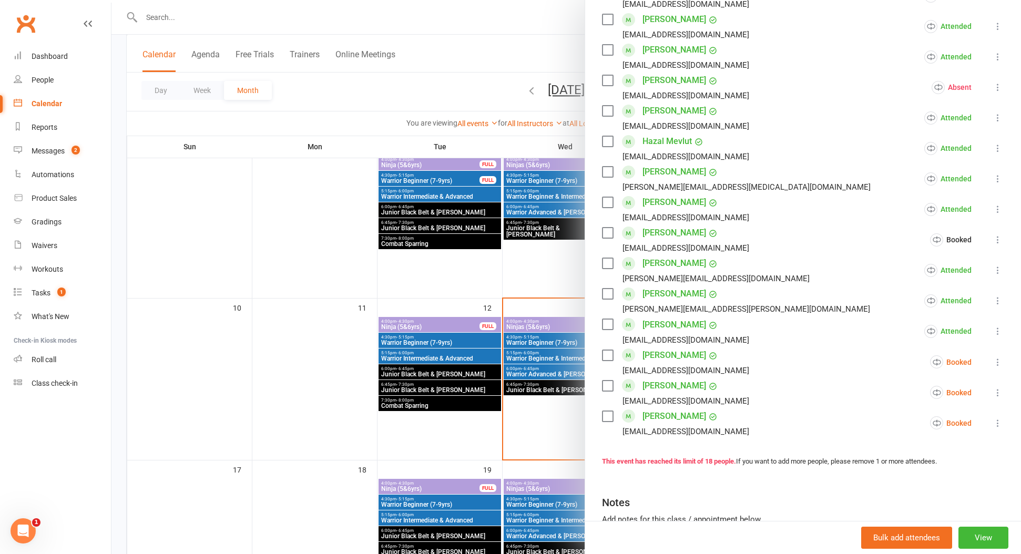
scroll to position [373, 0]
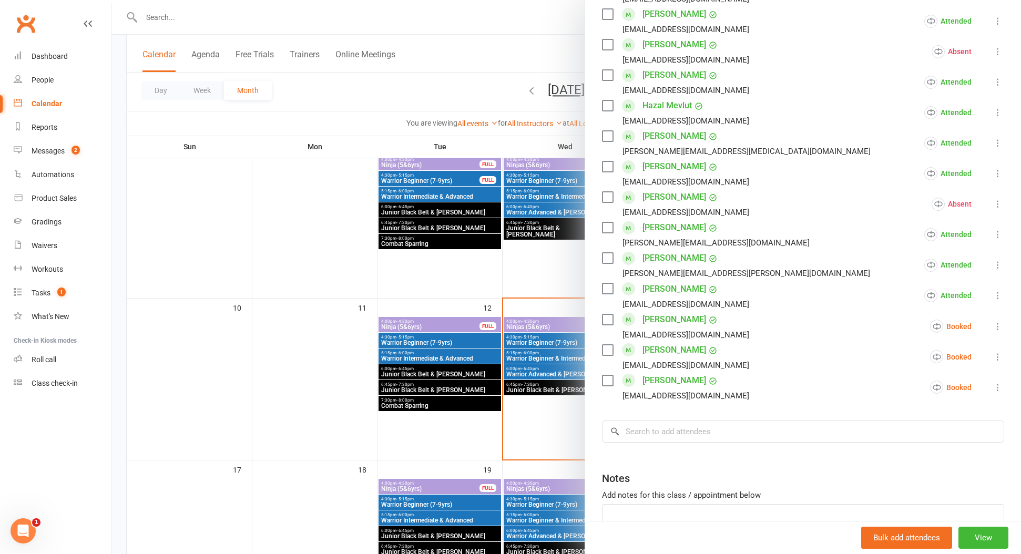
click at [997, 331] on icon at bounding box center [998, 326] width 11 height 11
click at [967, 388] on link "Check in" at bounding box center [935, 389] width 137 height 21
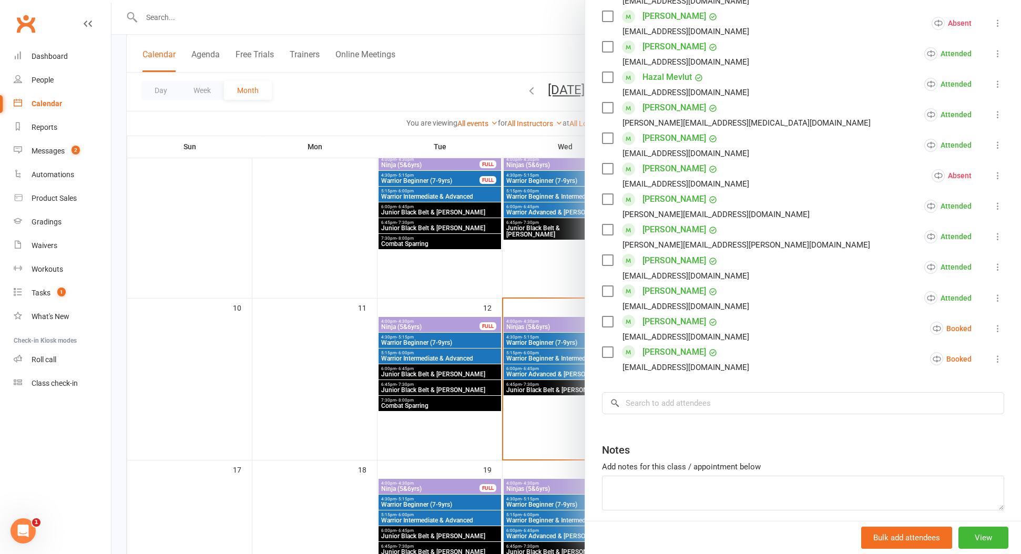
scroll to position [407, 0]
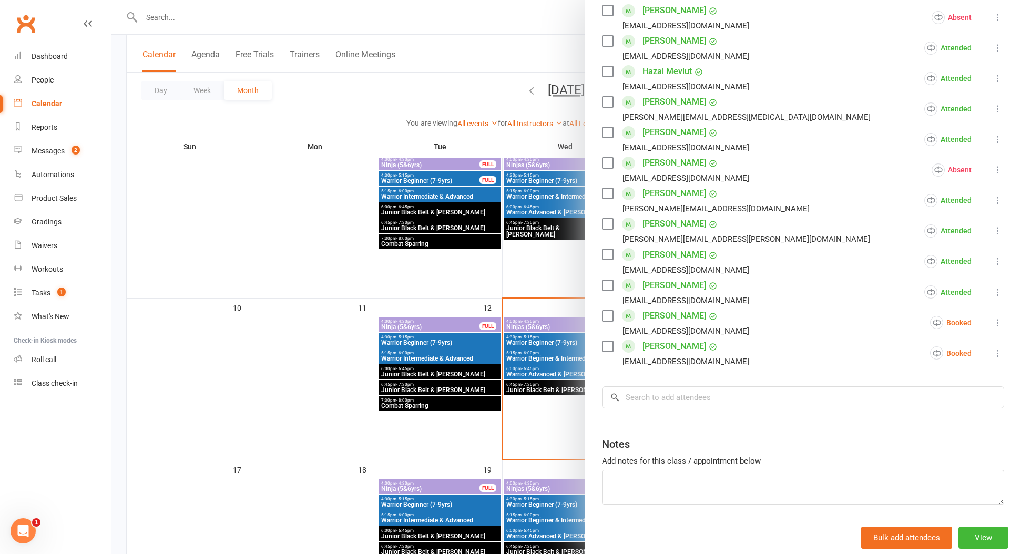
click at [996, 353] on icon at bounding box center [998, 353] width 11 height 11
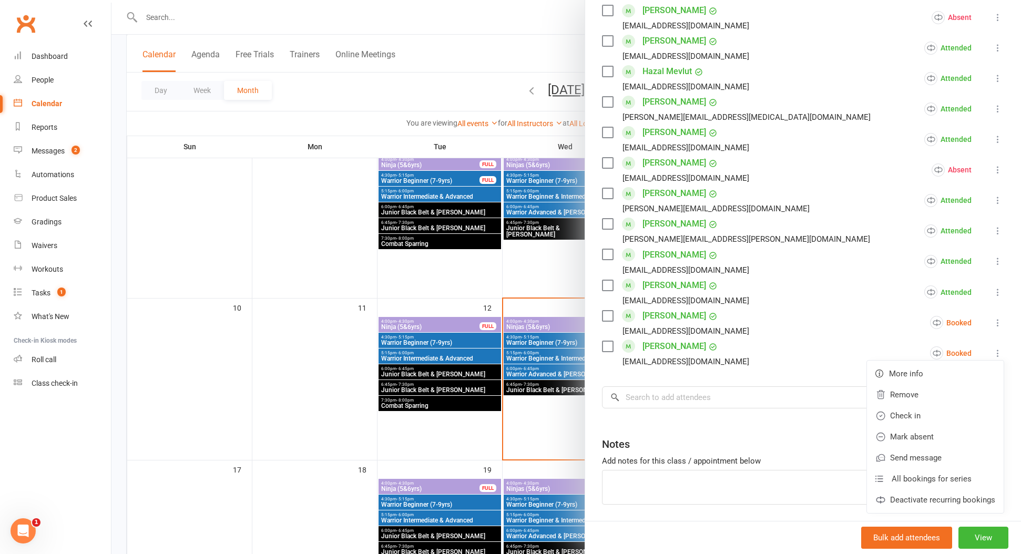
click at [943, 432] on link "Mark absent" at bounding box center [935, 436] width 137 height 21
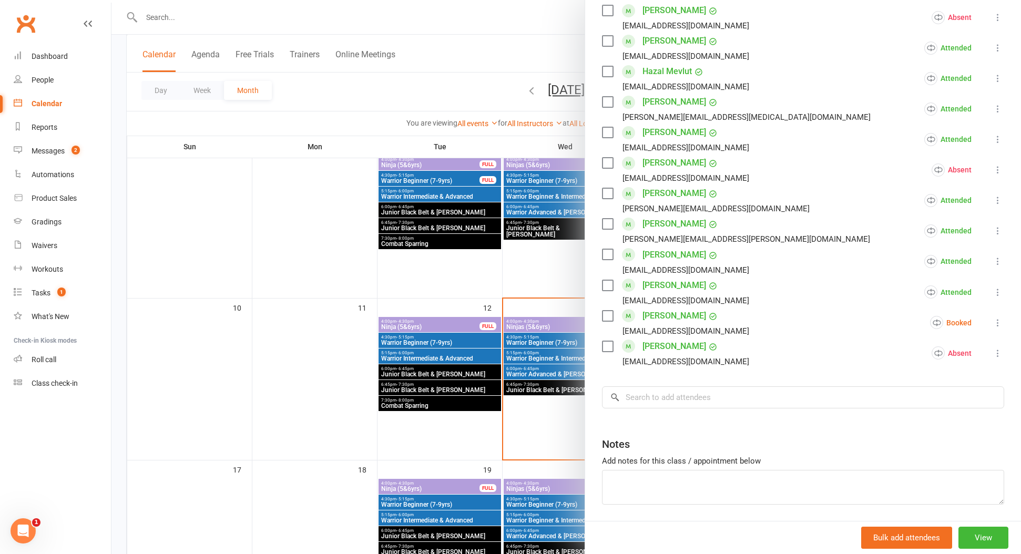
click at [678, 315] on link "[PERSON_NAME]" at bounding box center [675, 316] width 64 height 17
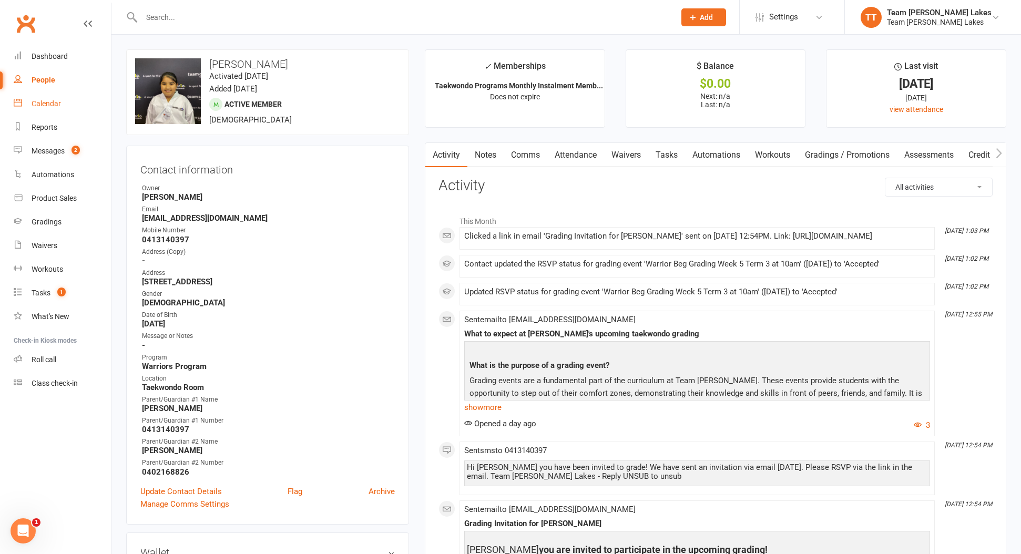
click at [48, 108] on link "Calendar" at bounding box center [62, 104] width 97 height 24
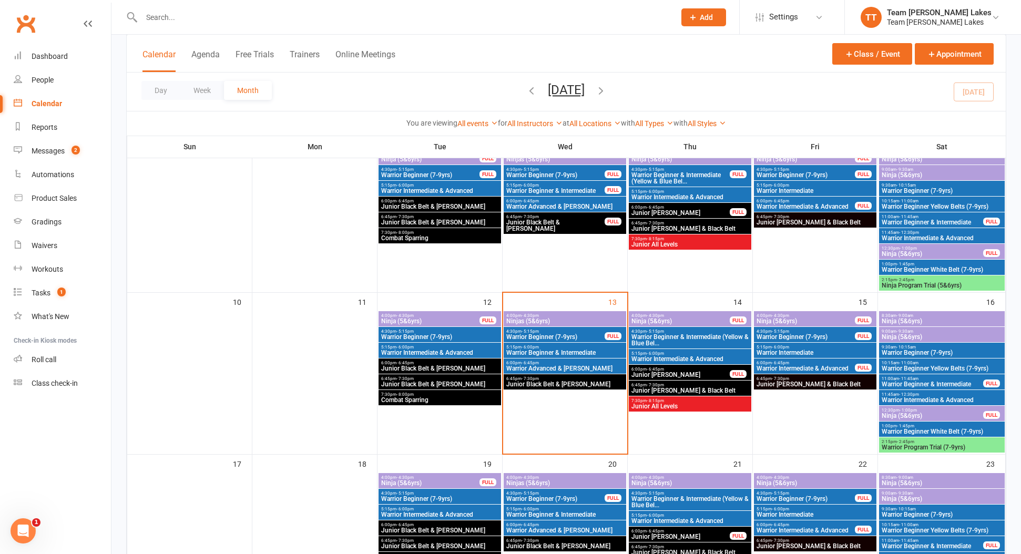
scroll to position [270, 0]
click at [535, 337] on span "Warrior Beginner (7-9yrs)" at bounding box center [555, 337] width 99 height 6
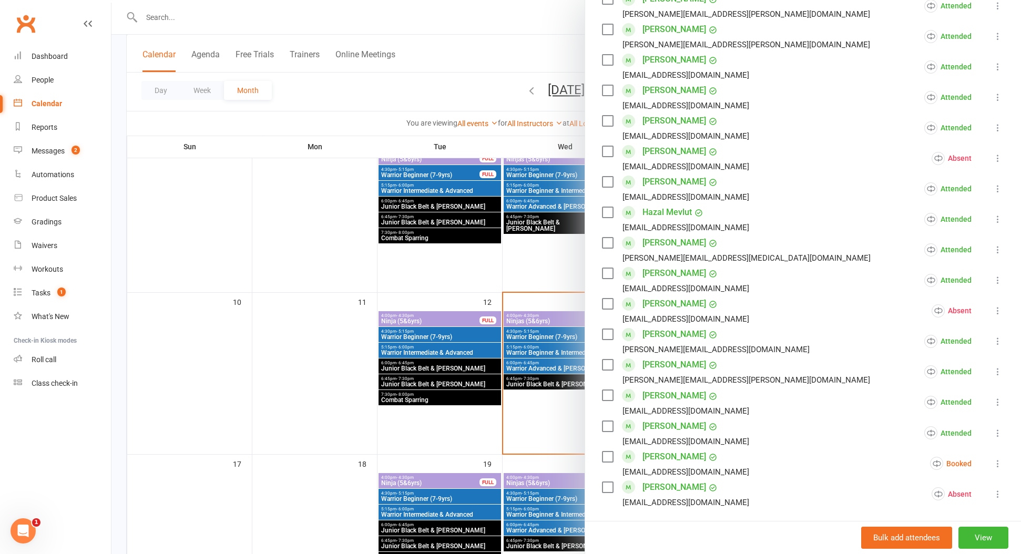
scroll to position [282, 0]
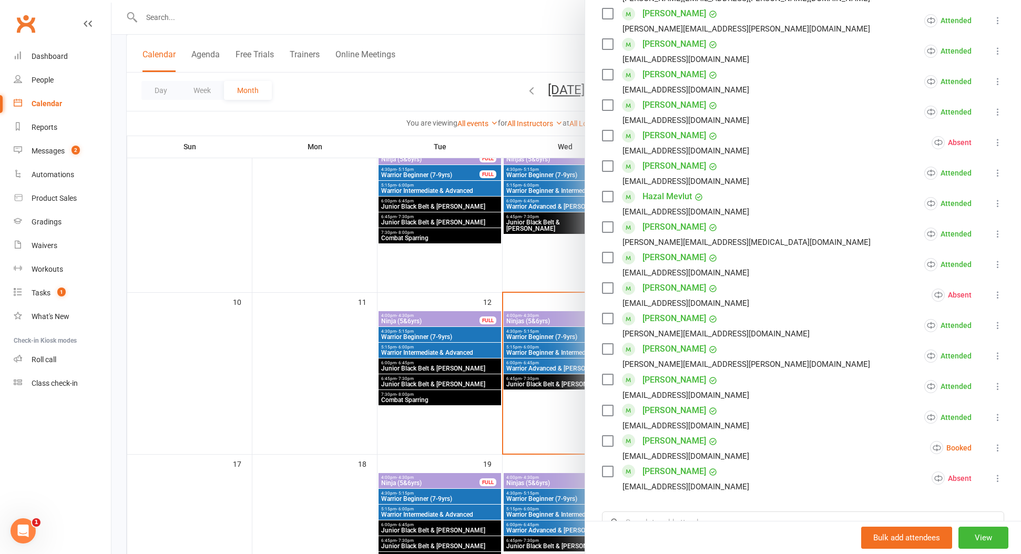
click at [997, 450] on icon at bounding box center [998, 448] width 11 height 11
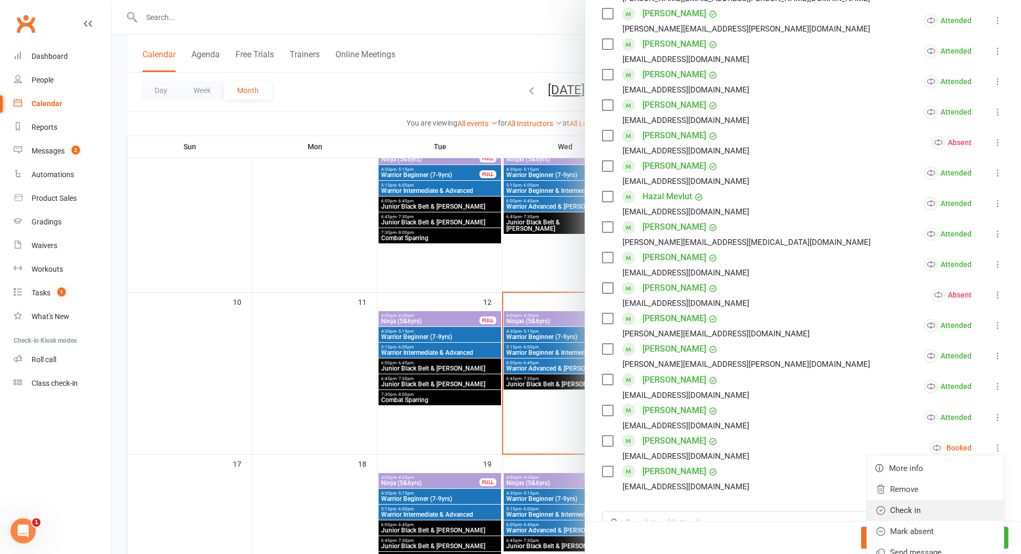
click at [950, 510] on link "Check in" at bounding box center [935, 510] width 137 height 21
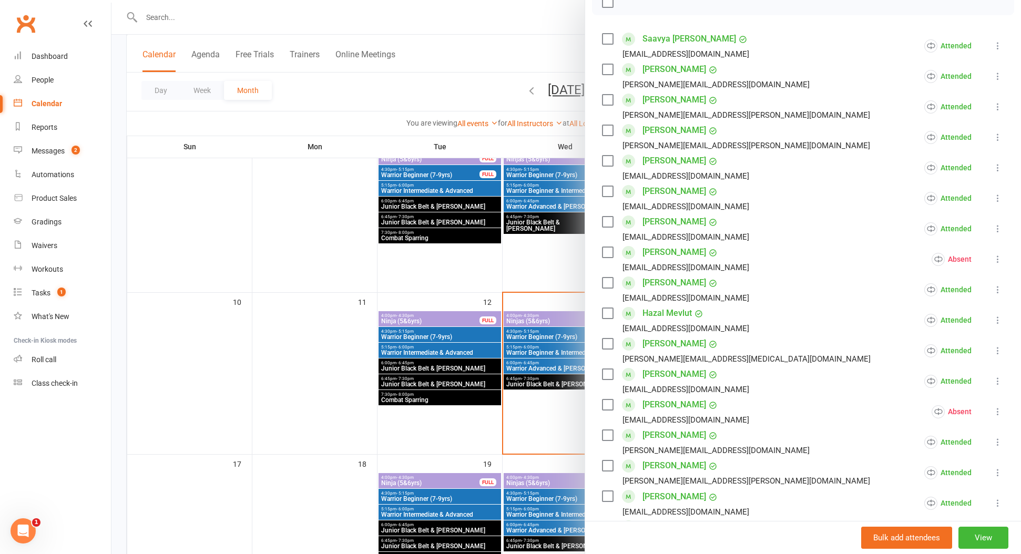
scroll to position [155, 0]
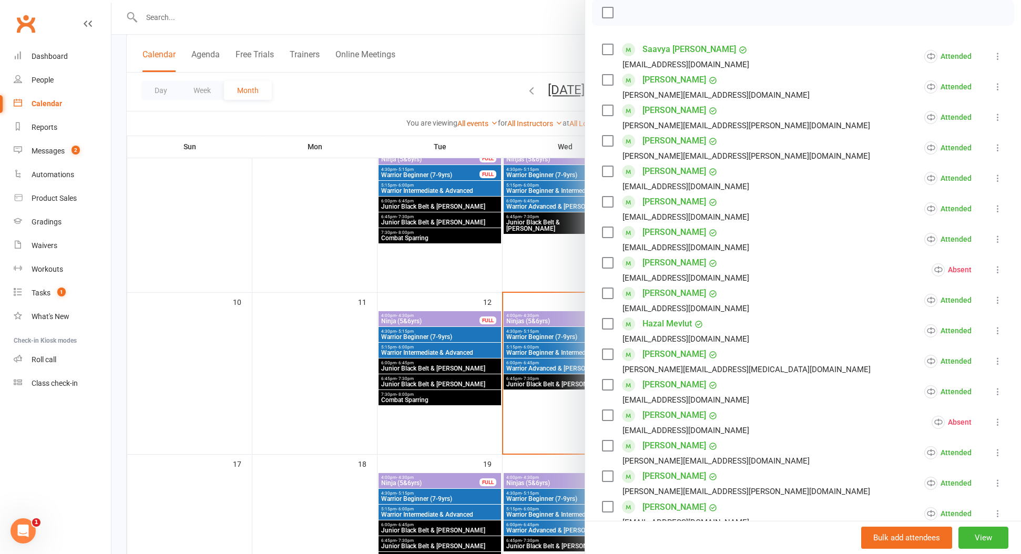
click at [997, 208] on icon at bounding box center [998, 208] width 11 height 11
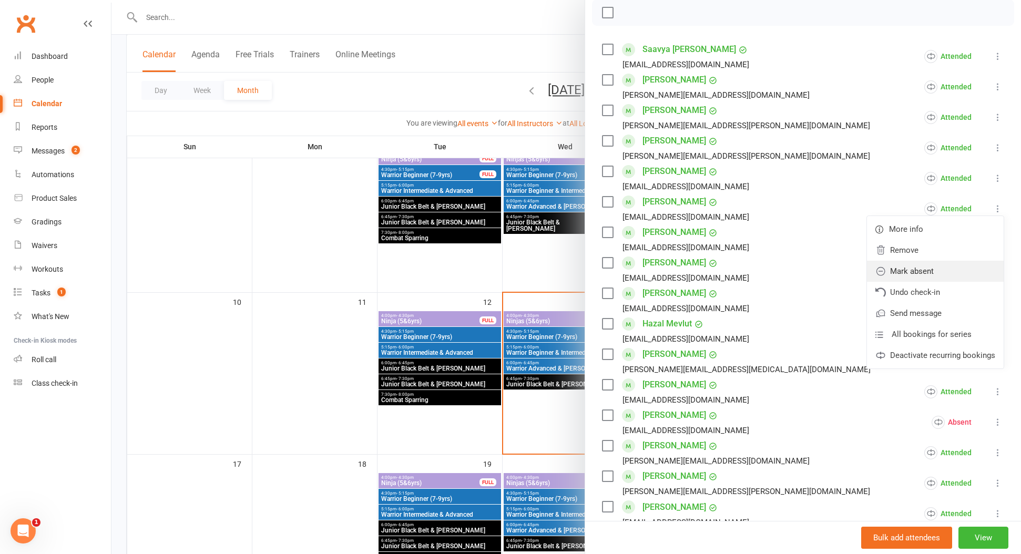
click at [965, 274] on link "Mark absent" at bounding box center [935, 271] width 137 height 21
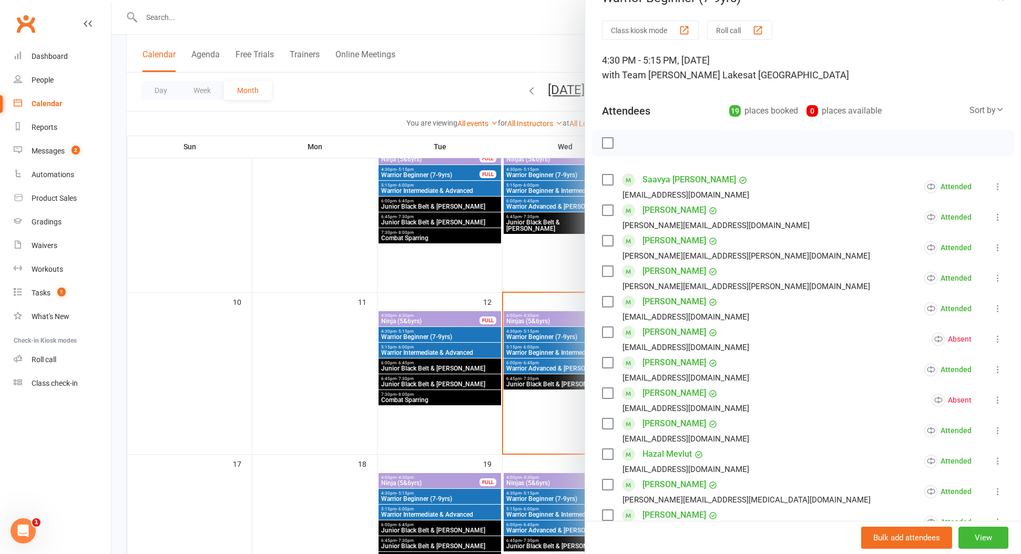
scroll to position [0, 0]
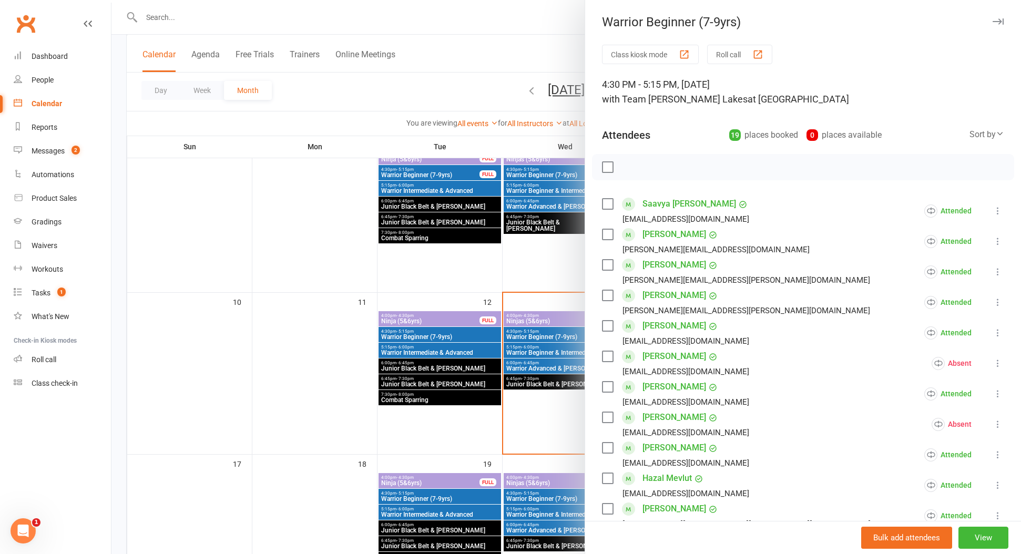
click at [1000, 22] on icon "button" at bounding box center [998, 21] width 11 height 6
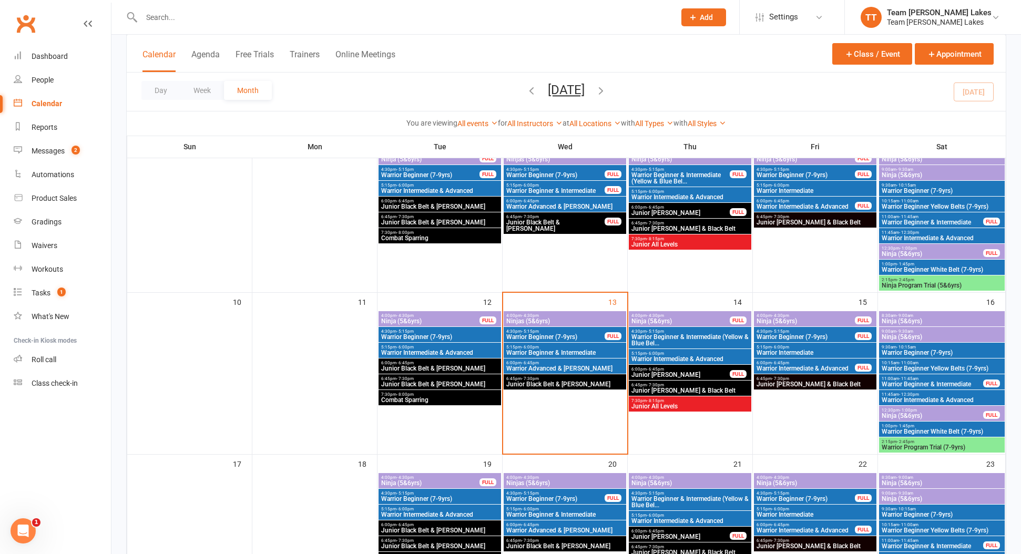
click at [549, 350] on span "Warrior Beginner & Intermediate" at bounding box center [565, 353] width 118 height 6
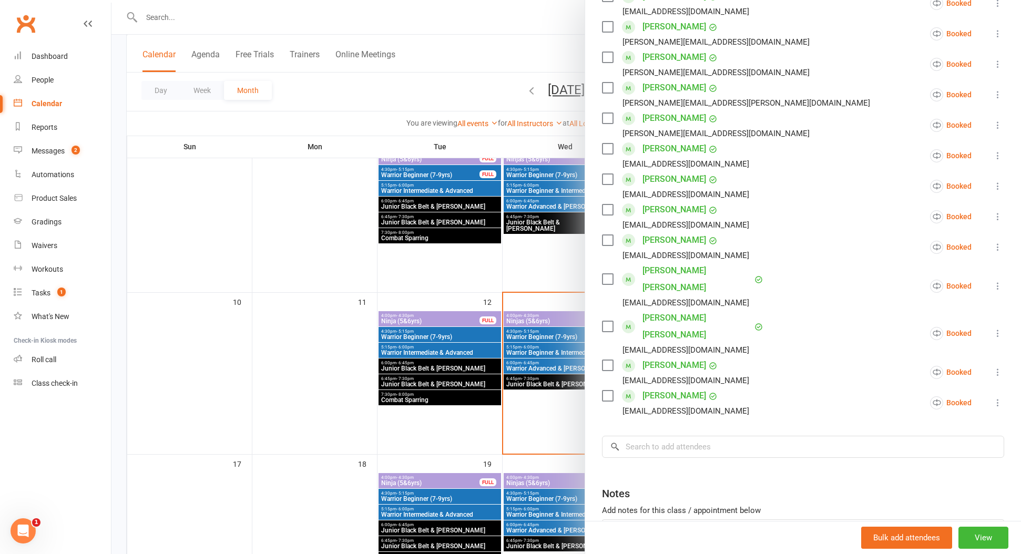
scroll to position [302, 0]
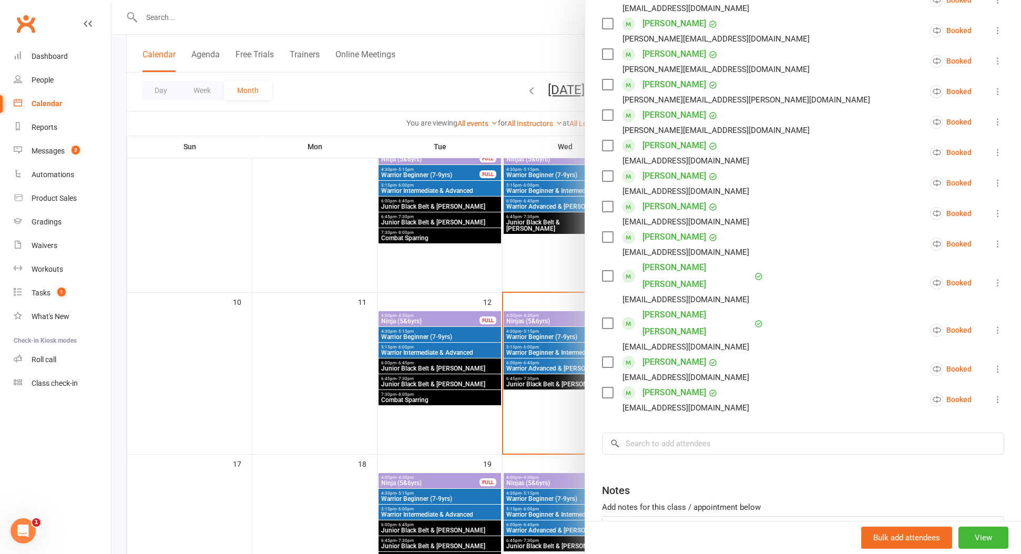
click at [998, 394] on icon at bounding box center [998, 399] width 11 height 11
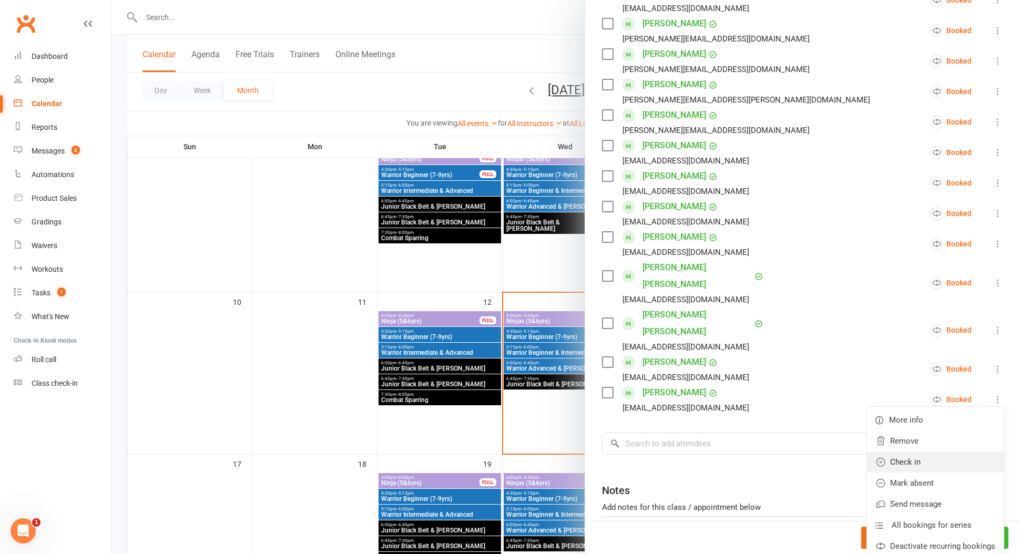
click at [951, 452] on link "Check in" at bounding box center [935, 462] width 137 height 21
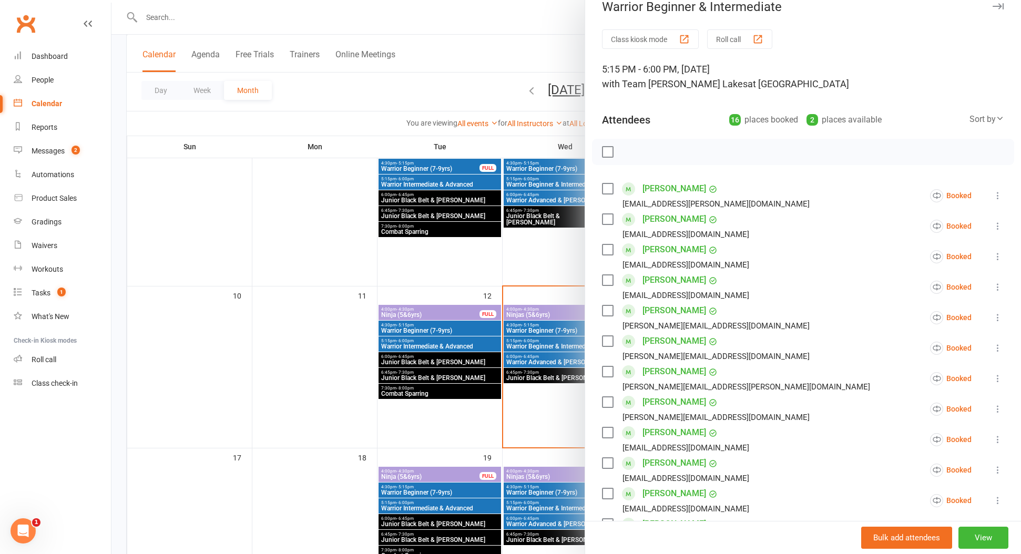
scroll to position [276, 0]
drag, startPoint x: 803, startPoint y: 401, endPoint x: 921, endPoint y: 296, distance: 157.5
click at [803, 401] on li "Emma Khuzwayo fiona.khuzwayo@gmail.com Booked More info Remove Check in Mark ab…" at bounding box center [803, 409] width 402 height 30
click at [997, 6] on icon "button" at bounding box center [998, 6] width 11 height 6
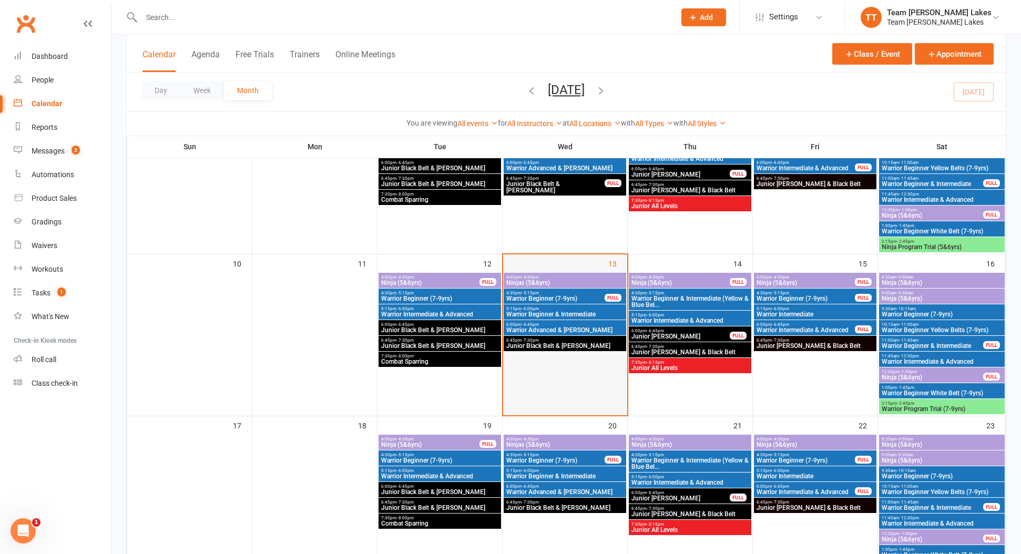
scroll to position [296, 0]
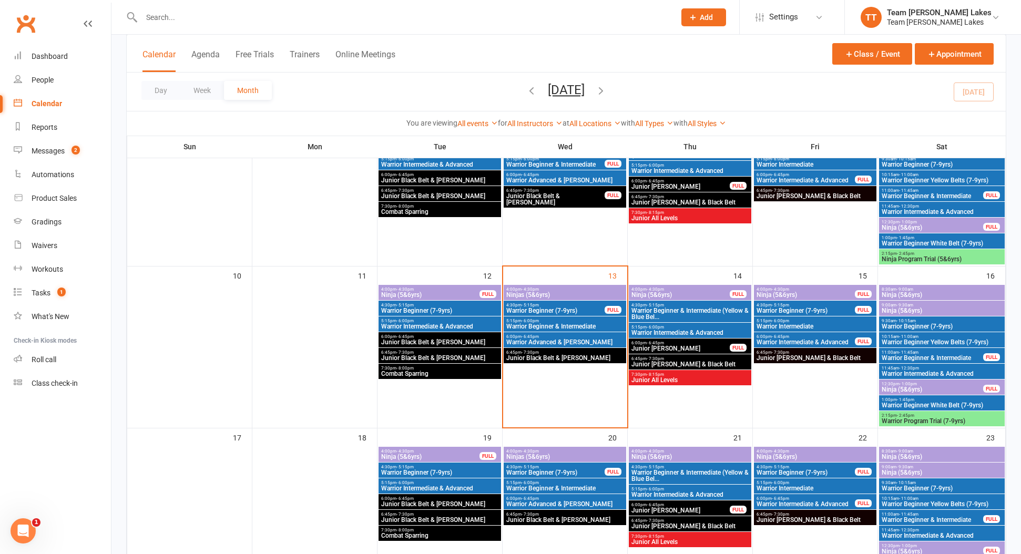
click at [553, 325] on span "Warrior Beginner & Intermediate" at bounding box center [565, 326] width 118 height 6
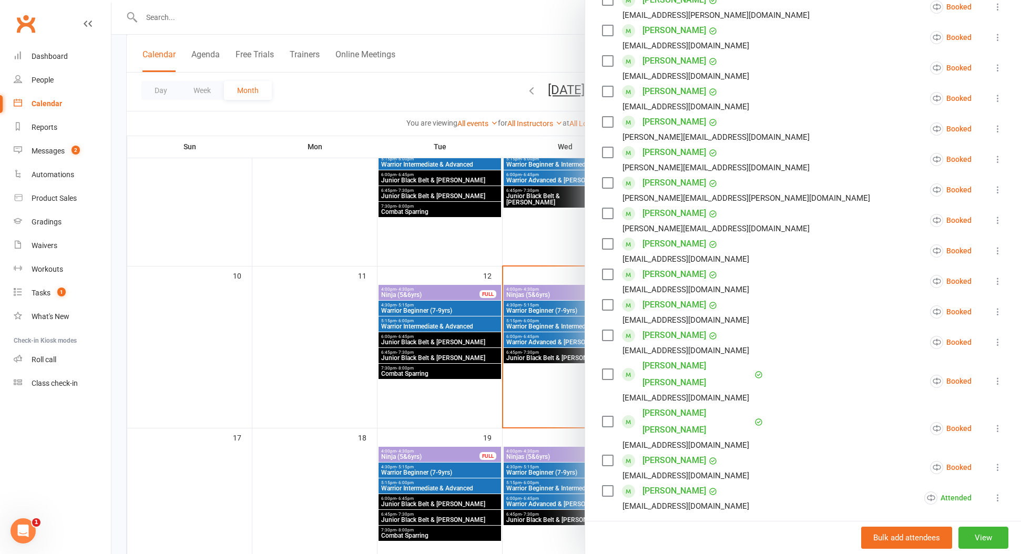
scroll to position [209, 0]
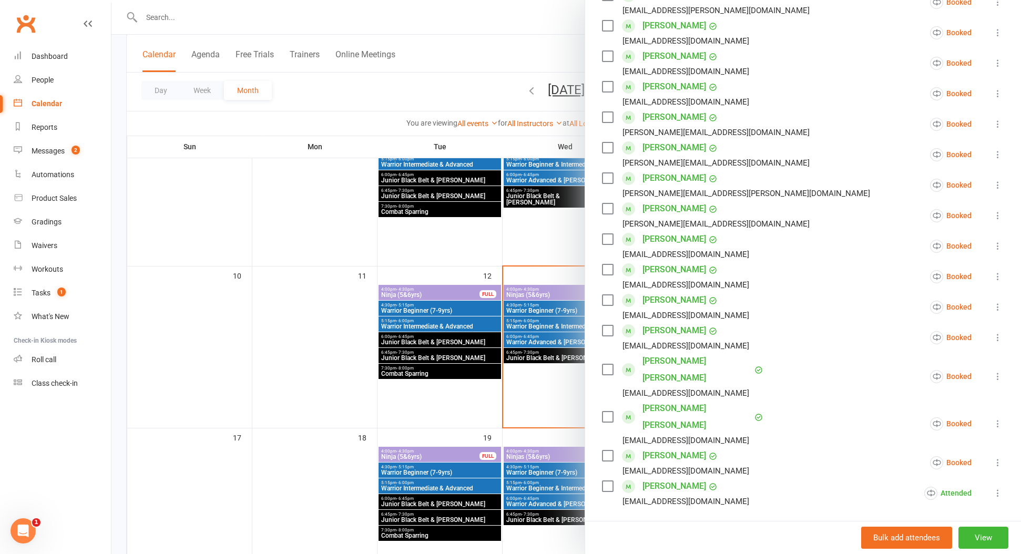
click at [660, 478] on link "[PERSON_NAME]" at bounding box center [675, 486] width 64 height 17
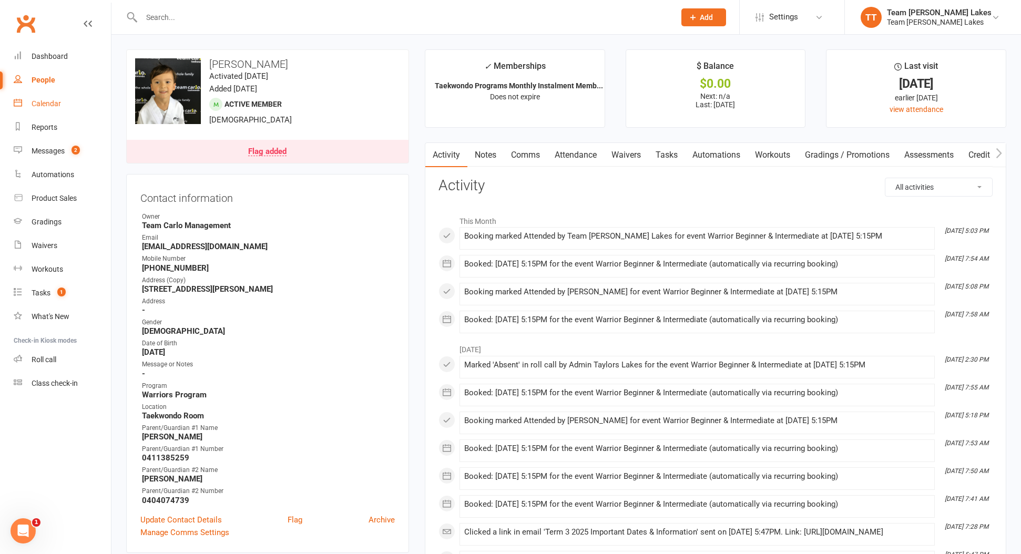
click at [32, 104] on div "Calendar" at bounding box center [46, 103] width 29 height 8
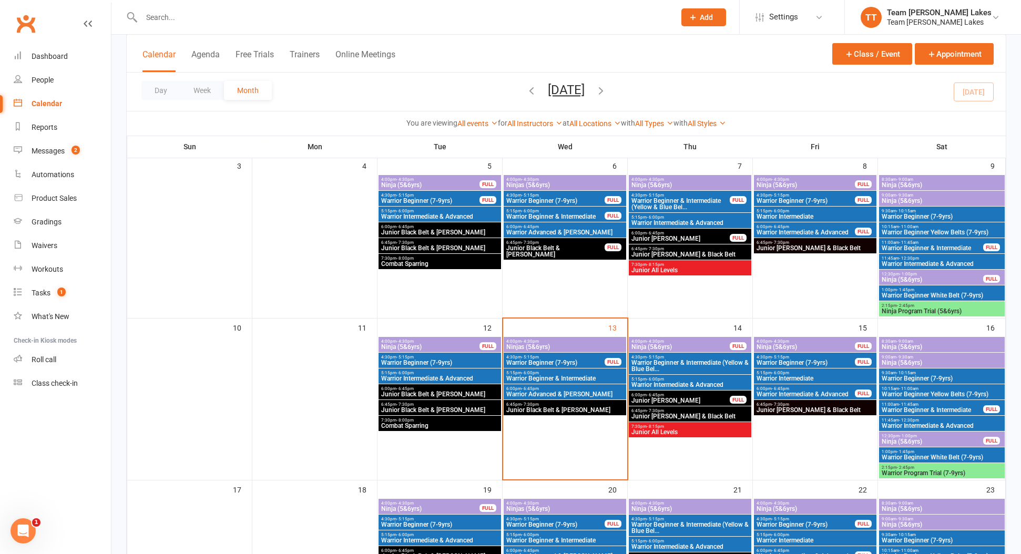
scroll to position [244, 0]
click at [822, 375] on span "Warrior Intermediate" at bounding box center [815, 378] width 118 height 6
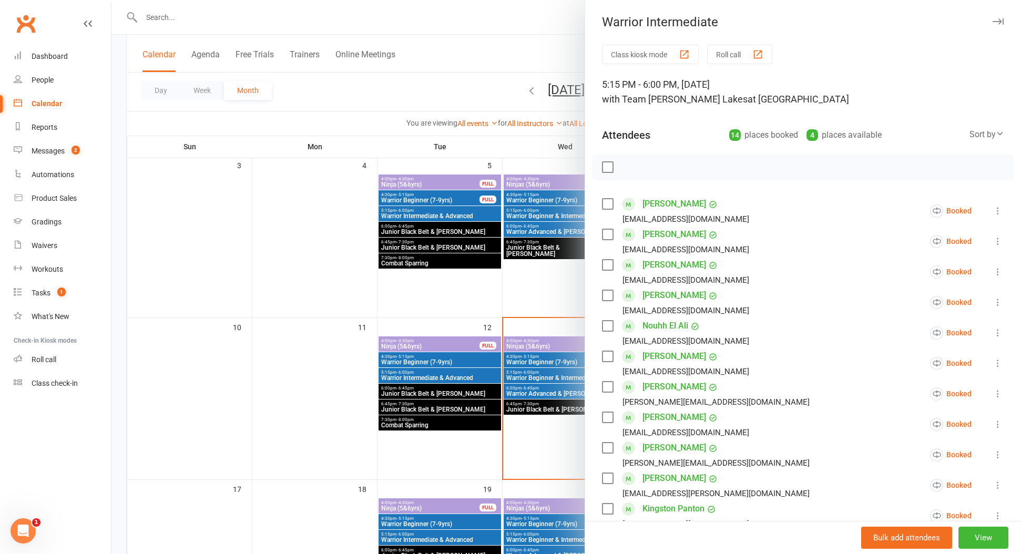
click at [742, 57] on button "Roll call" at bounding box center [739, 54] width 65 height 19
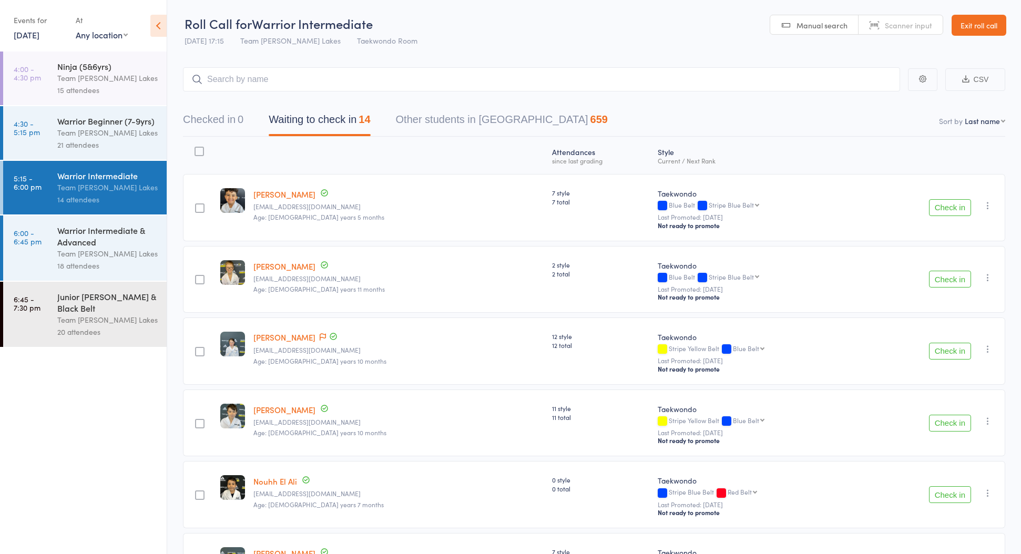
click at [155, 26] on icon at bounding box center [158, 26] width 16 height 22
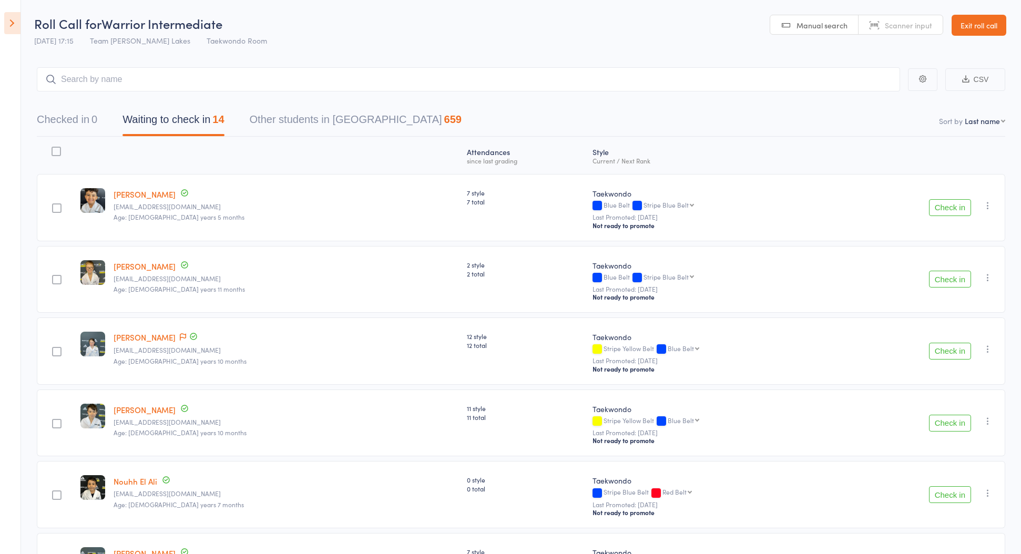
click at [15, 28] on icon at bounding box center [12, 23] width 16 height 22
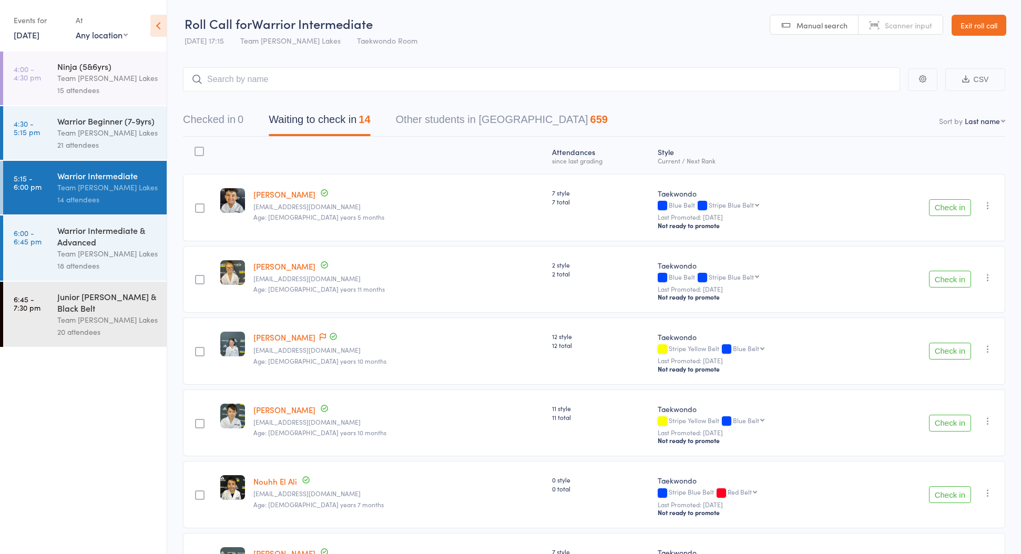
click at [157, 25] on icon at bounding box center [158, 26] width 16 height 22
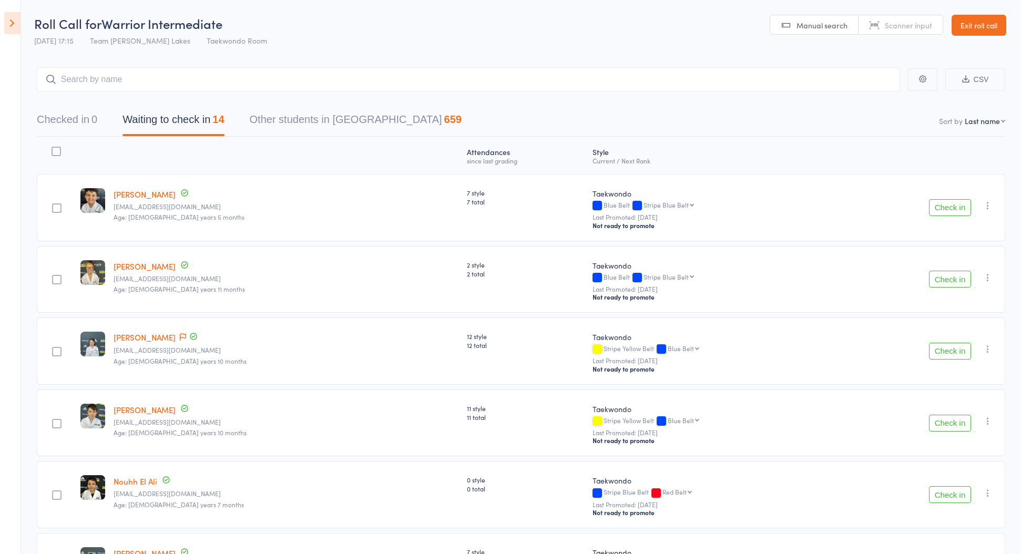
click at [981, 27] on link "Exit roll call" at bounding box center [979, 25] width 55 height 21
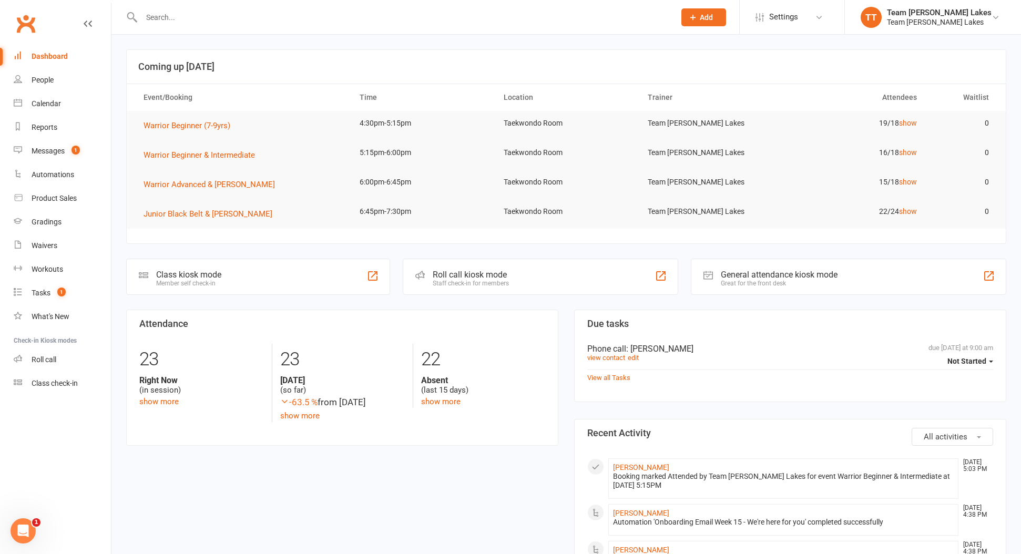
click at [58, 111] on link "Calendar" at bounding box center [62, 104] width 97 height 24
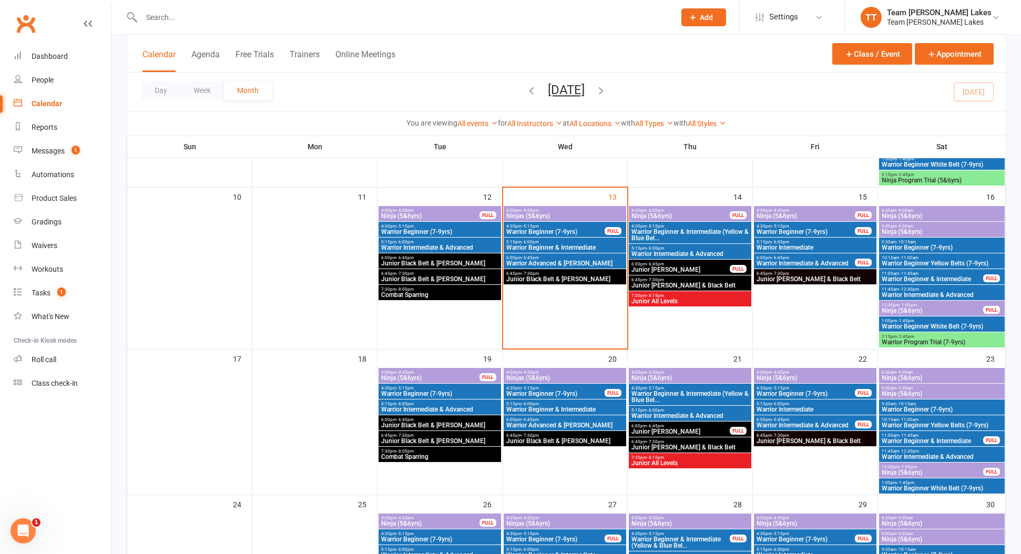
scroll to position [379, 0]
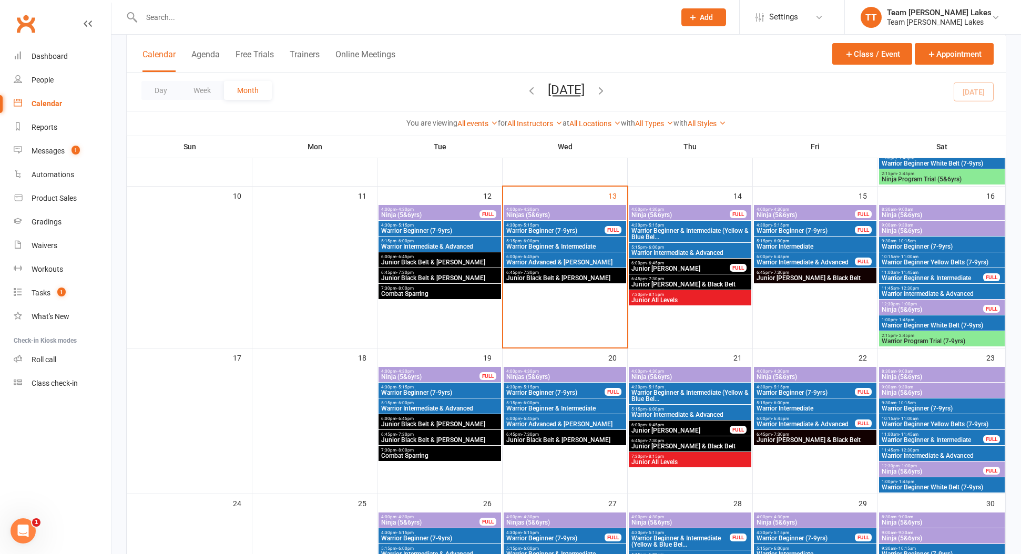
click at [776, 404] on span "- 6:00pm" at bounding box center [780, 403] width 17 height 5
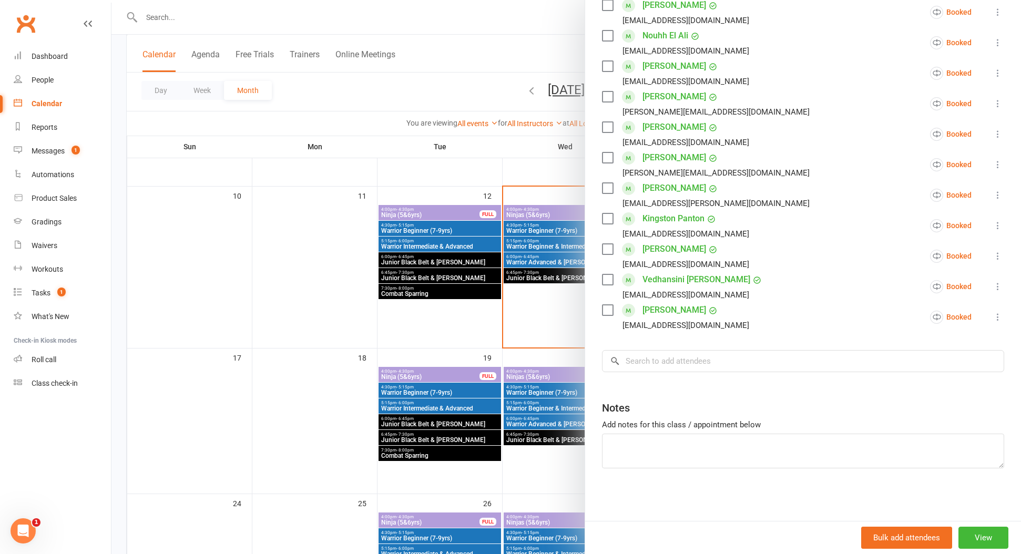
scroll to position [376, 1]
click at [675, 363] on input "search" at bounding box center [803, 361] width 402 height 22
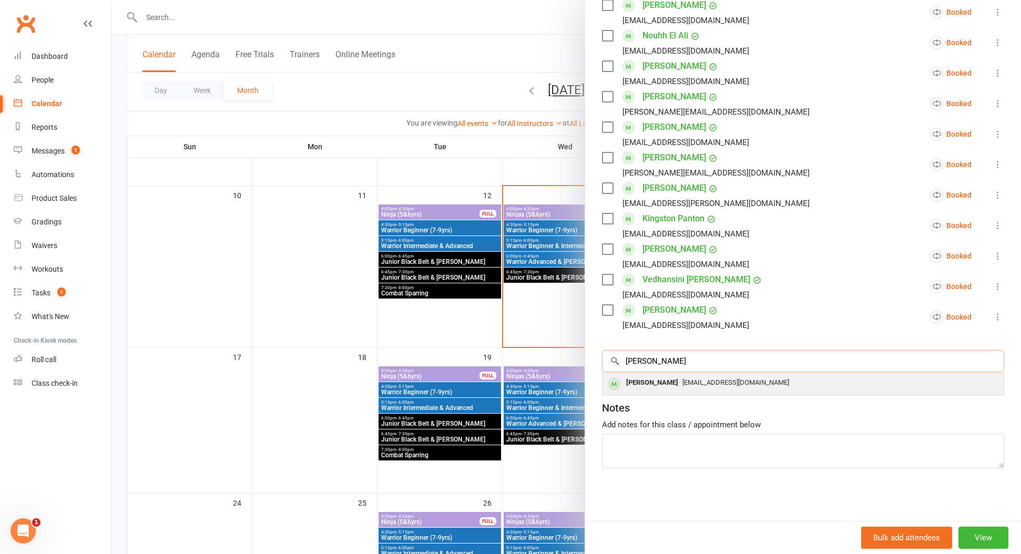
scroll to position [373, 1]
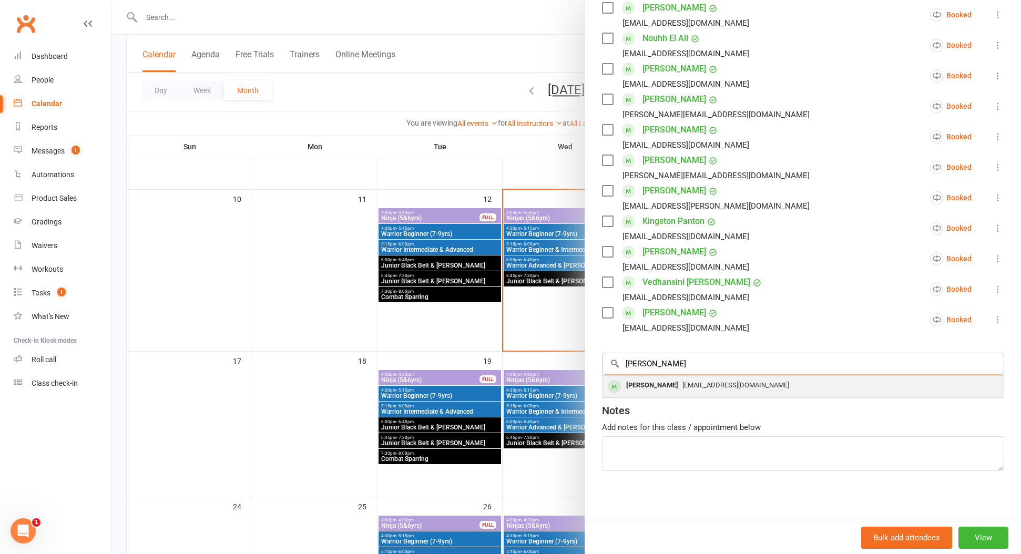
type input "[PERSON_NAME]"
click at [685, 379] on div "[PERSON_NAME] [PERSON_NAME][EMAIL_ADDRESS][DOMAIN_NAME]" at bounding box center [803, 387] width 401 height 22
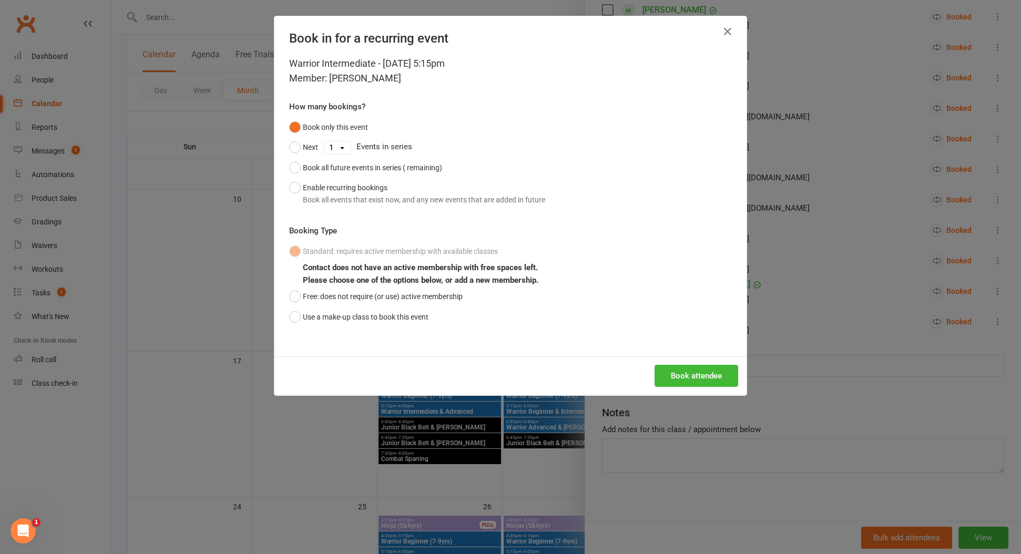
scroll to position [373, 0]
click at [294, 317] on button "Use a make-up class to book this event" at bounding box center [358, 317] width 139 height 20
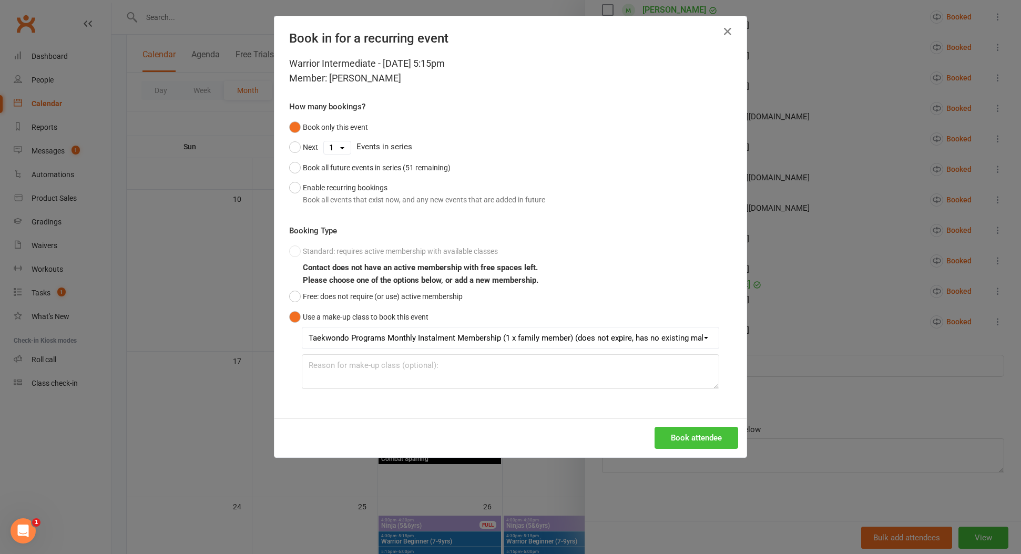
click at [685, 436] on button "Book attendee" at bounding box center [697, 438] width 84 height 22
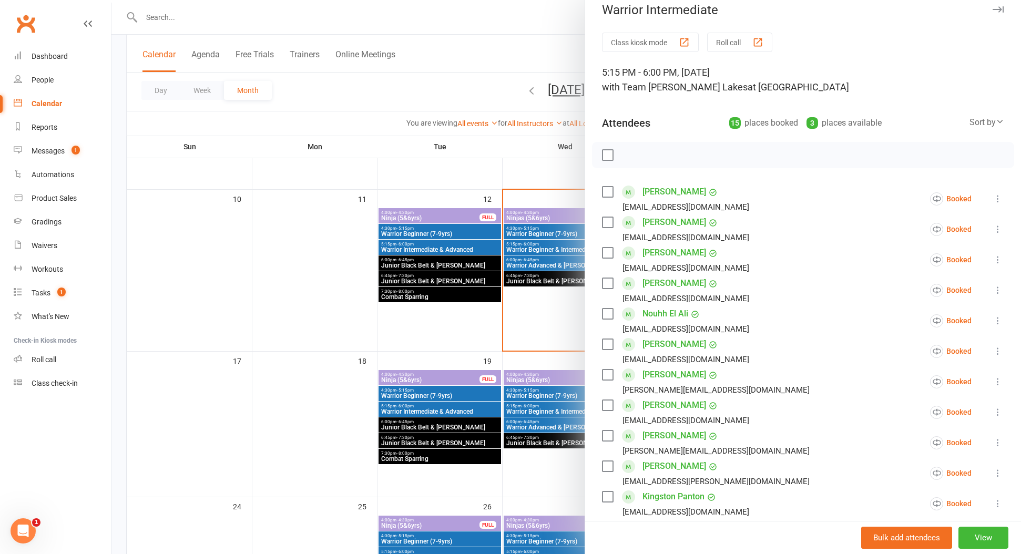
scroll to position [12, 0]
click at [1000, 9] on icon "button" at bounding box center [998, 10] width 11 height 6
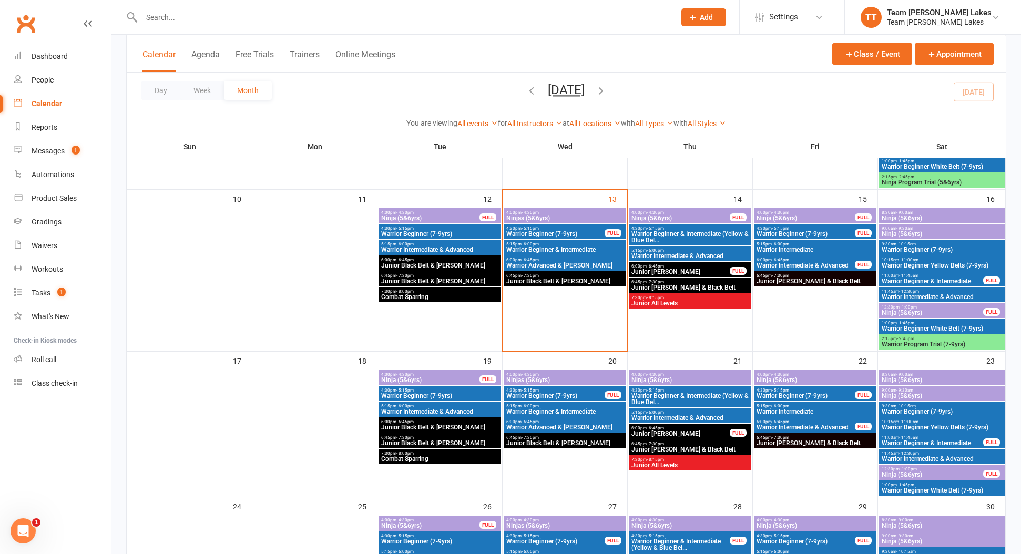
click at [789, 377] on span "Ninja (5&6yrs)" at bounding box center [815, 380] width 118 height 6
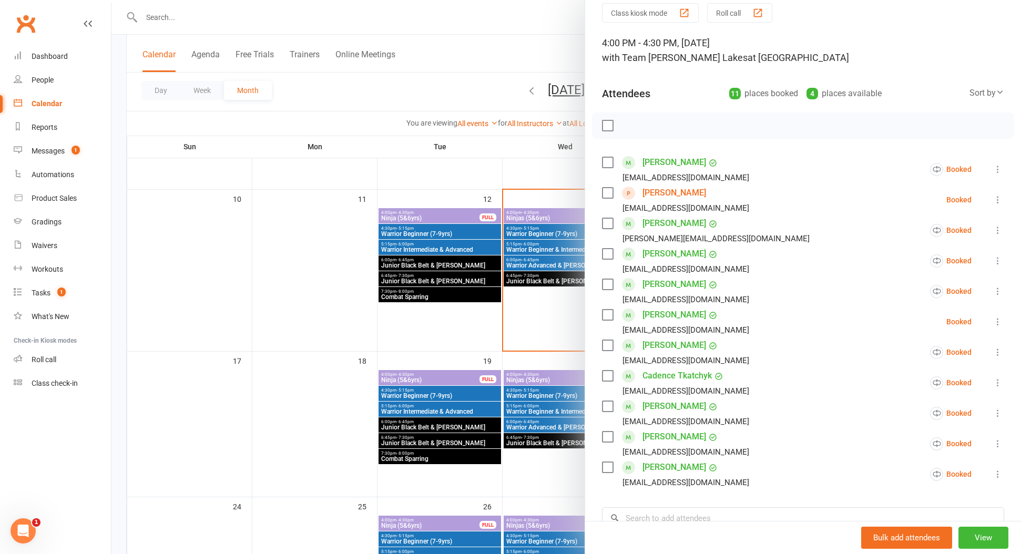
scroll to position [49, 0]
